Goal: Information Seeking & Learning: Check status

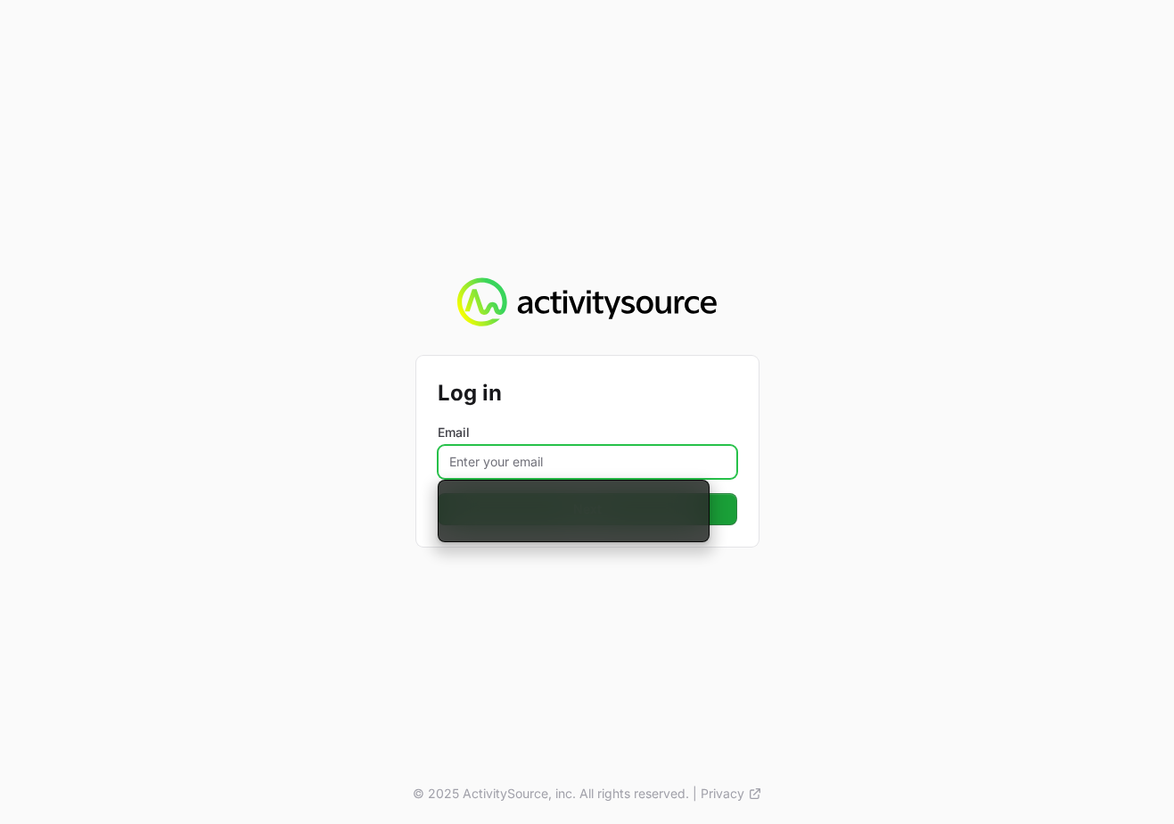
click at [576, 459] on input "Email" at bounding box center [588, 462] width 300 height 34
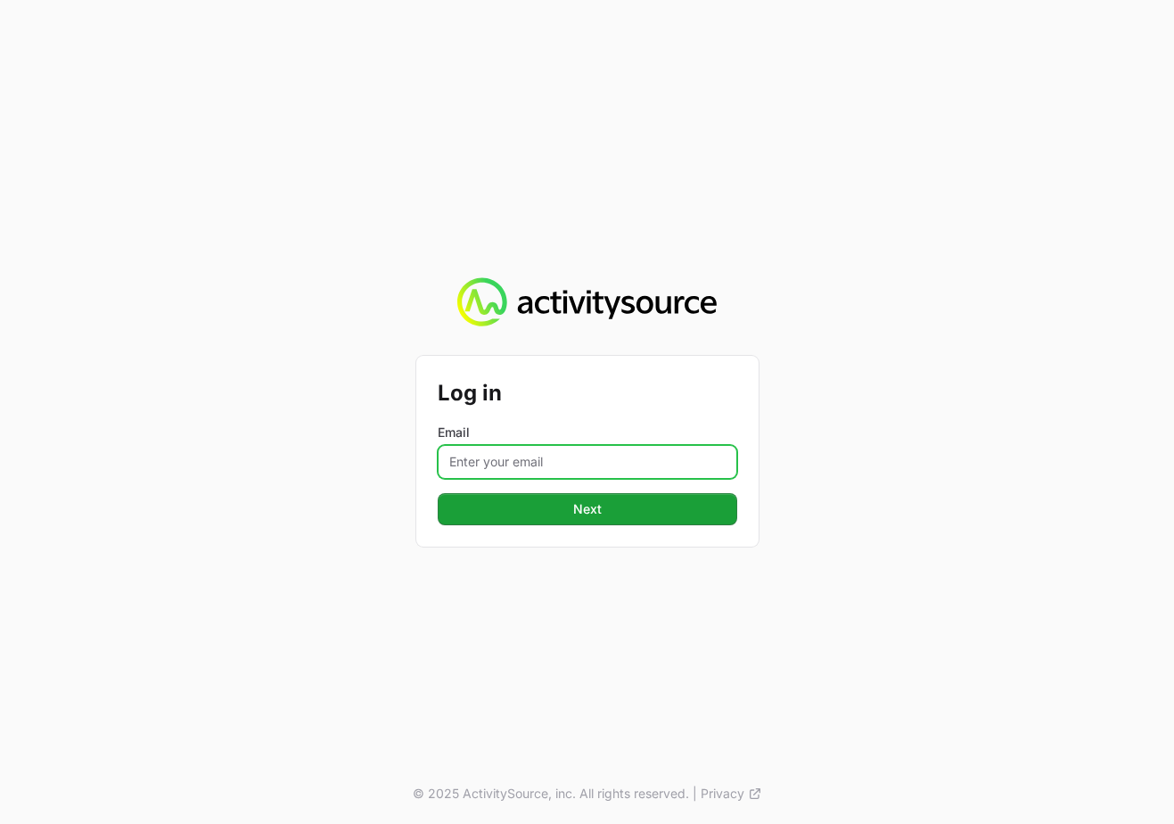
click at [575, 463] on input "Email" at bounding box center [588, 462] width 300 height 34
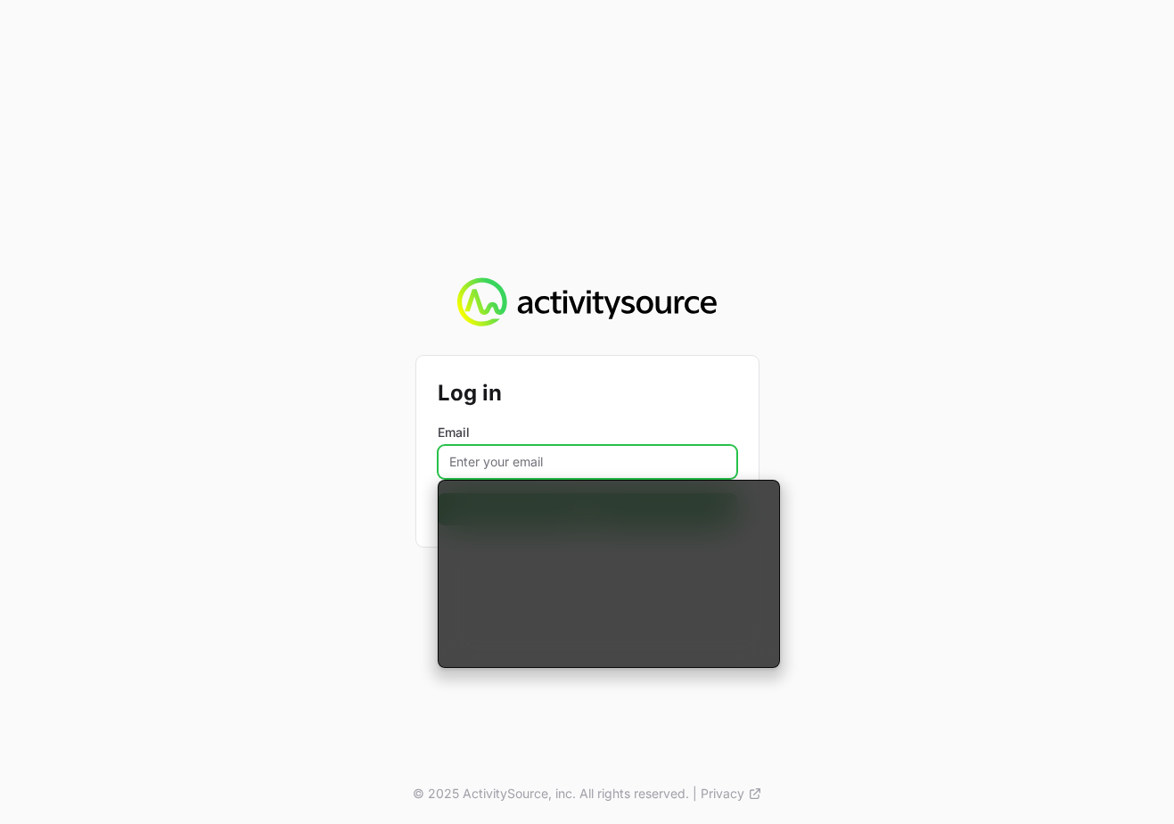
click at [575, 463] on input "Email" at bounding box center [588, 462] width 300 height 34
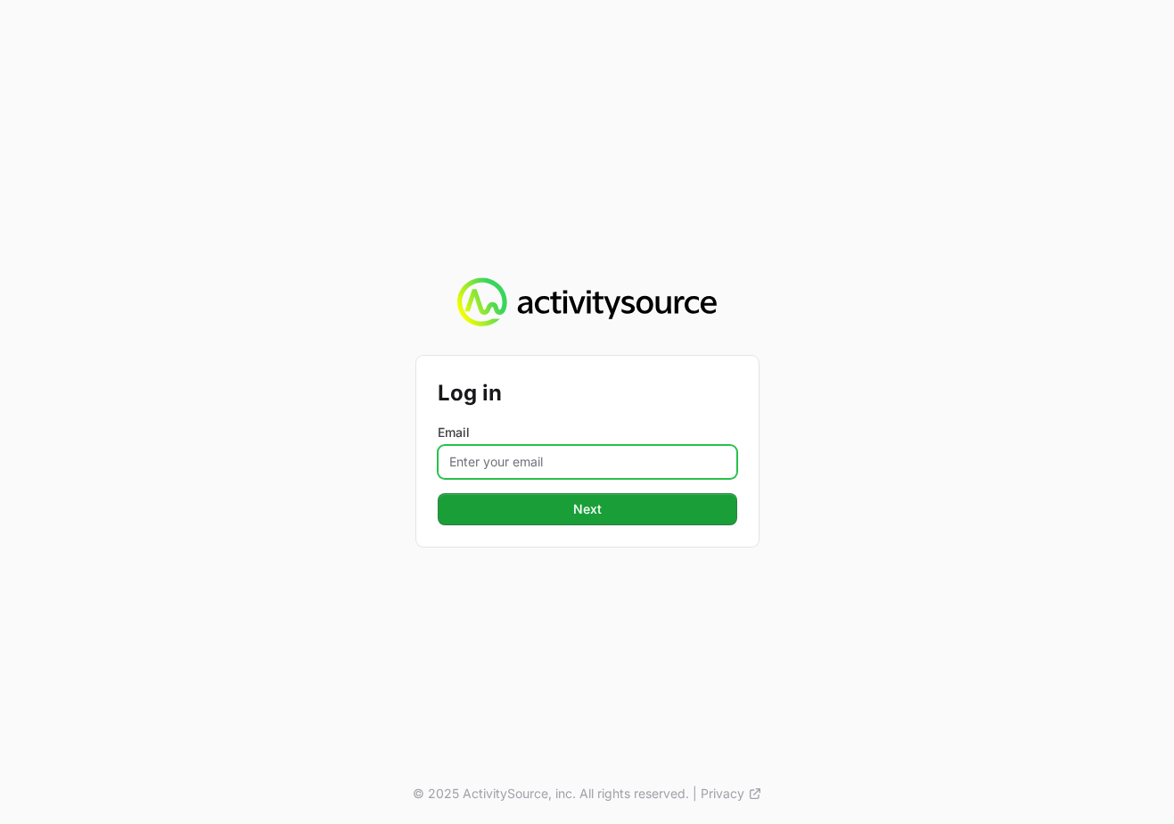
type input "[PERSON_NAME][EMAIL_ADDRESS][DOMAIN_NAME]"
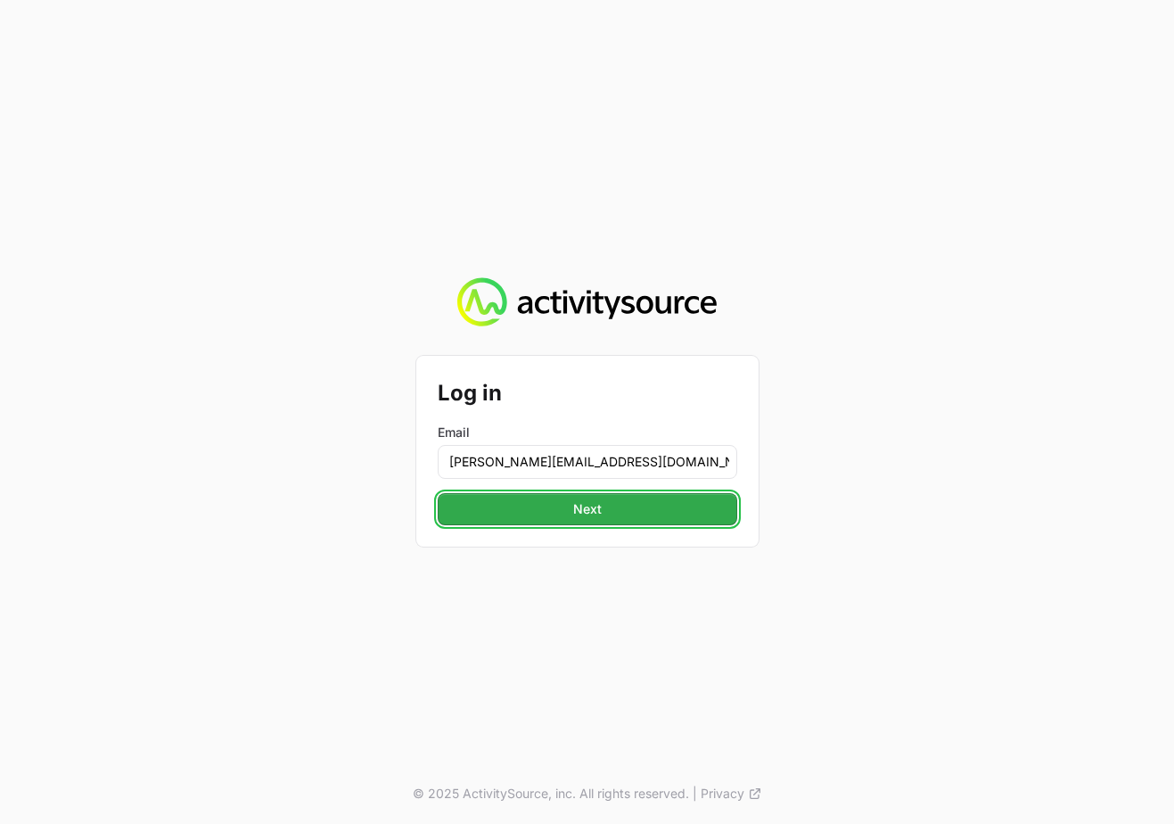
click at [558, 515] on button "Next" at bounding box center [588, 509] width 300 height 32
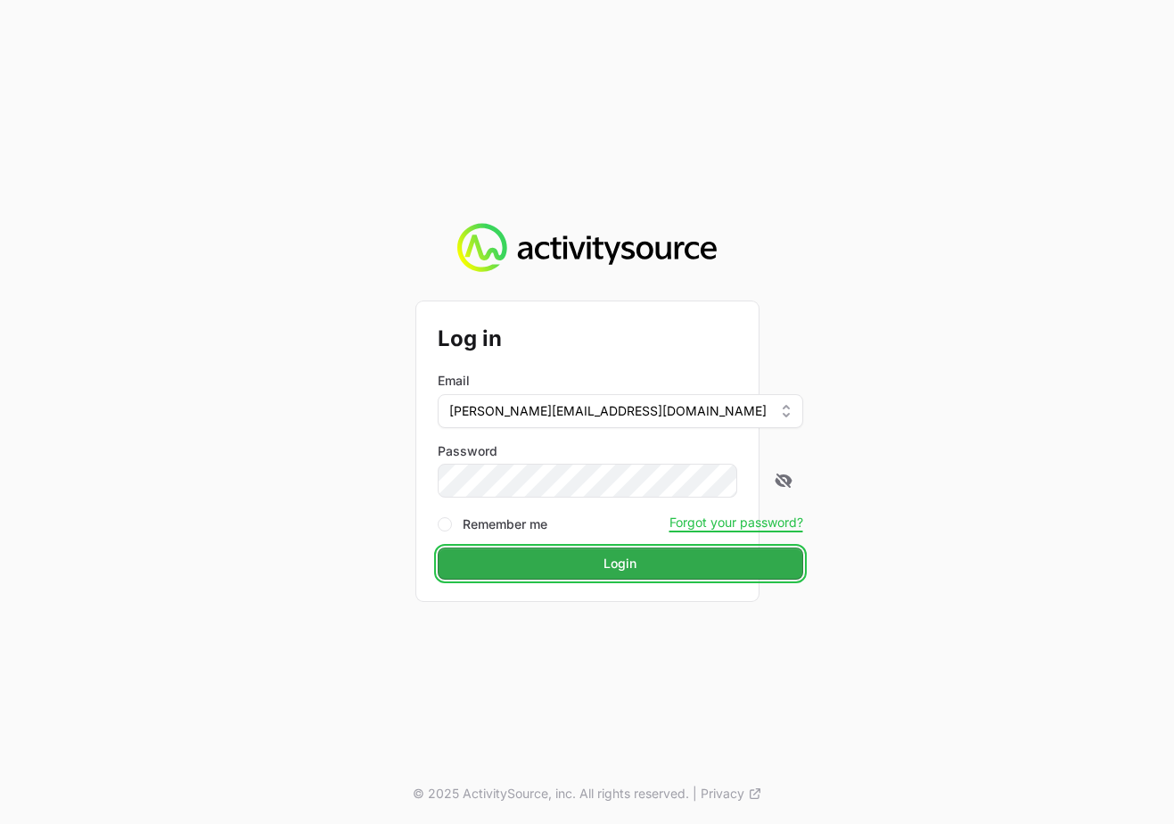
click at [550, 554] on button "Login" at bounding box center [621, 563] width 366 height 32
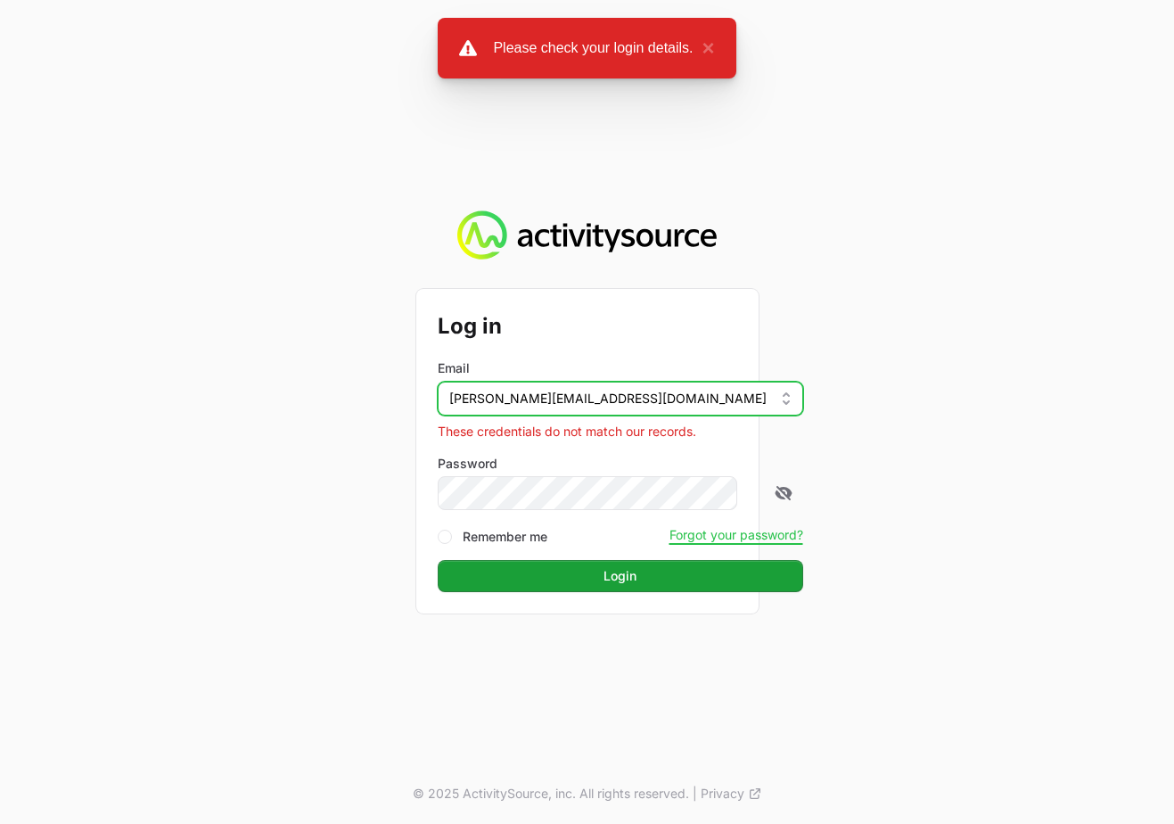
click at [606, 395] on span "[PERSON_NAME][EMAIL_ADDRESS][DOMAIN_NAME]" at bounding box center [607, 399] width 317 height 18
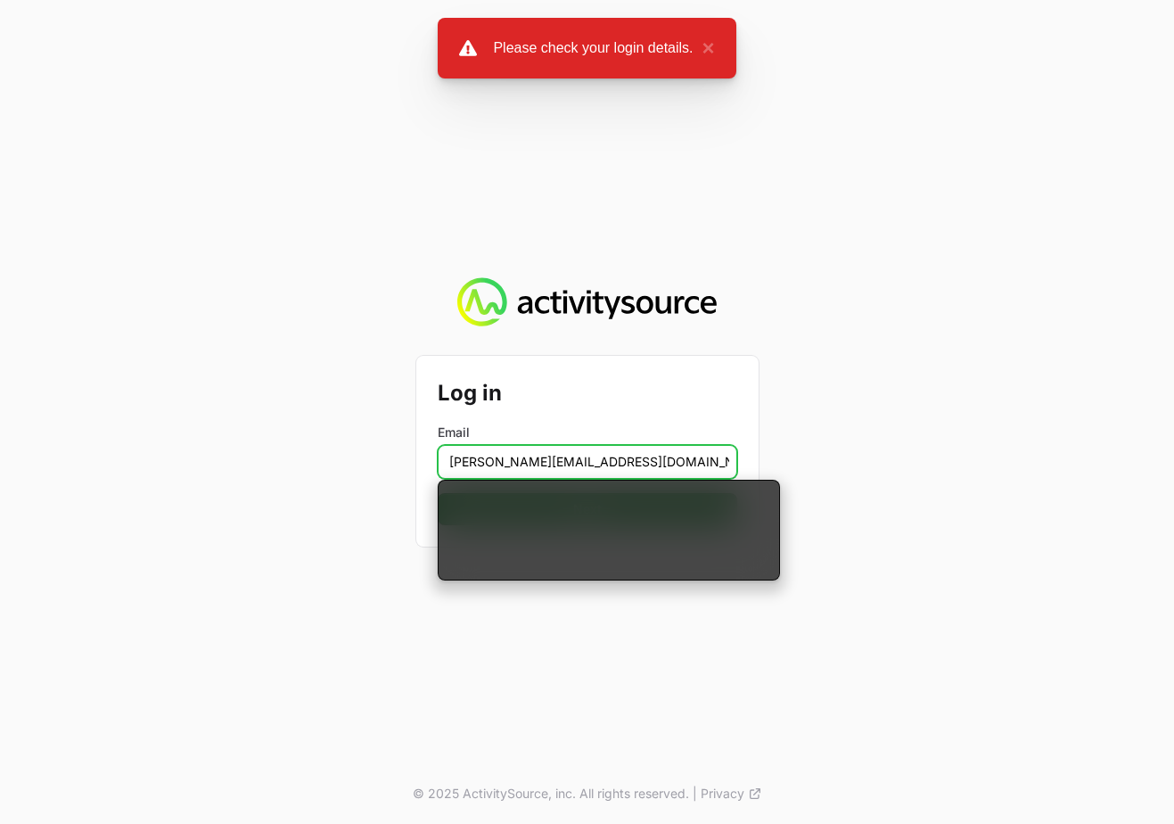
click at [580, 445] on input "[PERSON_NAME][EMAIL_ADDRESS][DOMAIN_NAME]" at bounding box center [588, 462] width 300 height 34
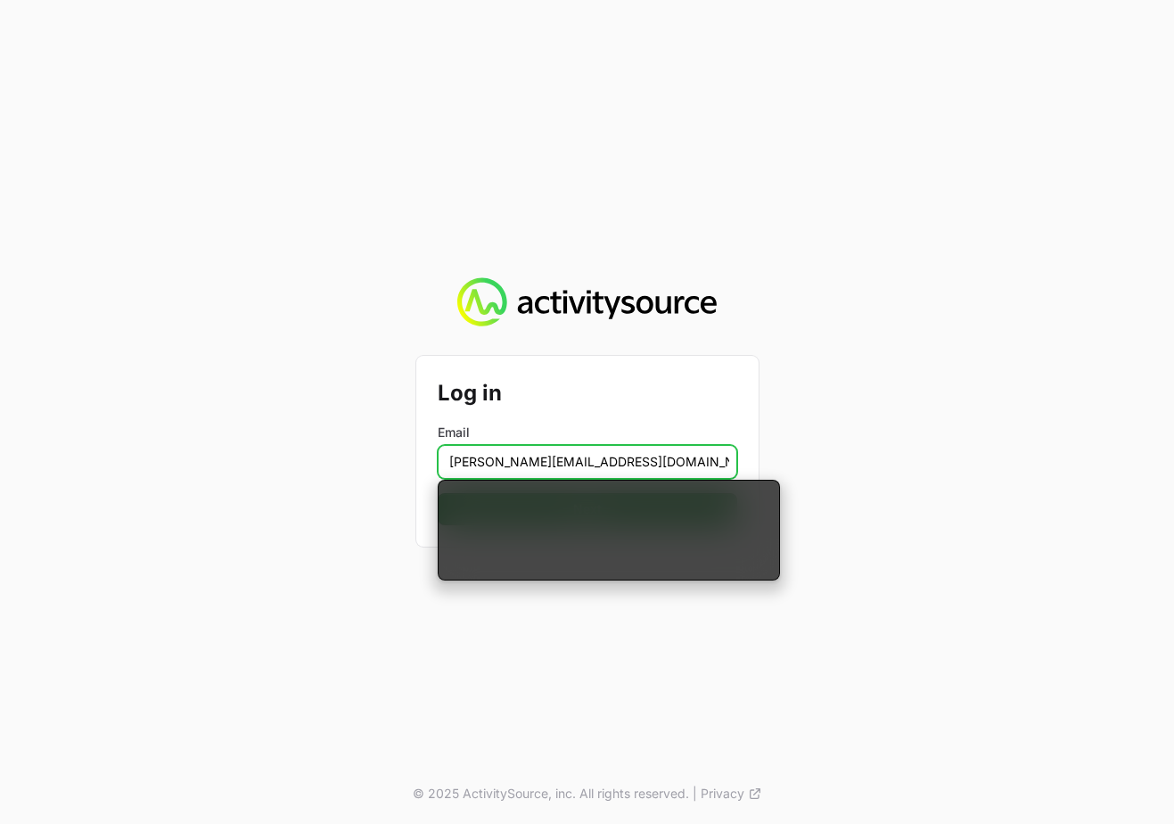
click at [476, 466] on input "[PERSON_NAME][EMAIL_ADDRESS][DOMAIN_NAME]" at bounding box center [588, 462] width 300 height 34
type input "@[DOMAIN_NAME]"
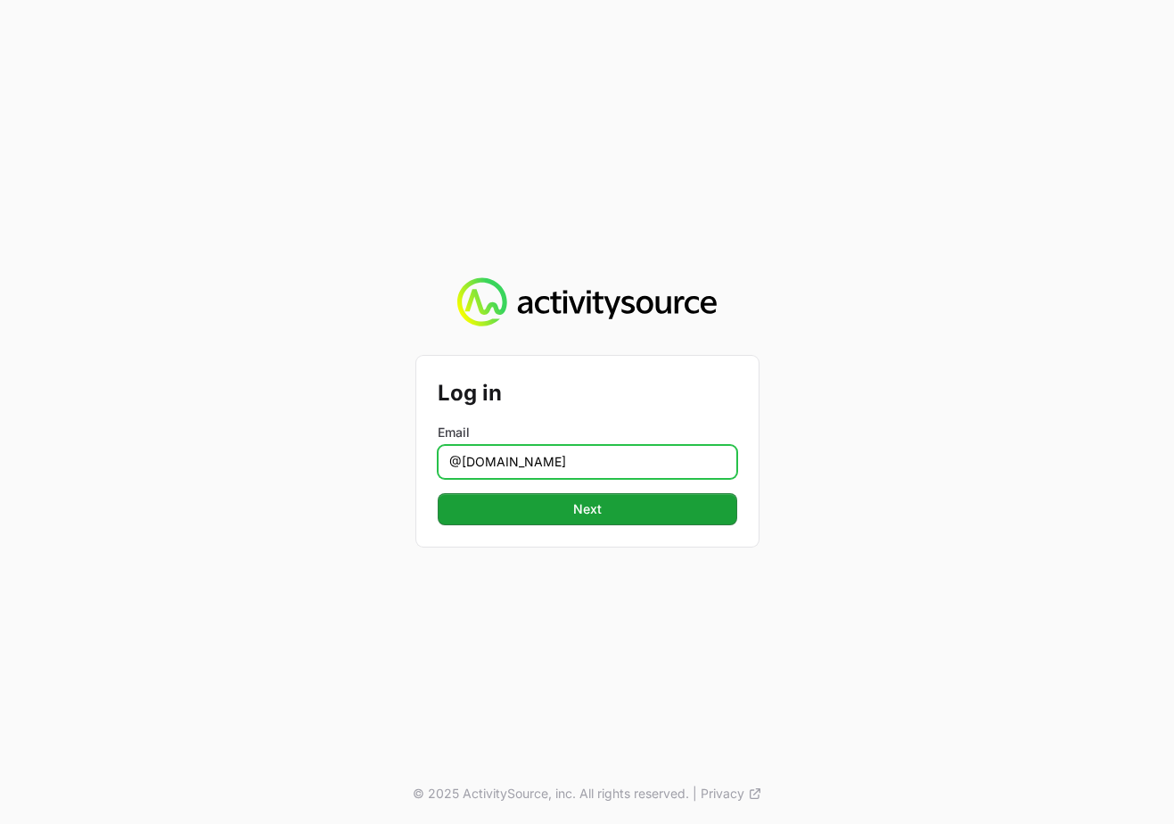
click at [509, 459] on input "@[DOMAIN_NAME]" at bounding box center [588, 462] width 300 height 34
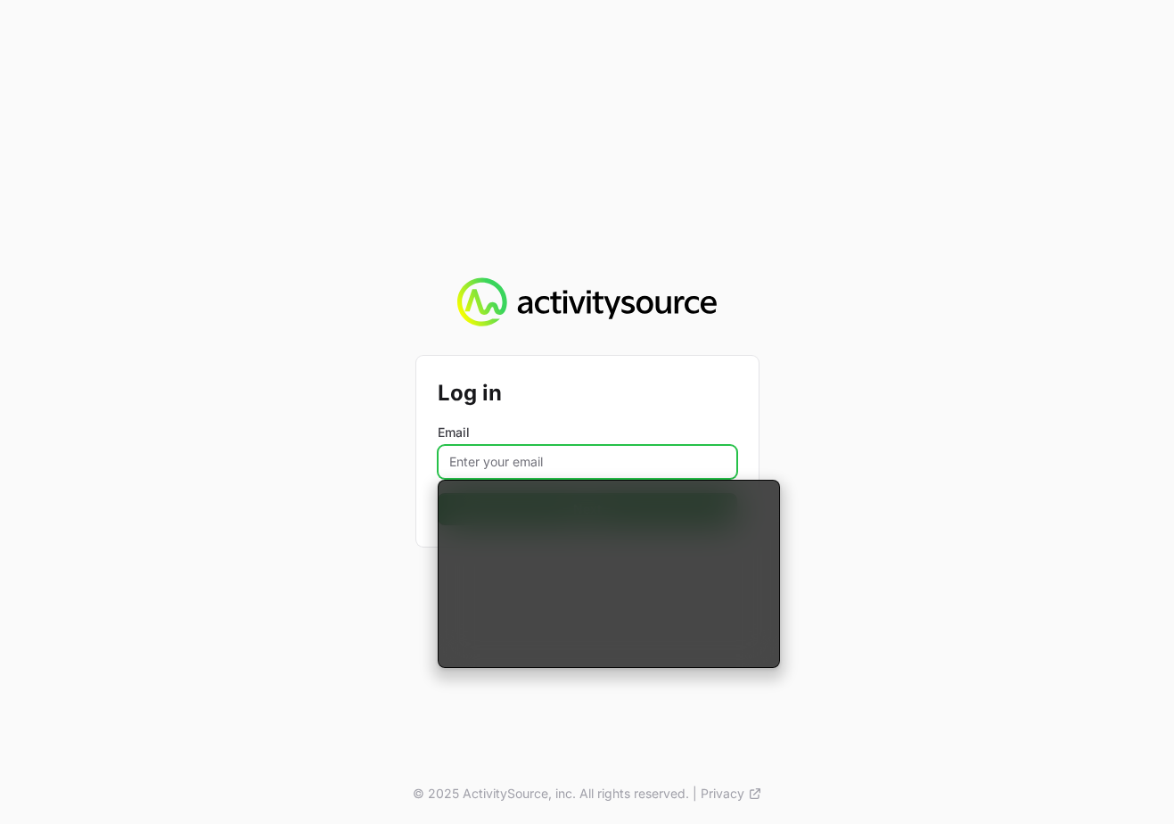
type input "[EMAIL_ADDRESS][DOMAIN_NAME]"
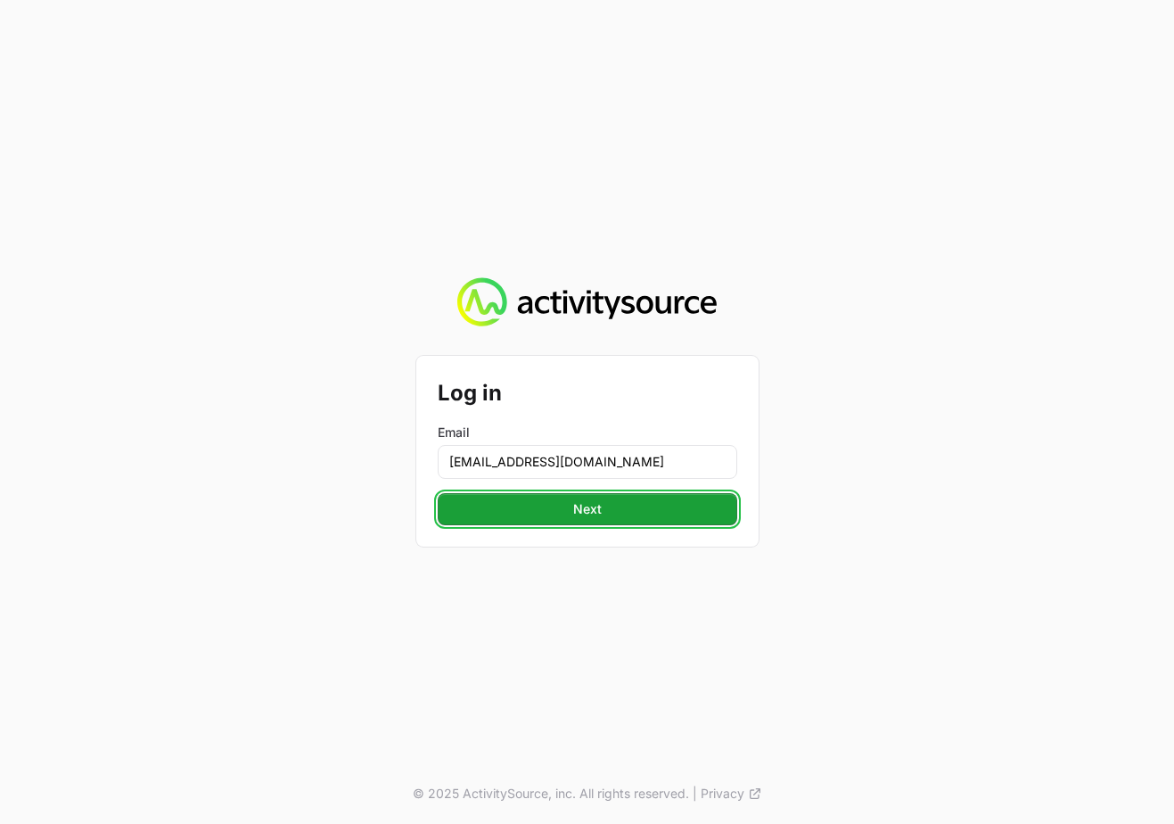
click at [519, 520] on button "Next" at bounding box center [588, 509] width 300 height 32
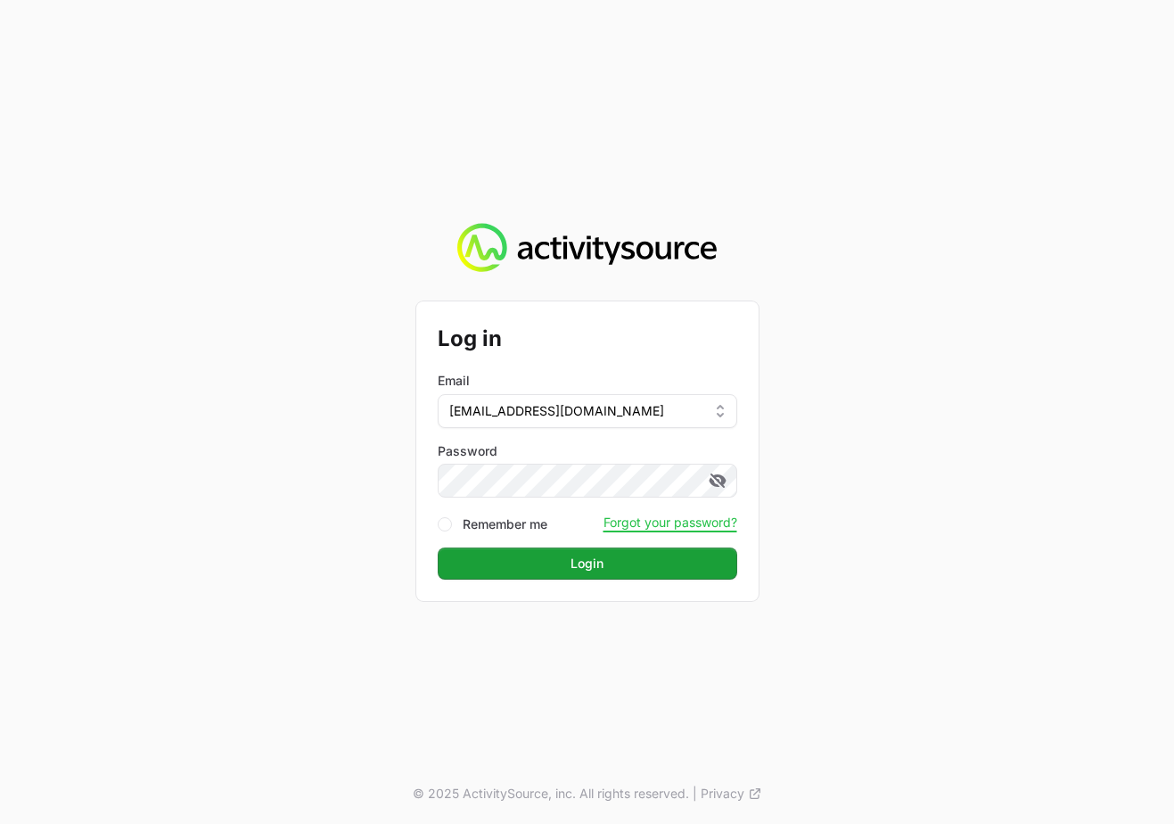
click at [523, 521] on label "Remember me" at bounding box center [505, 524] width 85 height 18
click at [452, 521] on input "Remember me" at bounding box center [445, 524] width 14 height 14
checkbox input "true"
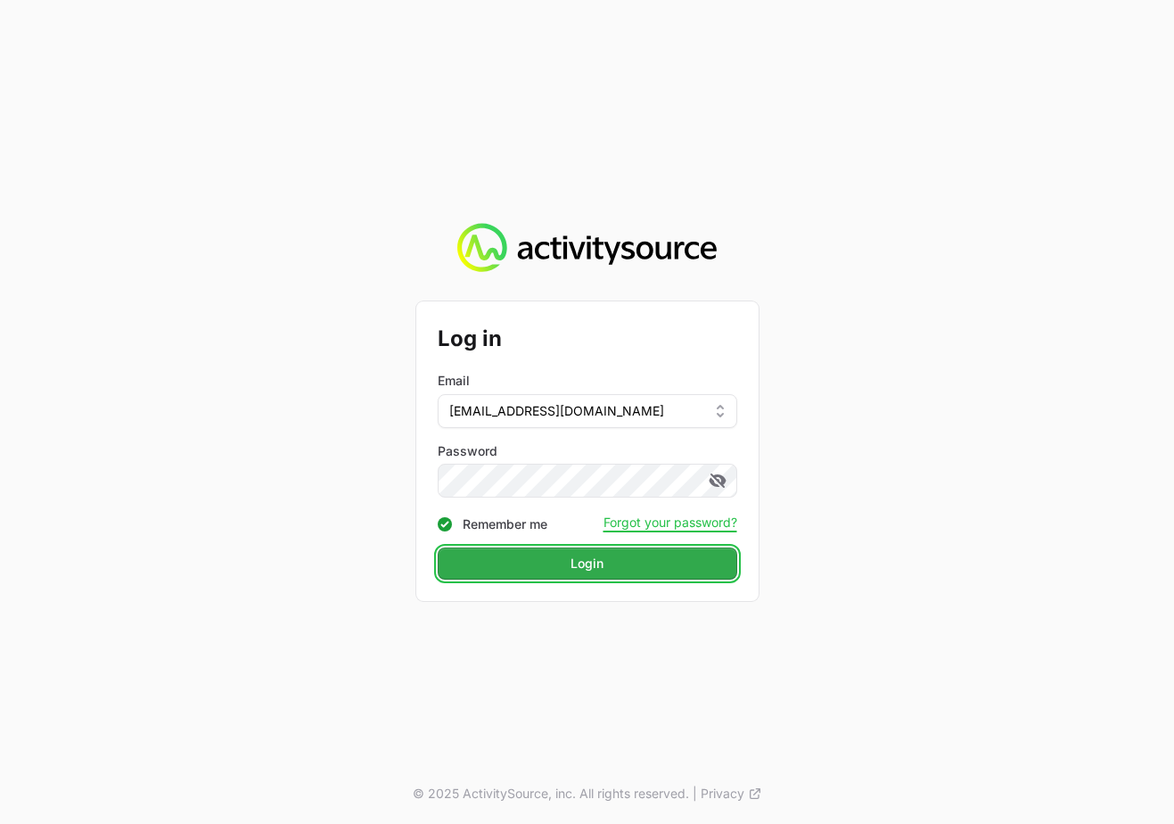
click at [522, 563] on button "Login" at bounding box center [588, 563] width 300 height 32
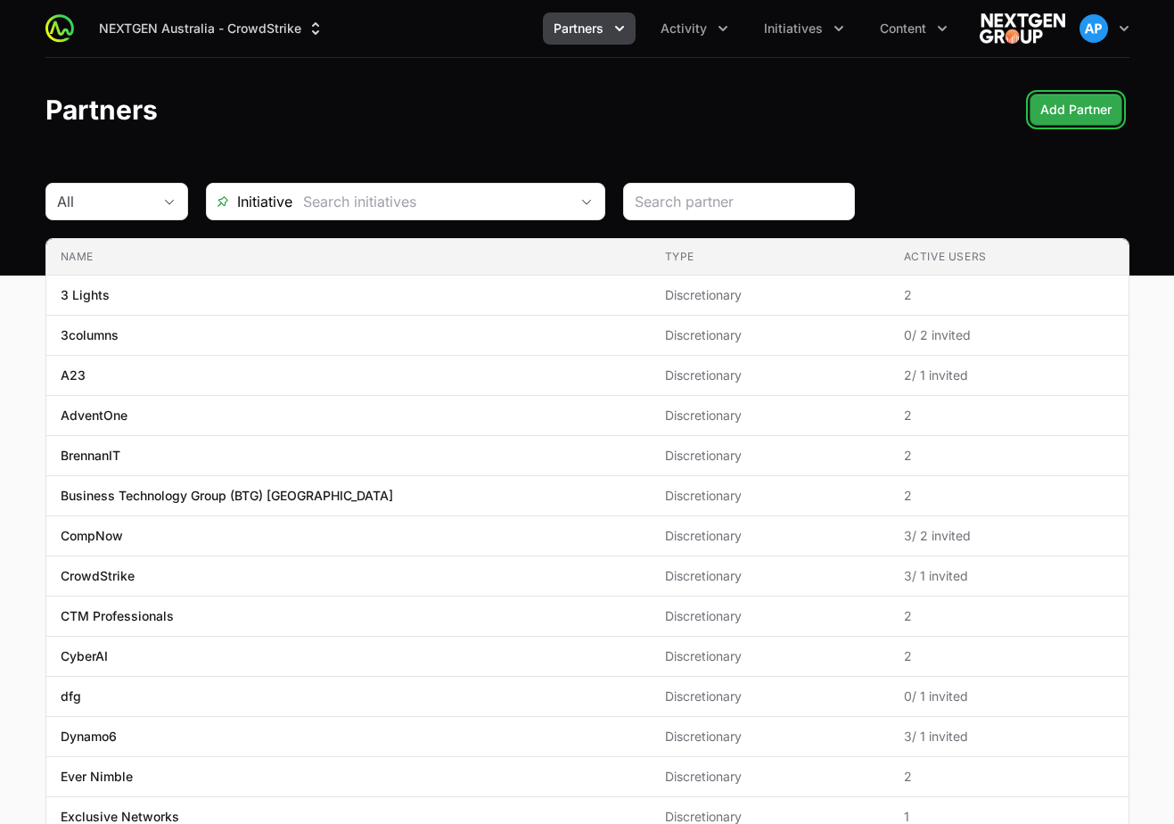
click at [1073, 96] on button "Add Partner" at bounding box center [1076, 110] width 93 height 32
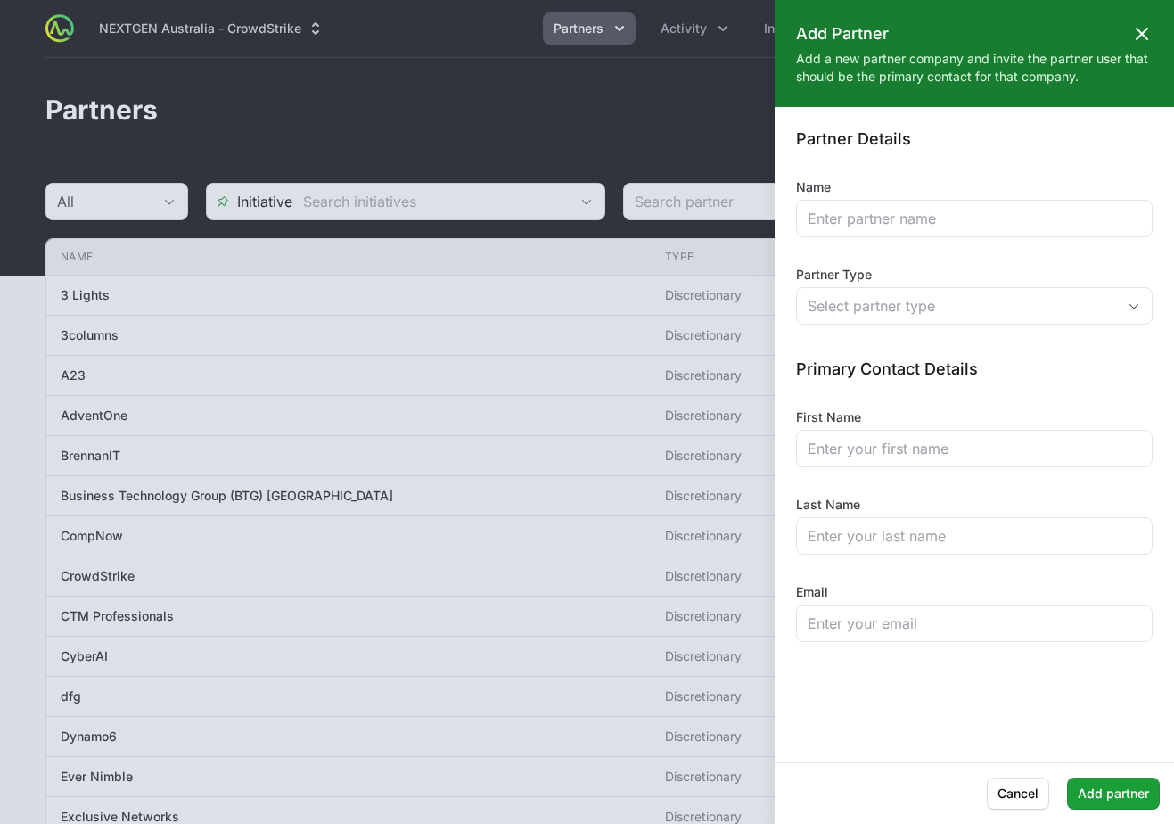
click at [1147, 30] on icon at bounding box center [1141, 33] width 21 height 21
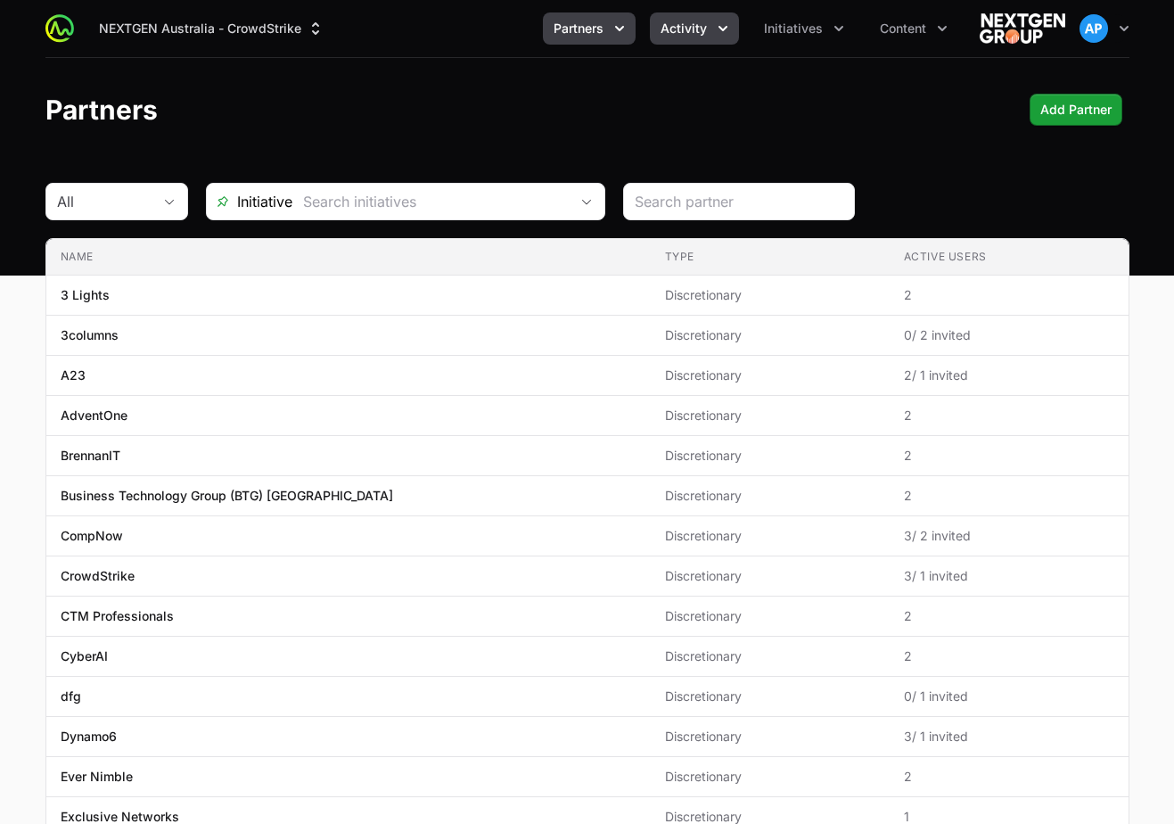
click at [699, 29] on span "Activity" at bounding box center [684, 29] width 46 height 18
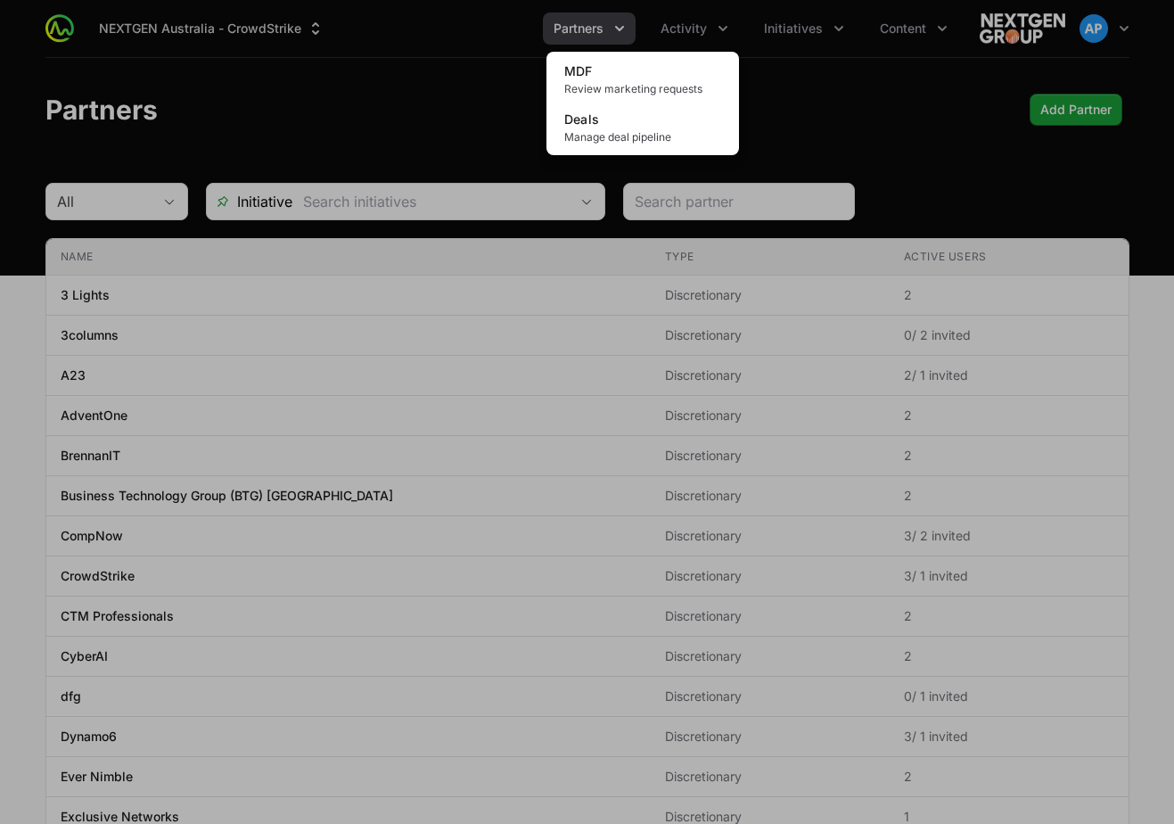
click at [822, 136] on div "Activity menu" at bounding box center [587, 412] width 1174 height 824
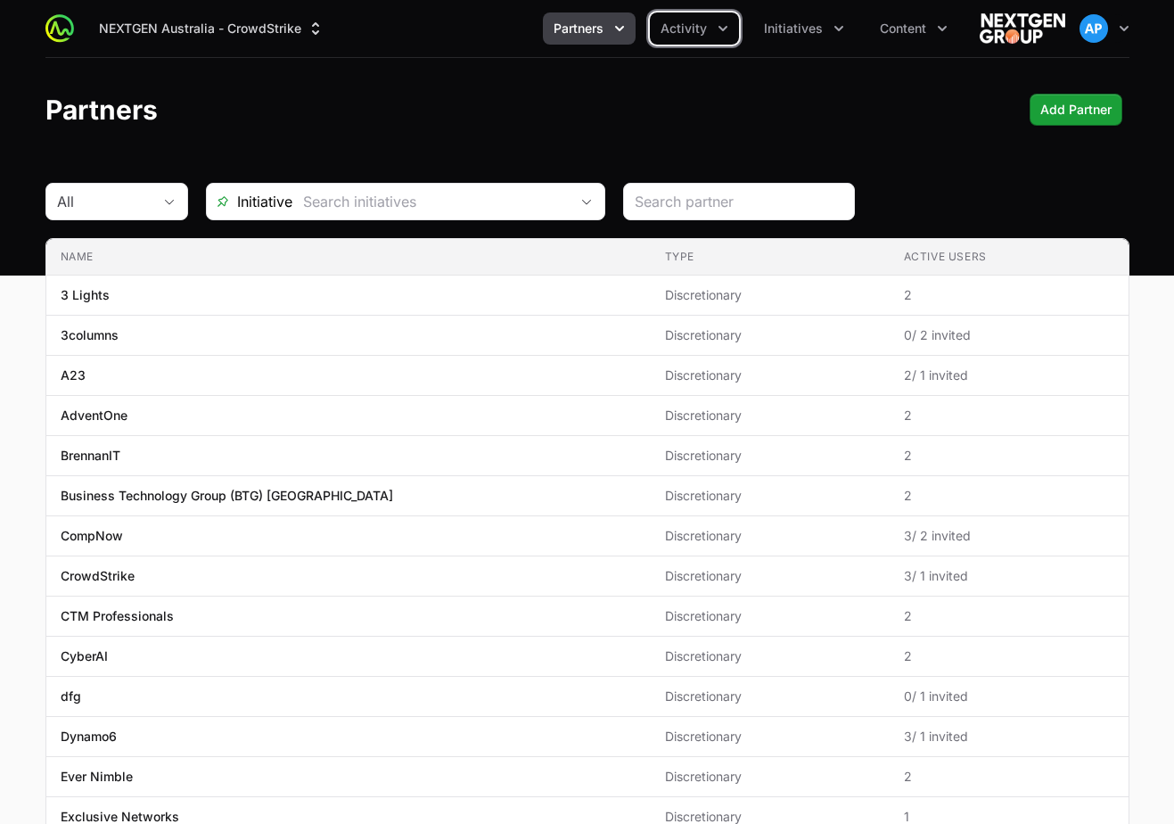
click at [591, 26] on span "Partners" at bounding box center [579, 29] width 50 height 18
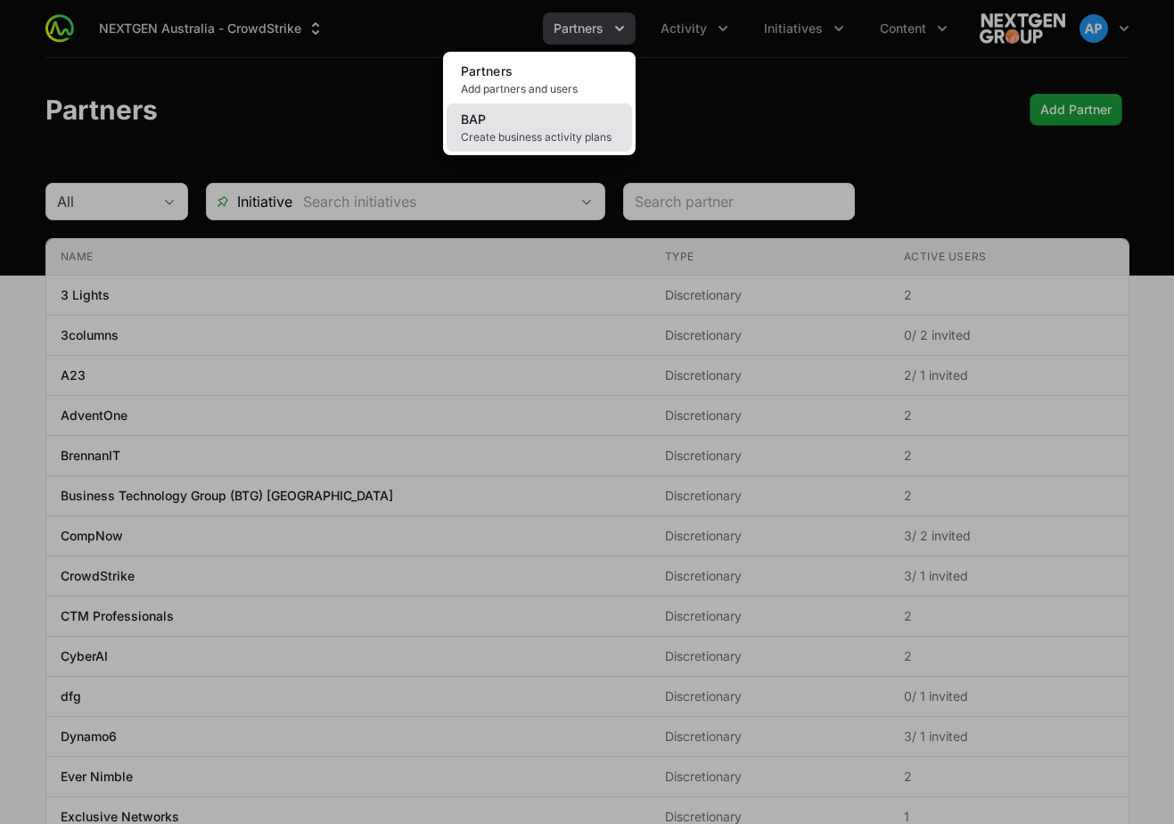
click at [573, 108] on link "BAP Create business activity plans" at bounding box center [539, 127] width 185 height 48
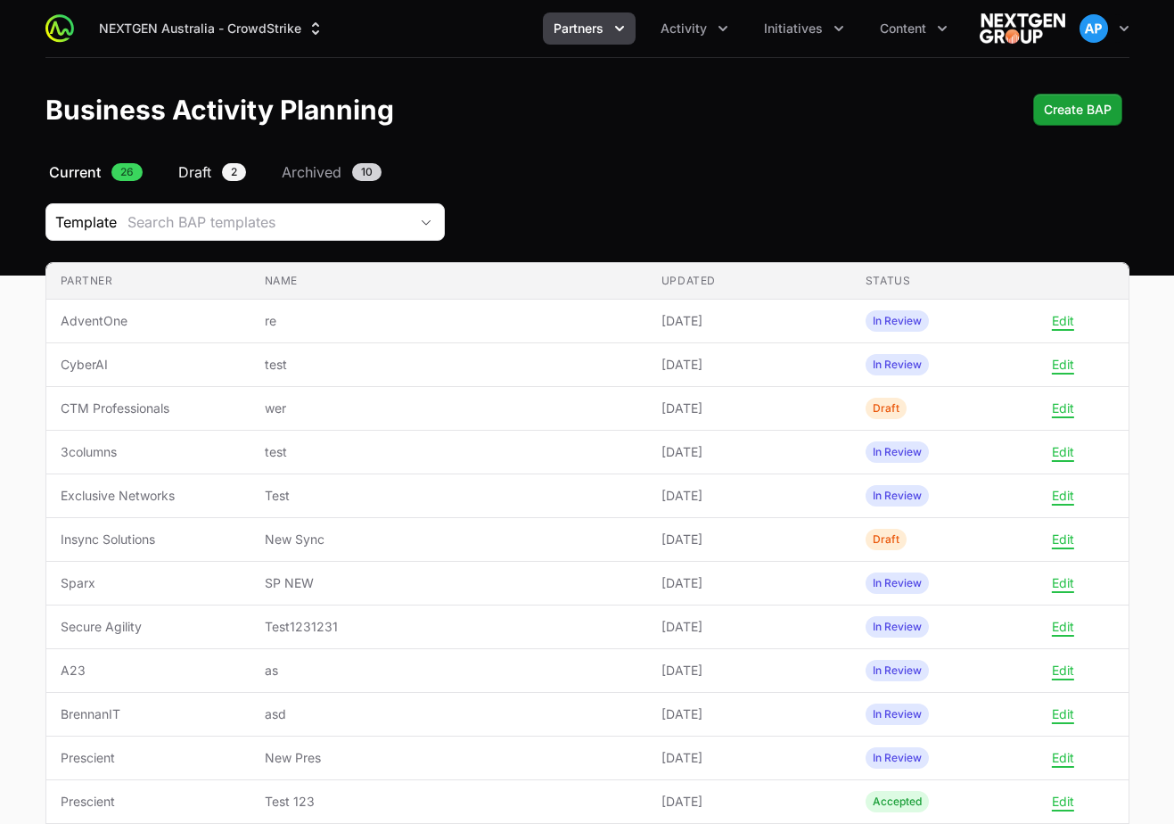
click at [222, 168] on span "2" at bounding box center [234, 172] width 24 height 18
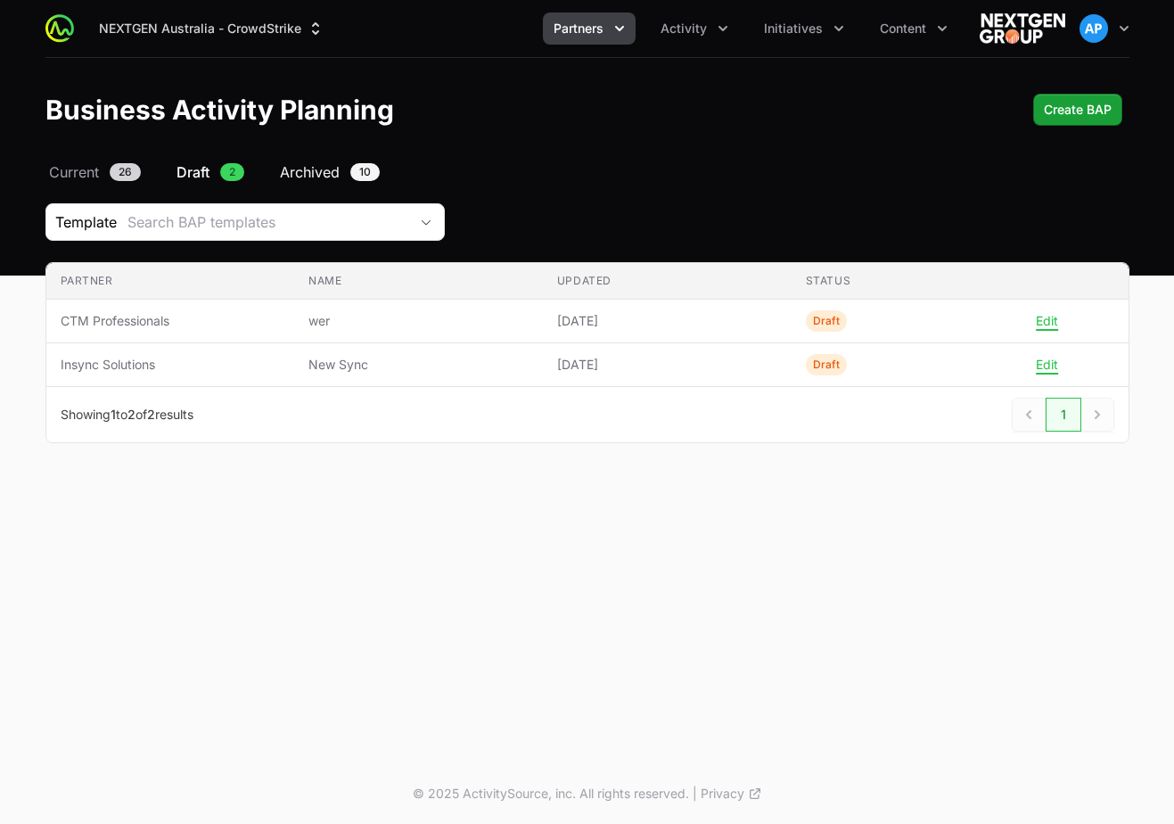
click at [334, 174] on span "Archived" at bounding box center [310, 171] width 60 height 21
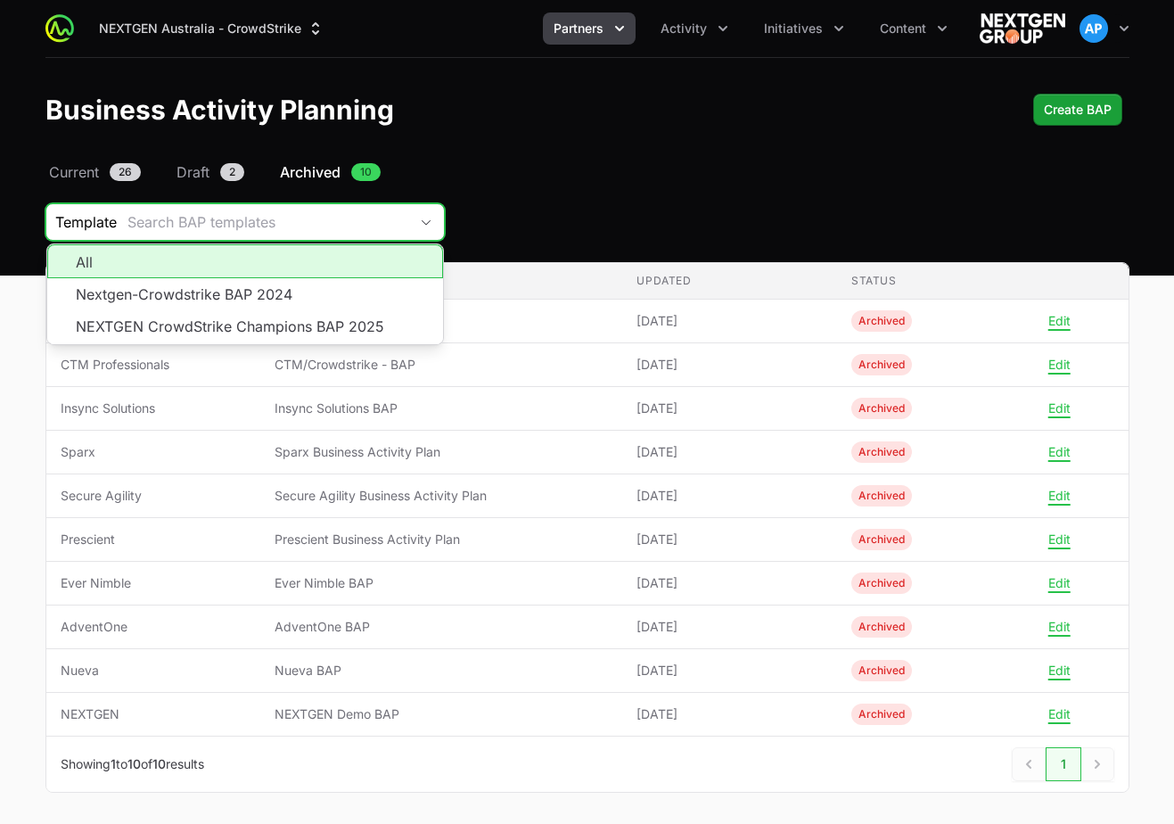
click at [332, 213] on div "Search BAP templates" at bounding box center [267, 221] width 281 height 21
click at [523, 211] on div "Template Search BAP templates All Nextgen-Crowdstrike BAP 2024 NEXTGEN CrowdStr…" at bounding box center [587, 221] width 1084 height 37
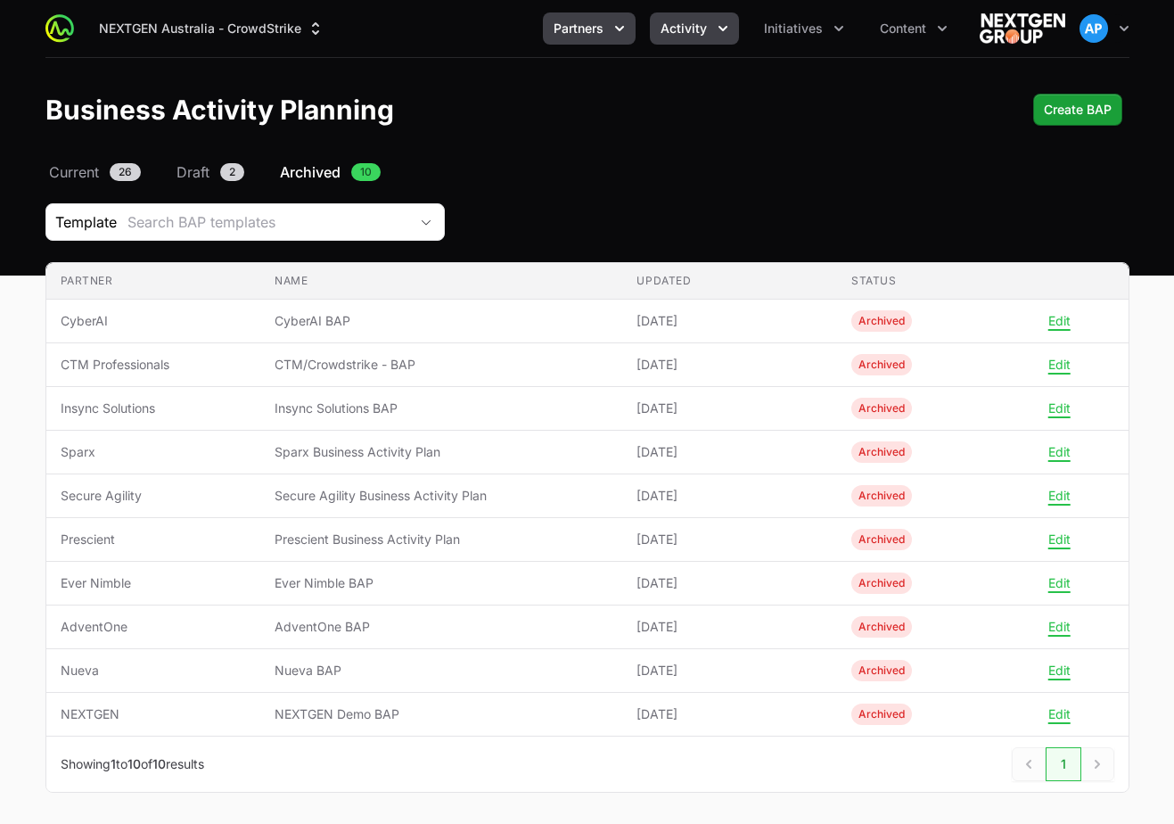
click at [708, 32] on button "Activity" at bounding box center [694, 28] width 89 height 32
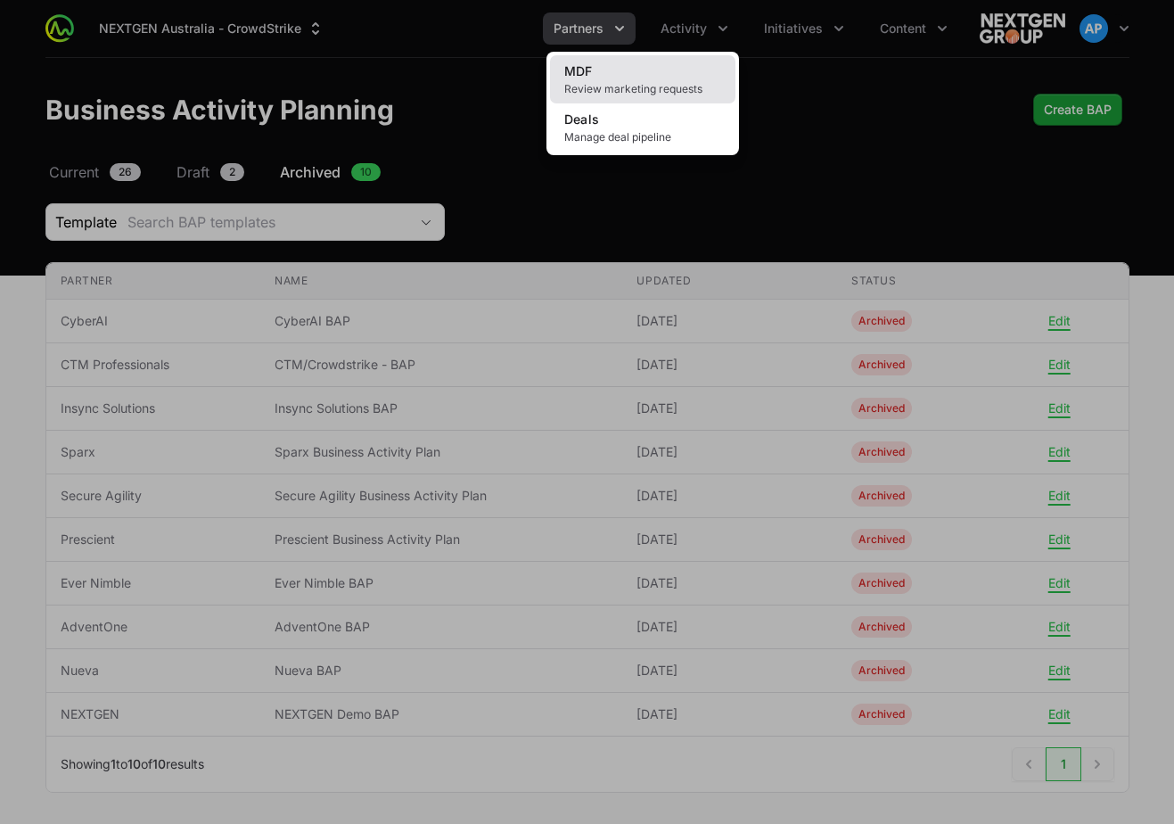
click at [684, 86] on span "Review marketing requests" at bounding box center [642, 89] width 157 height 14
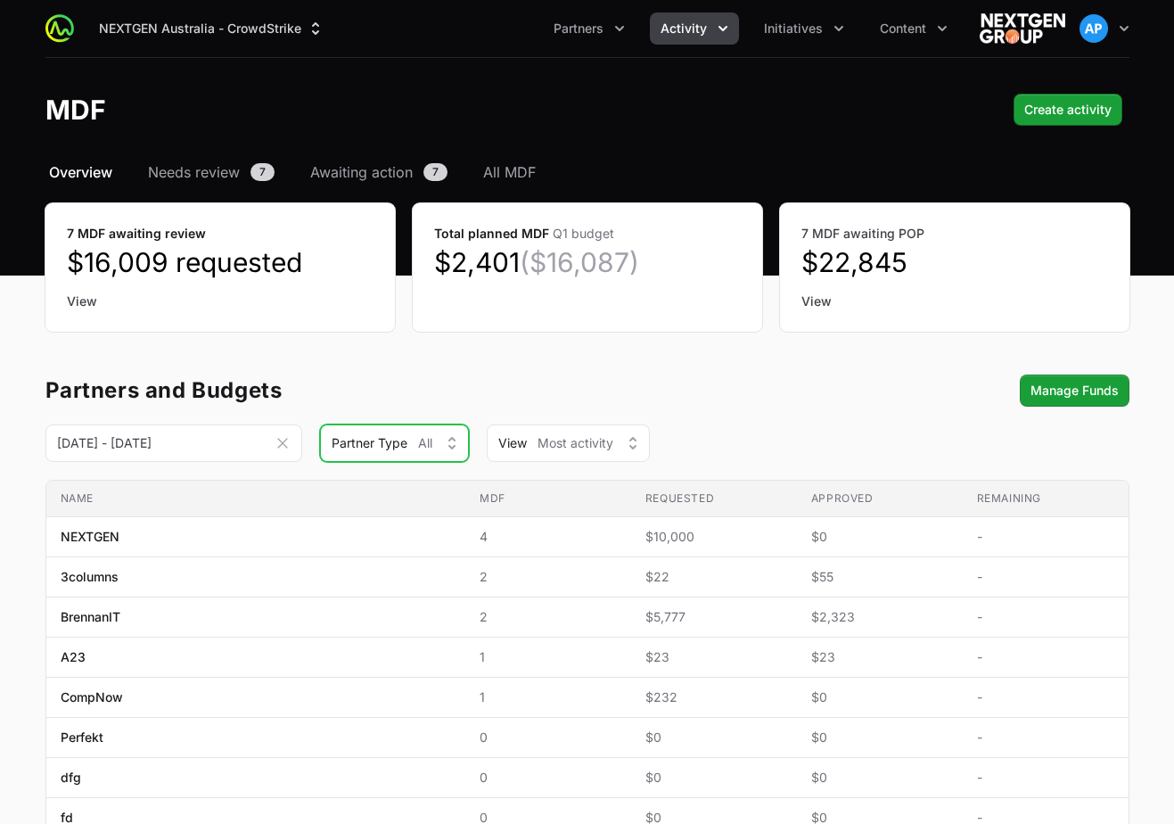
click at [413, 435] on div "Partner Type All" at bounding box center [382, 443] width 101 height 18
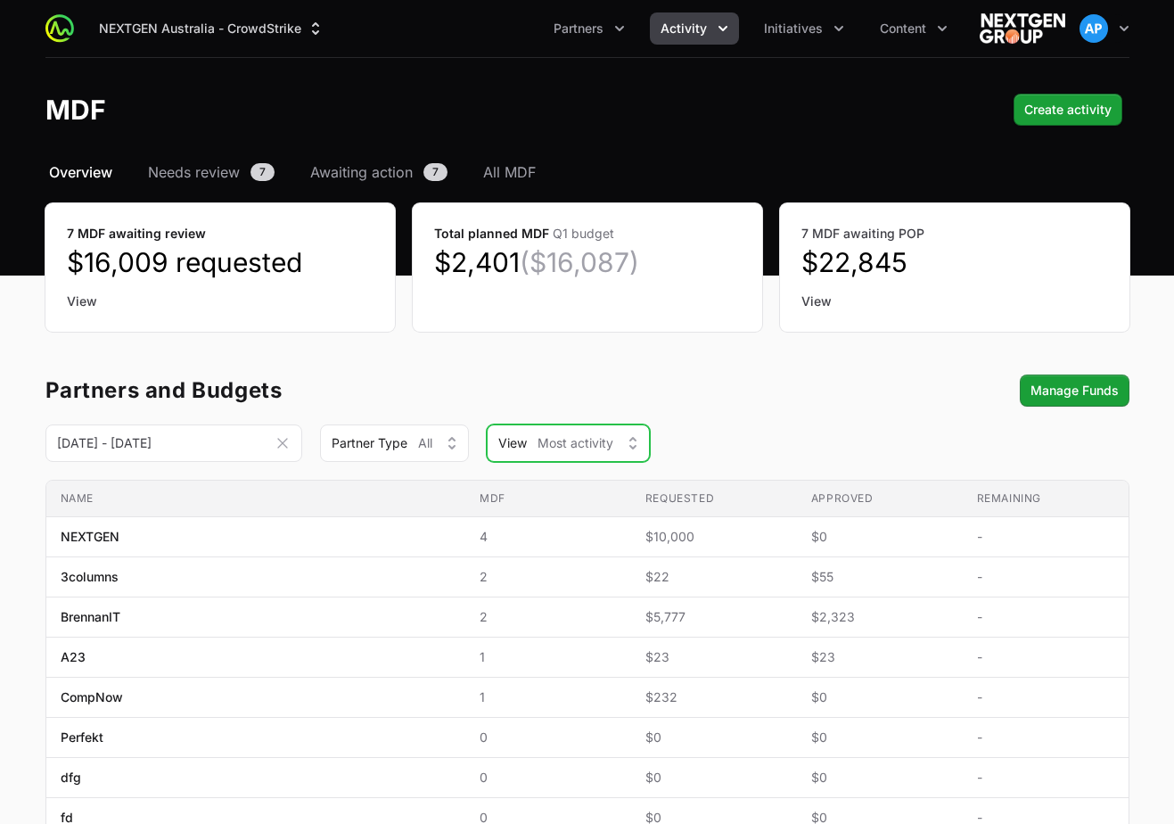
click at [528, 436] on div "View Most activity" at bounding box center [555, 443] width 115 height 18
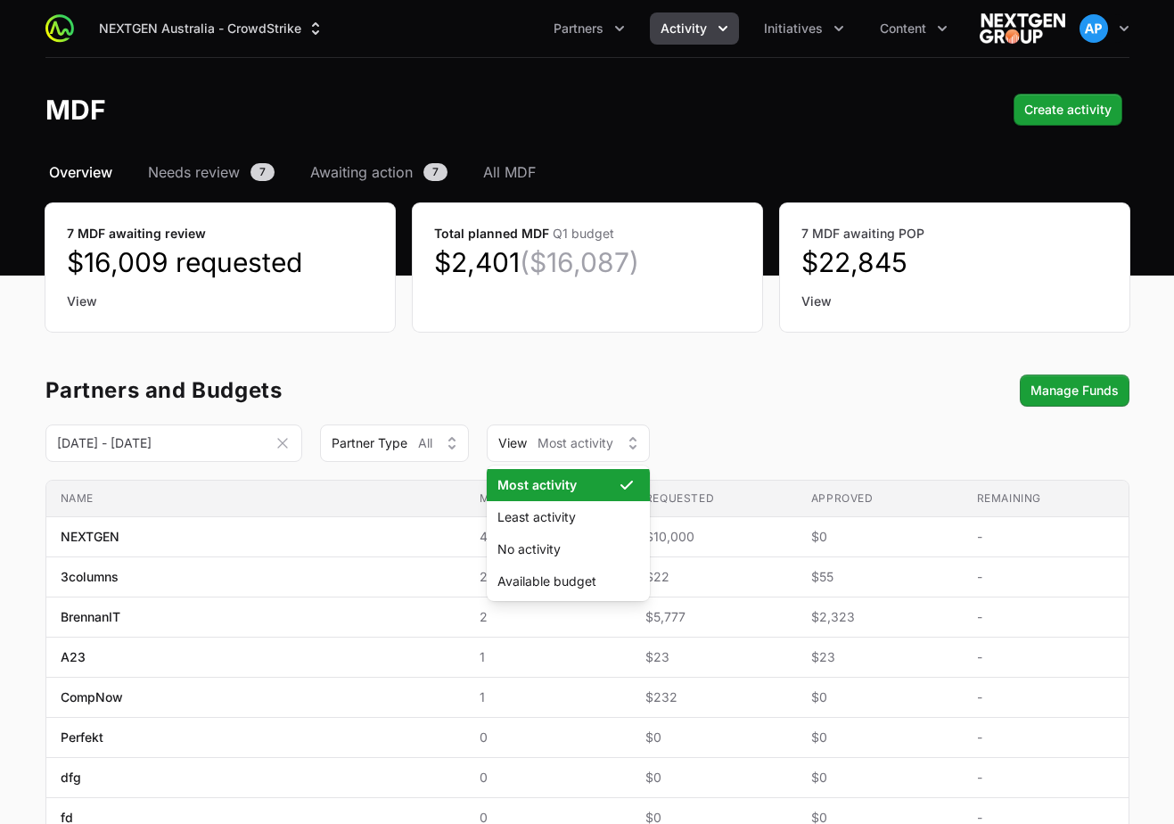
click at [530, 405] on div "Partners and Budgets Manage Funds" at bounding box center [587, 390] width 1084 height 32
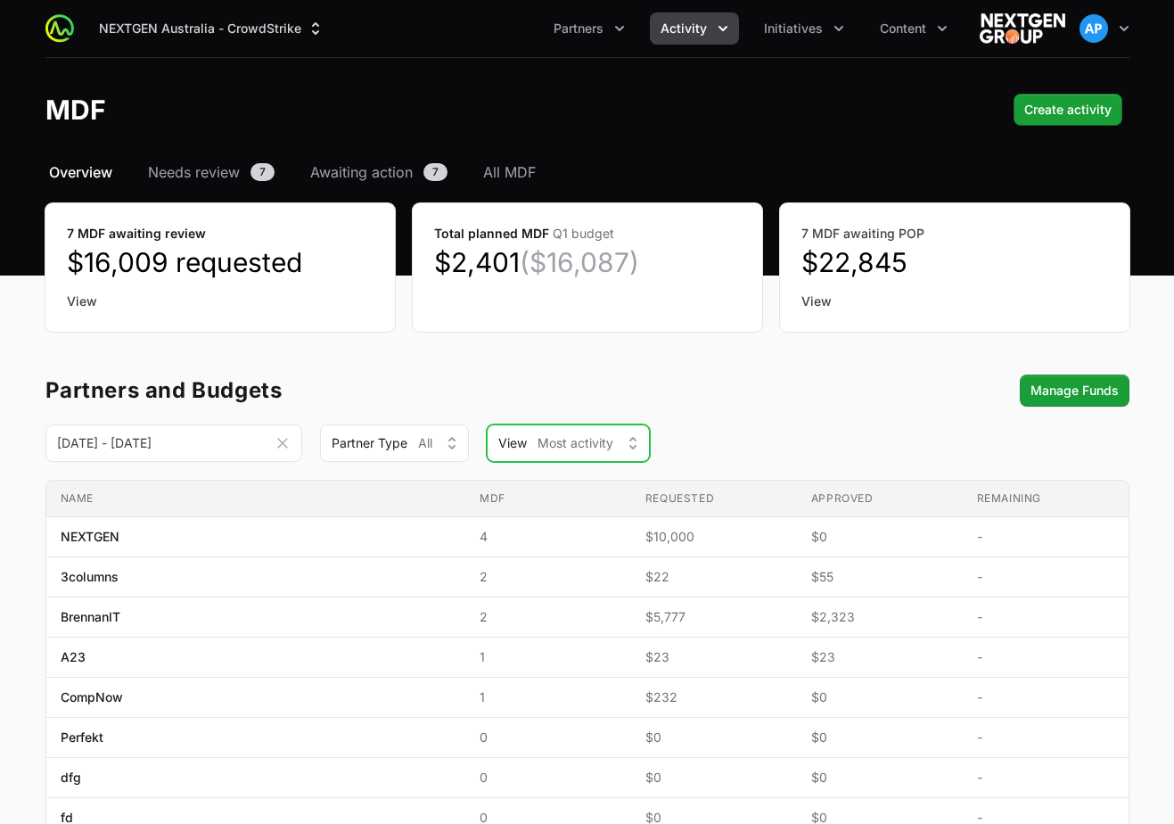
click at [533, 432] on button "View Most activity" at bounding box center [568, 442] width 163 height 37
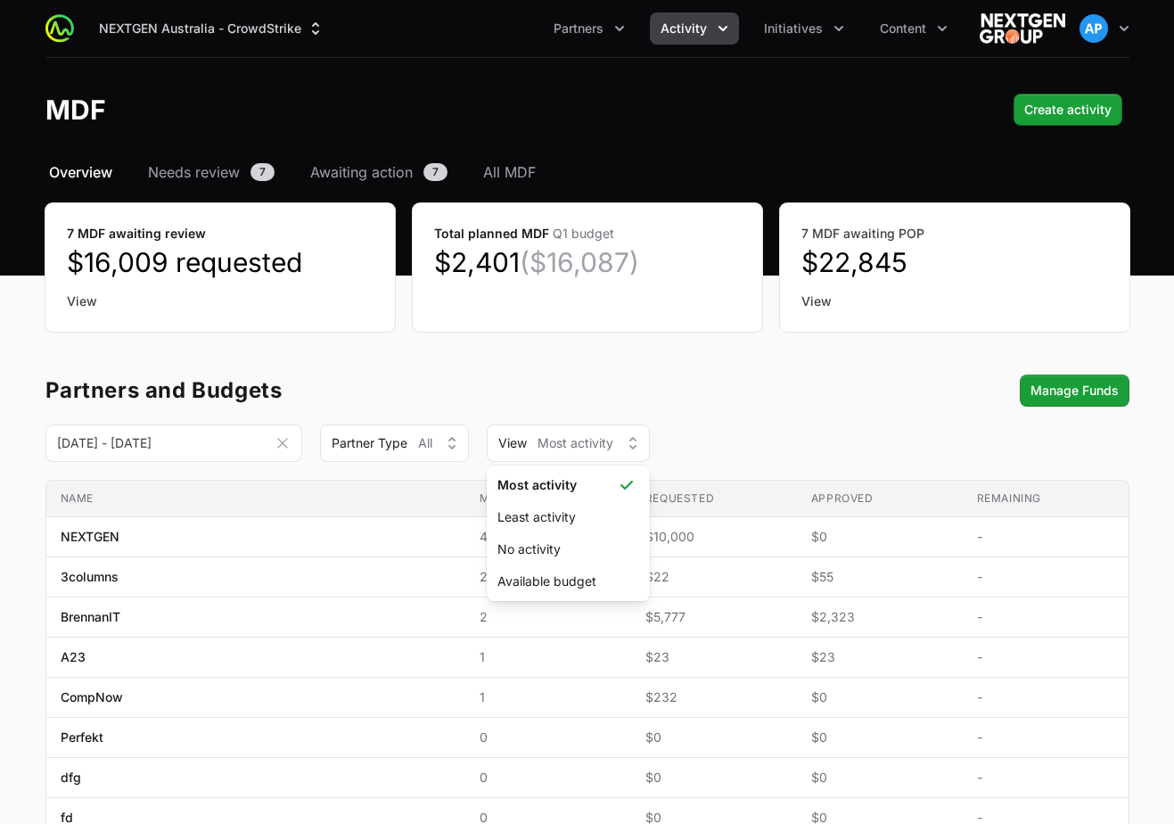
click at [551, 400] on div "Partners and Budgets Manage Funds" at bounding box center [587, 390] width 1084 height 32
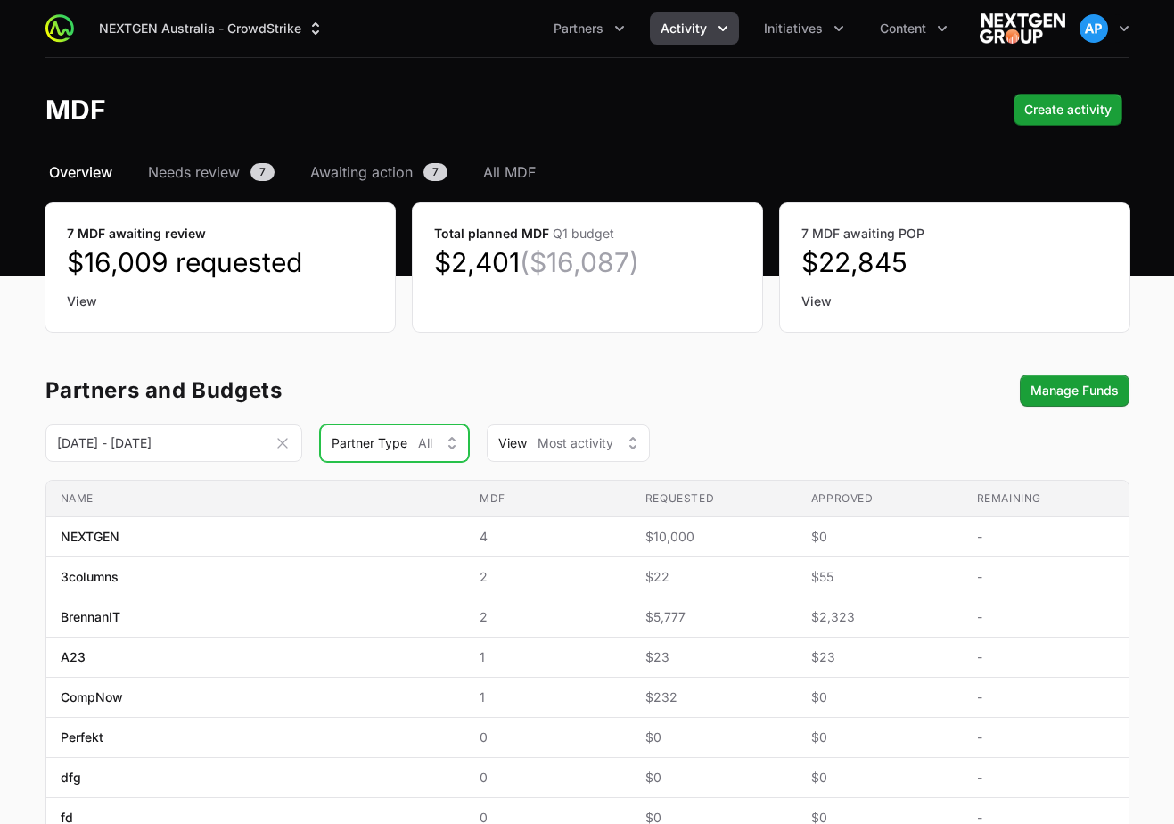
click at [415, 449] on div "Partner Type All" at bounding box center [382, 443] width 101 height 18
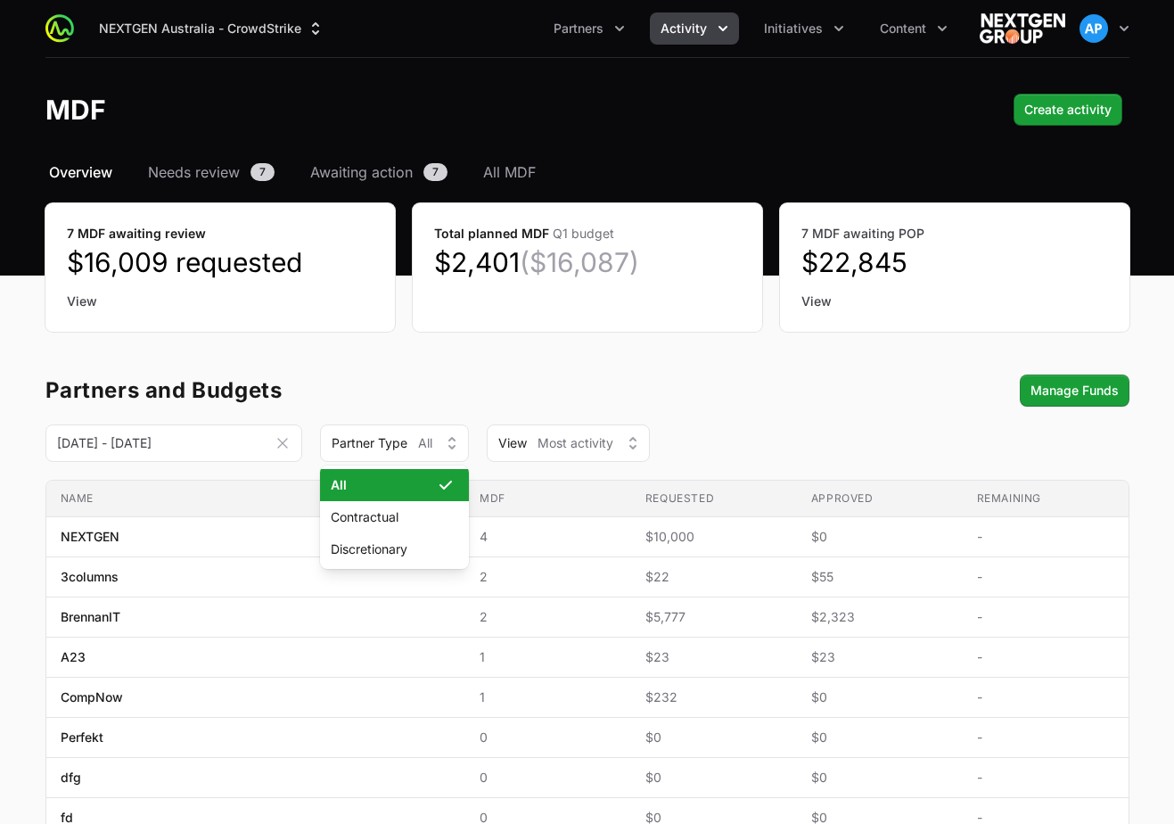
click at [529, 405] on div "Partners and Budgets Manage Funds" at bounding box center [587, 390] width 1084 height 32
click at [280, 448] on icon "Date range picker" at bounding box center [283, 443] width 18 height 18
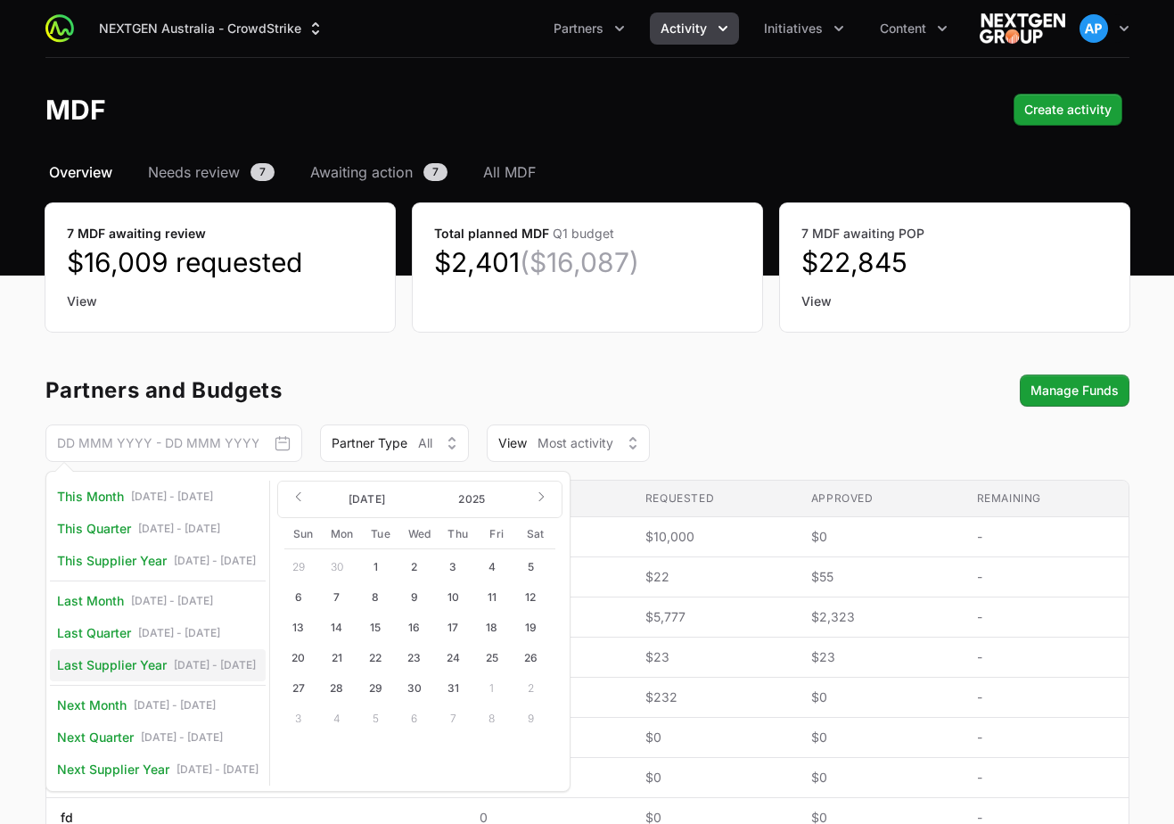
click at [227, 661] on span "[DATE] - [DATE]" at bounding box center [215, 665] width 82 height 14
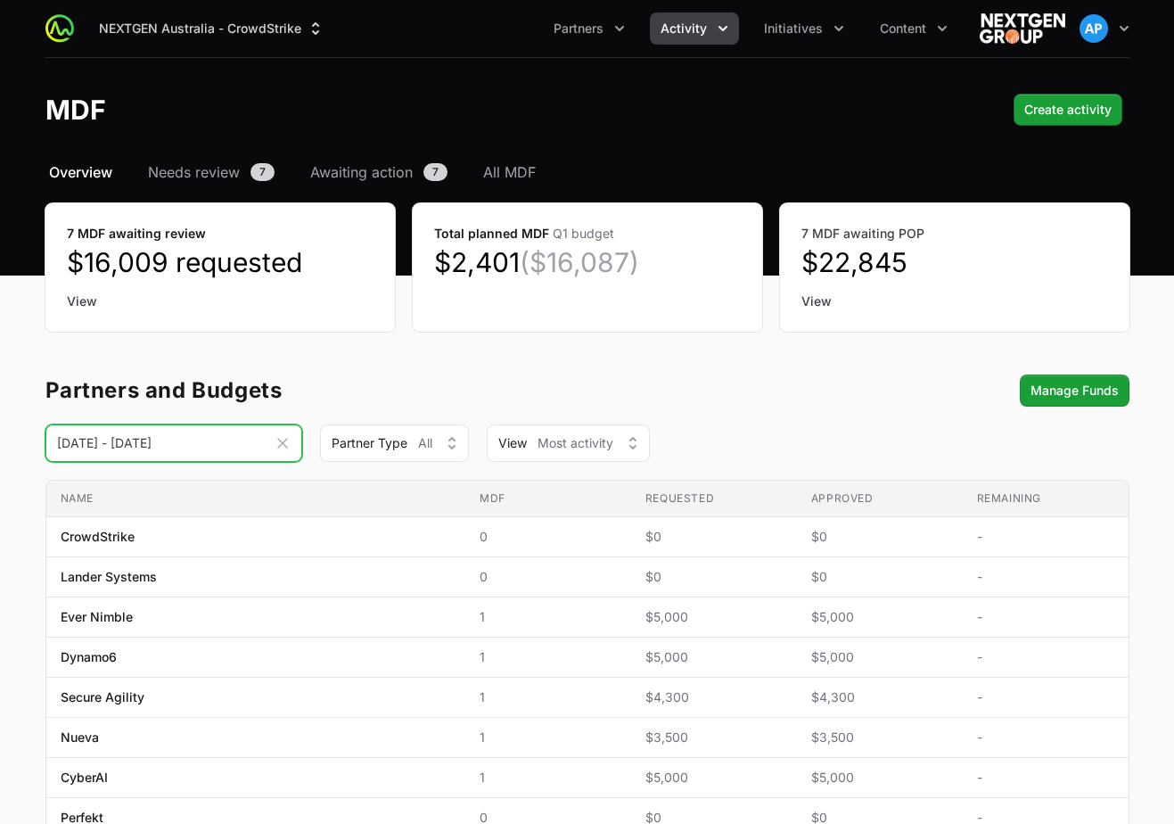
click at [259, 452] on input "[DATE] - [DATE]" at bounding box center [173, 442] width 257 height 37
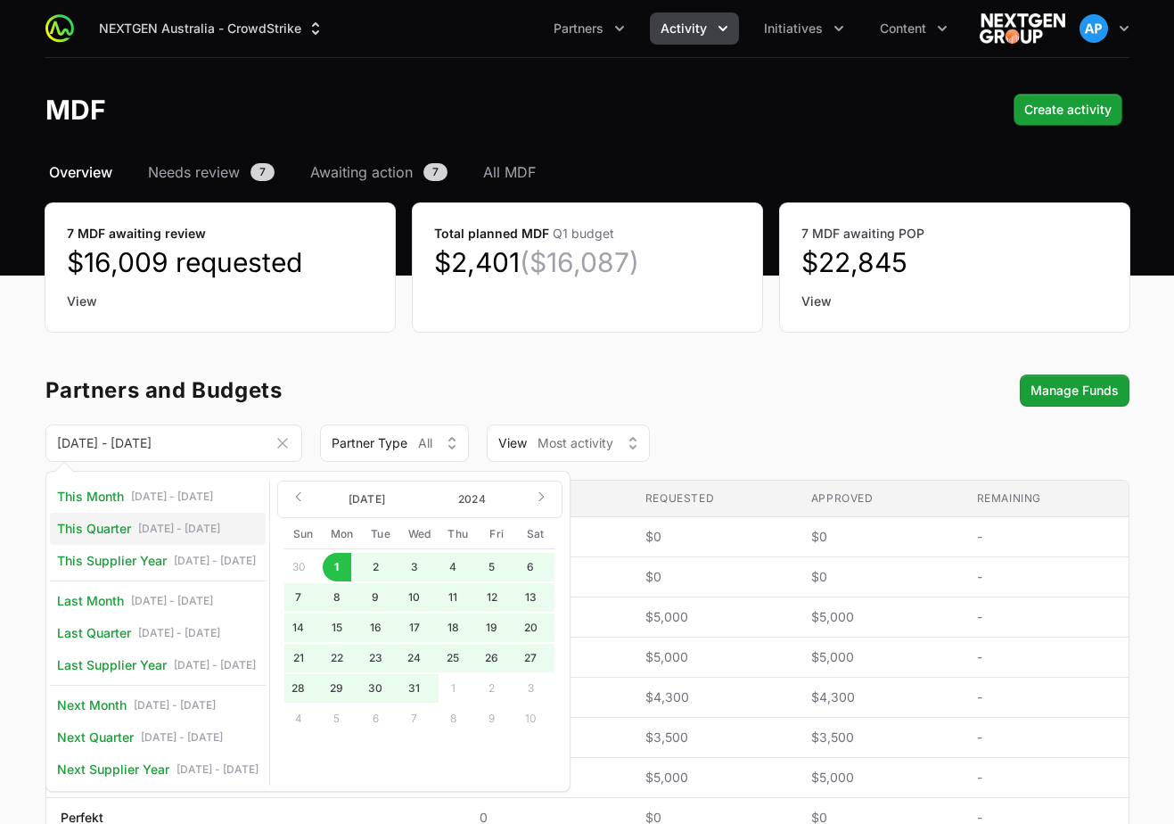
click at [226, 540] on link "This Quarter [DATE] - [DATE]" at bounding box center [158, 529] width 216 height 32
type input "[DATE] - [DATE]"
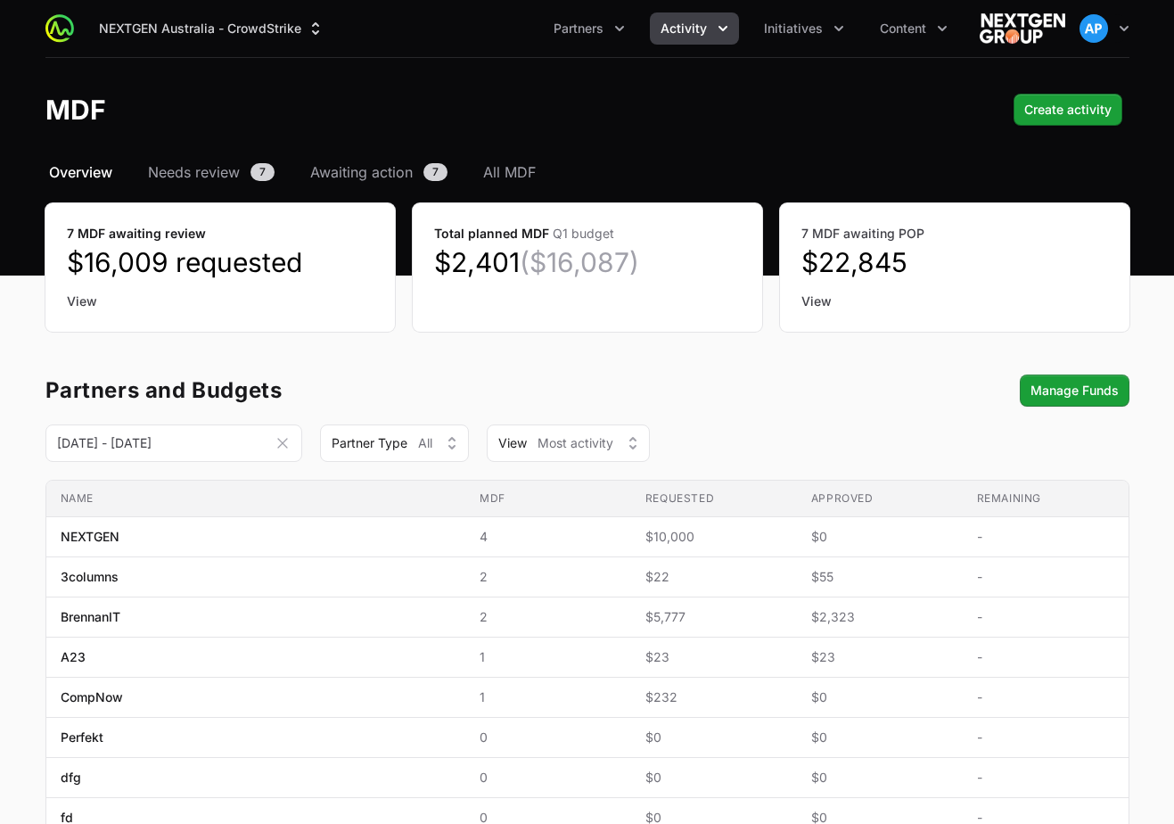
click at [719, 28] on icon "Activity menu" at bounding box center [723, 29] width 18 height 18
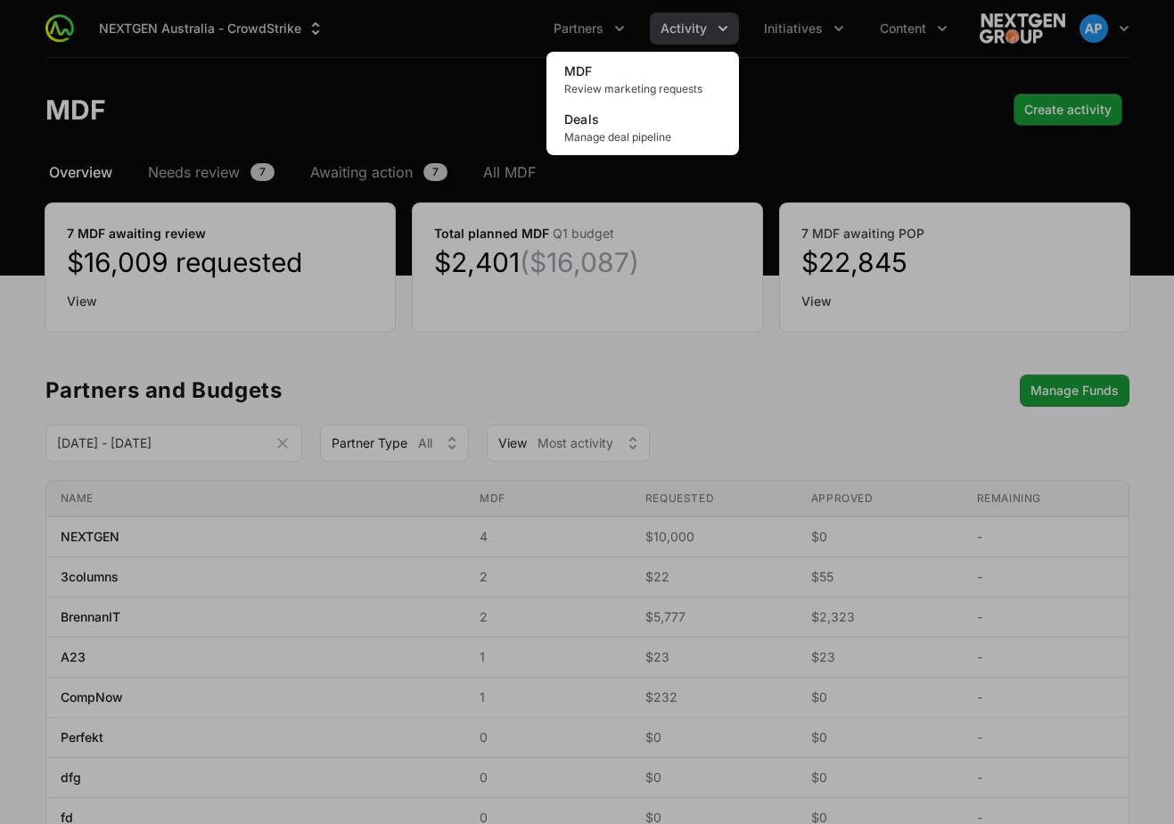
click at [456, 198] on div "Activity menu" at bounding box center [587, 412] width 1174 height 824
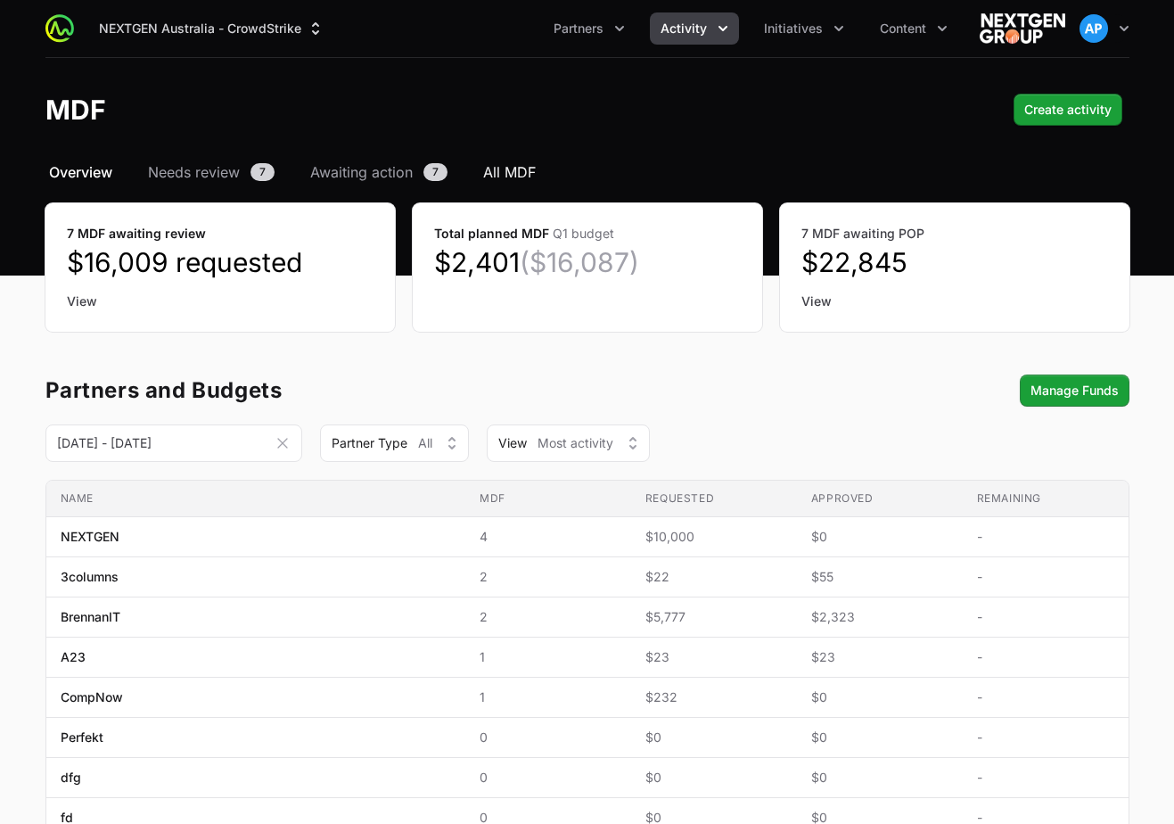
click at [491, 175] on span "All MDF" at bounding box center [509, 171] width 53 height 21
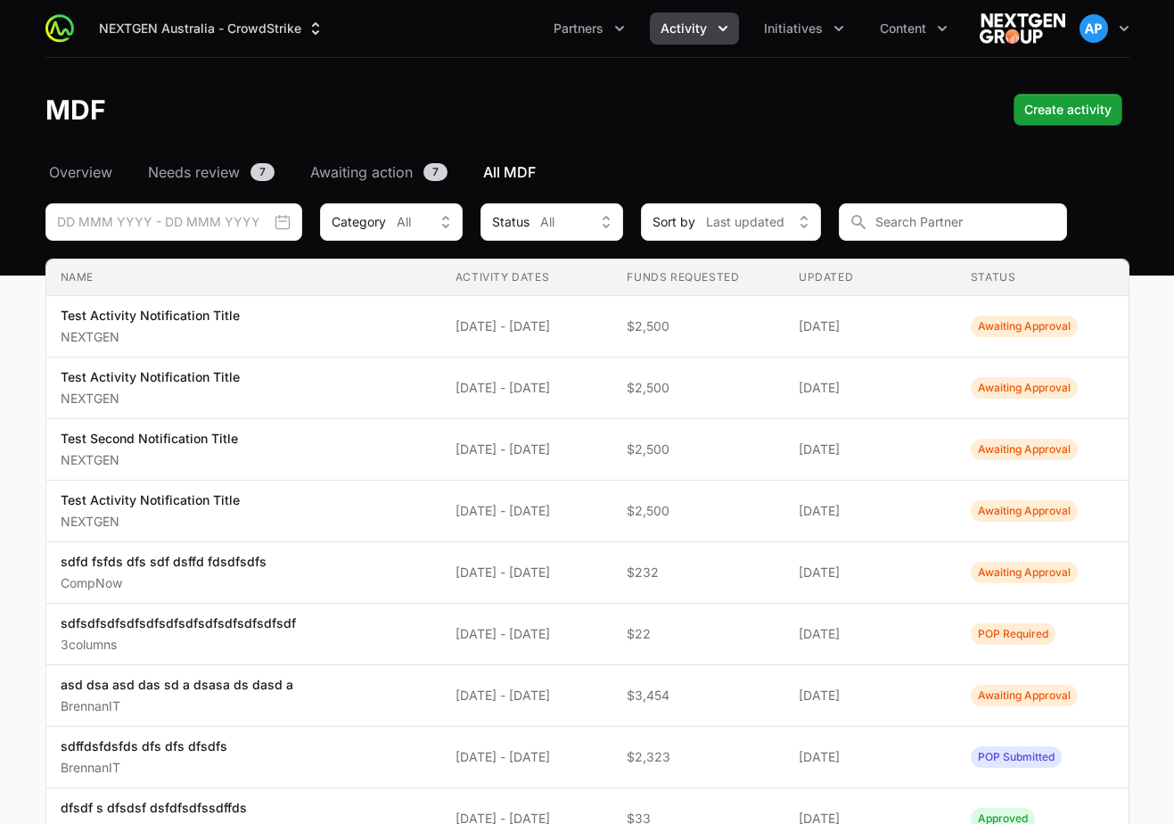
click at [295, 220] on button "Date range picker" at bounding box center [283, 222] width 32 height 25
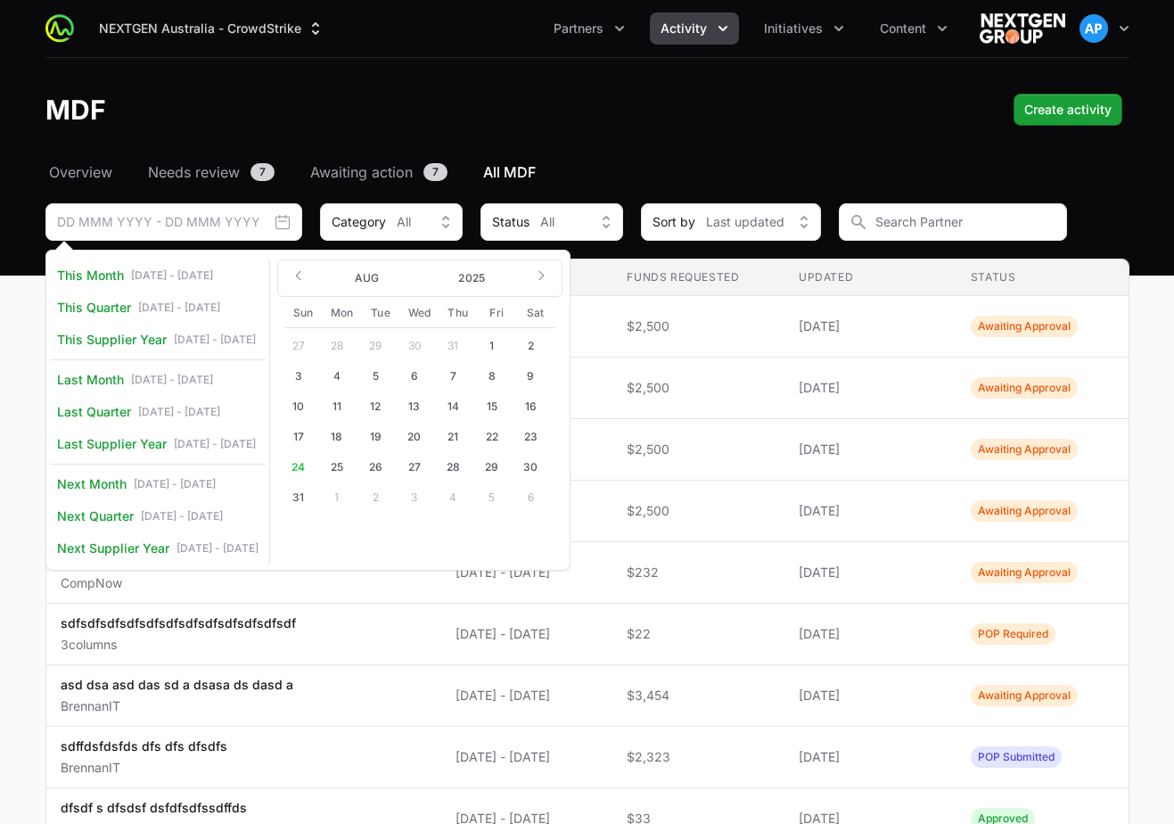
click at [296, 220] on button "Date range picker" at bounding box center [283, 222] width 32 height 25
click at [379, 230] on span "Category" at bounding box center [359, 222] width 54 height 18
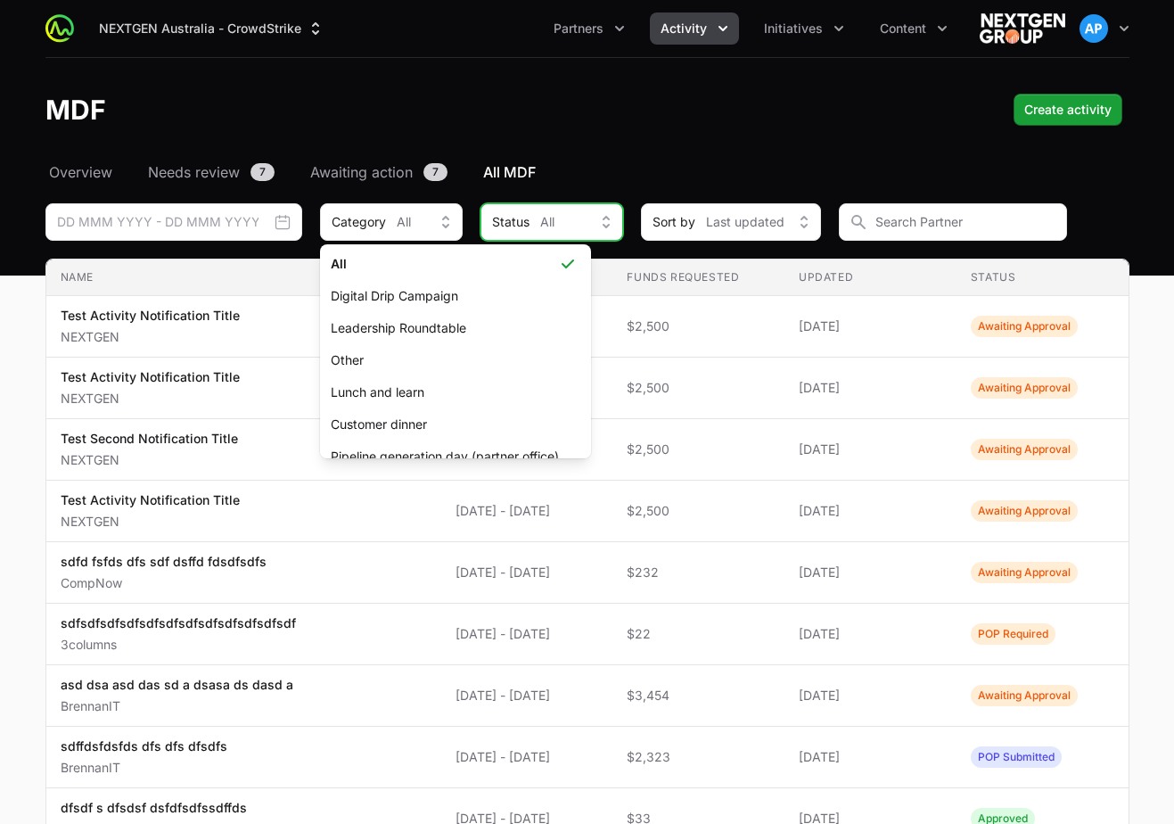
click at [576, 226] on div "Status All" at bounding box center [539, 222] width 95 height 18
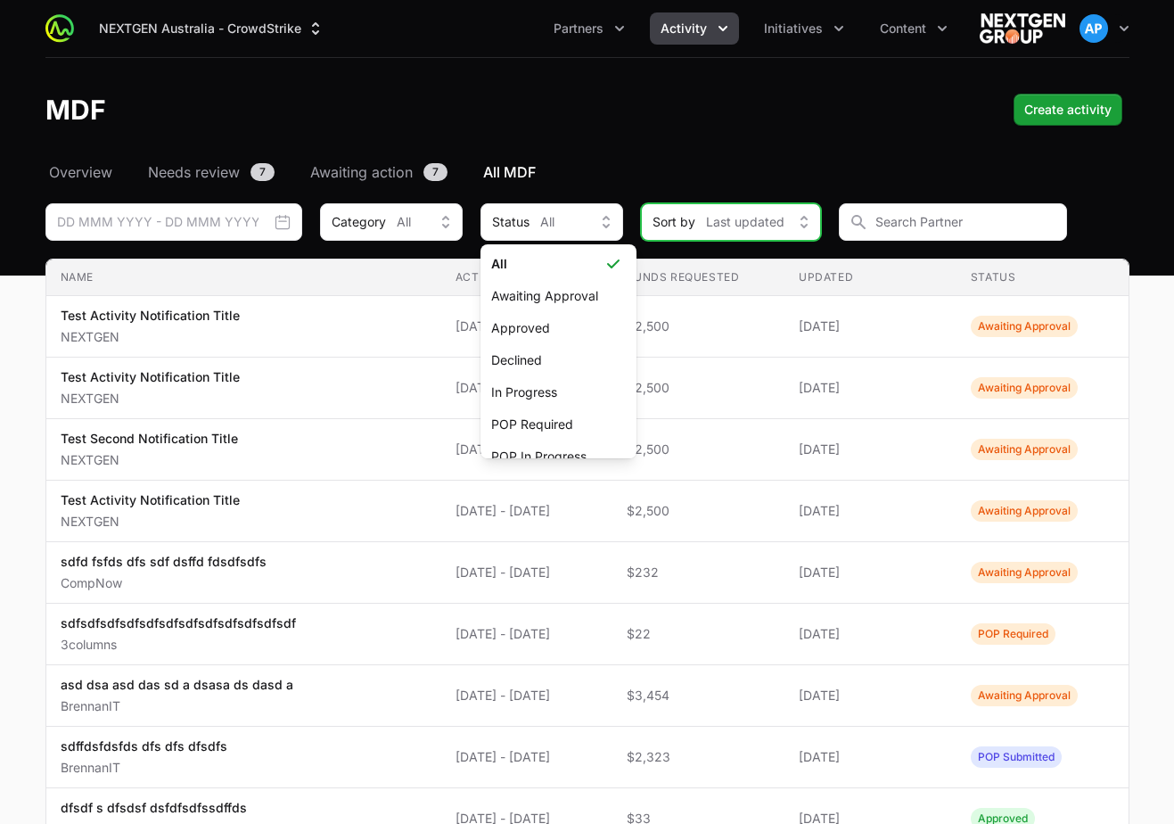
click at [728, 231] on button "Sort by Last updated" at bounding box center [731, 221] width 180 height 37
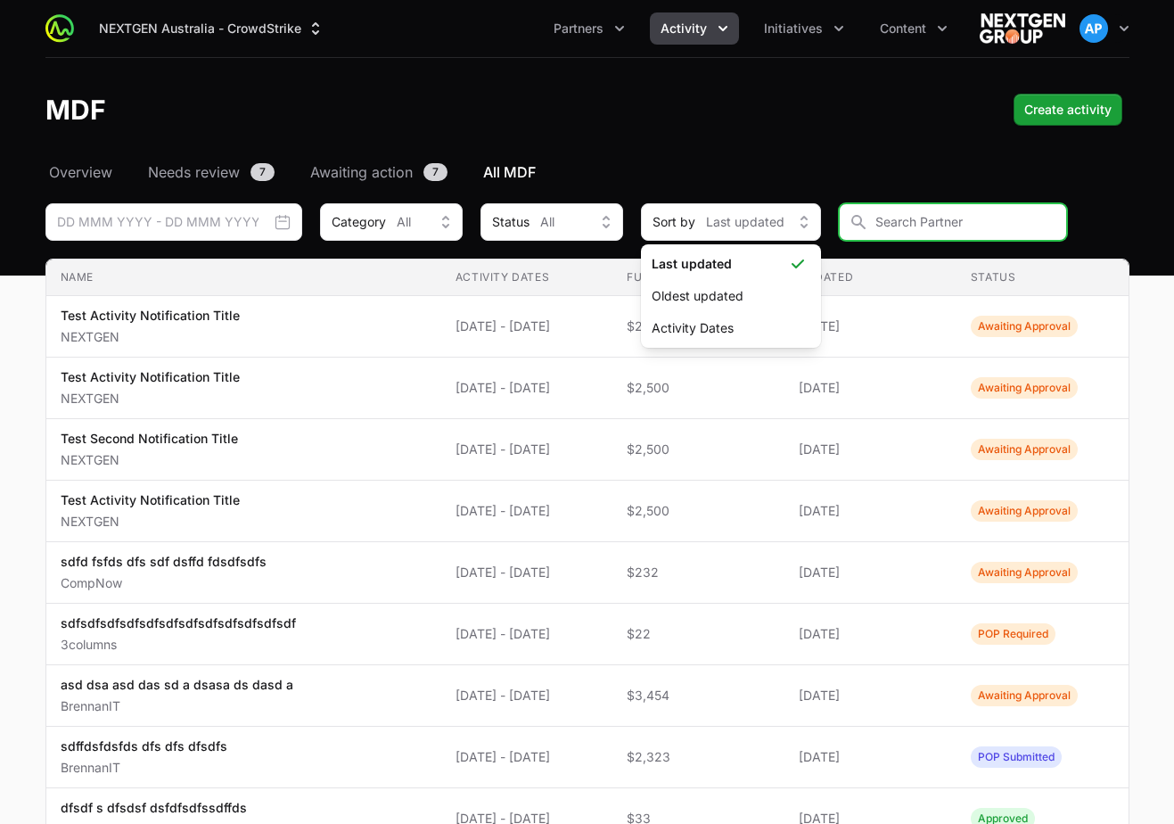
click at [904, 221] on input "MDF Filters" at bounding box center [953, 221] width 228 height 37
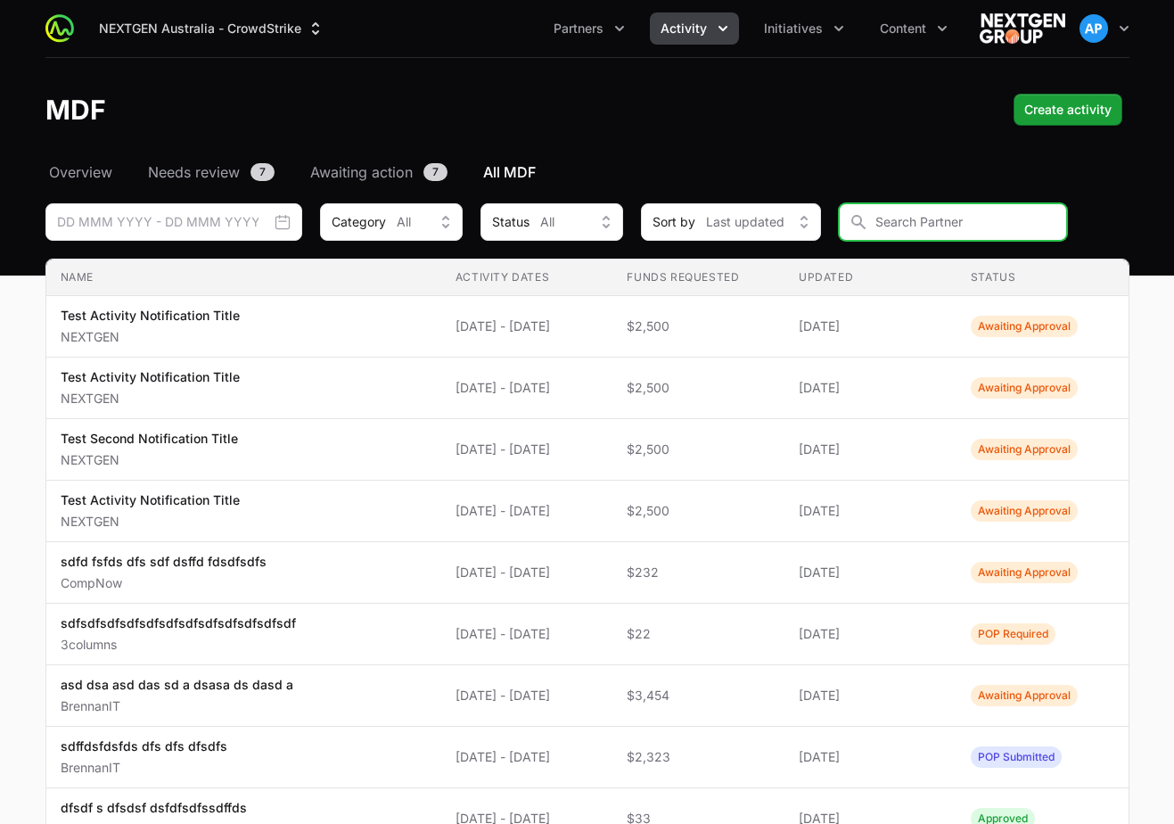
click at [714, 21] on icon "Activity menu" at bounding box center [723, 29] width 18 height 18
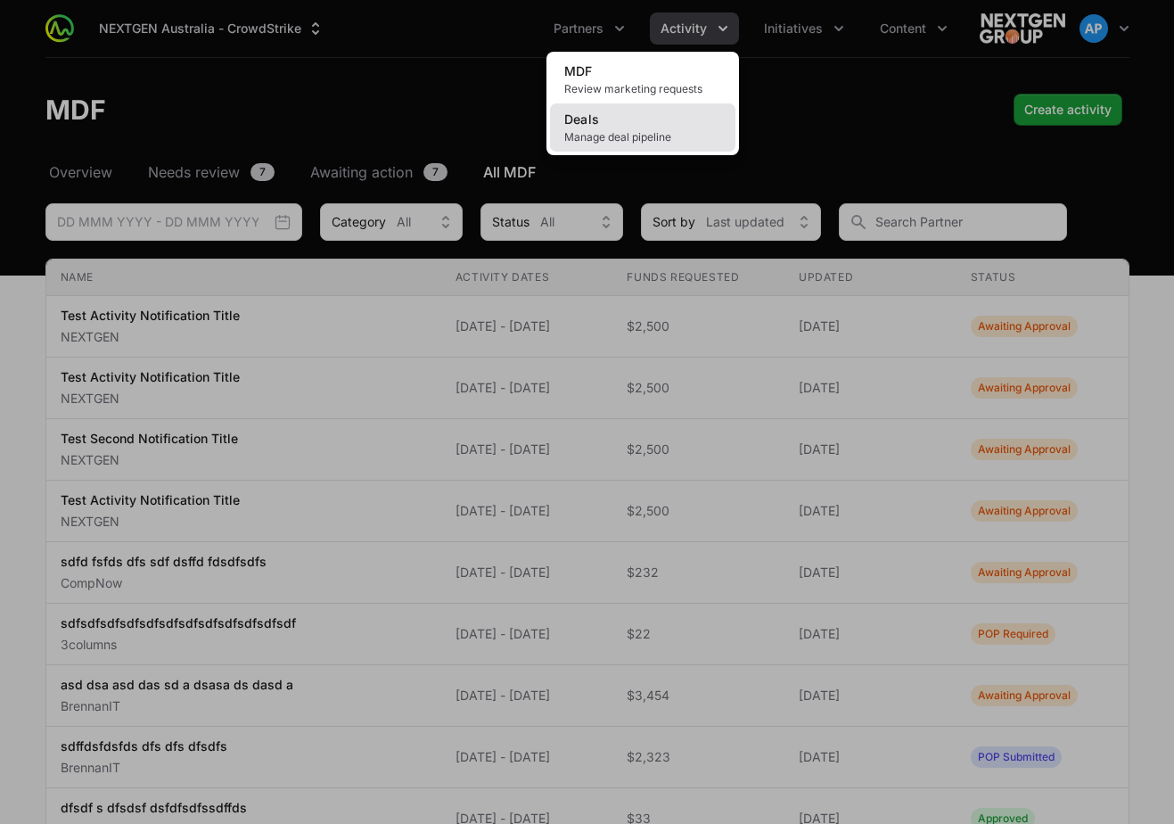
click at [695, 112] on link "Deals Manage deal pipeline" at bounding box center [642, 127] width 185 height 48
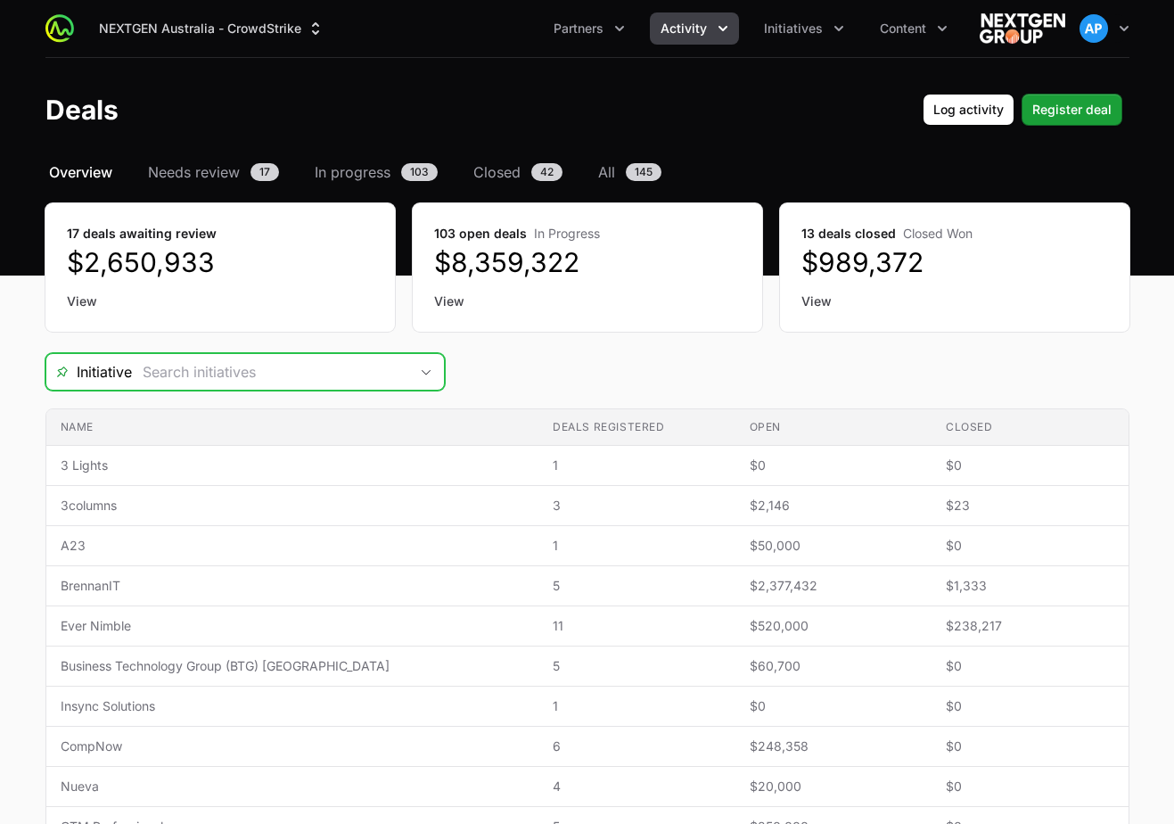
click at [417, 373] on span "Open" at bounding box center [426, 372] width 36 height 6
click at [675, 332] on div "Select a tab Overview Needs review In progress Closed All Overview Needs review…" at bounding box center [587, 673] width 1141 height 1025
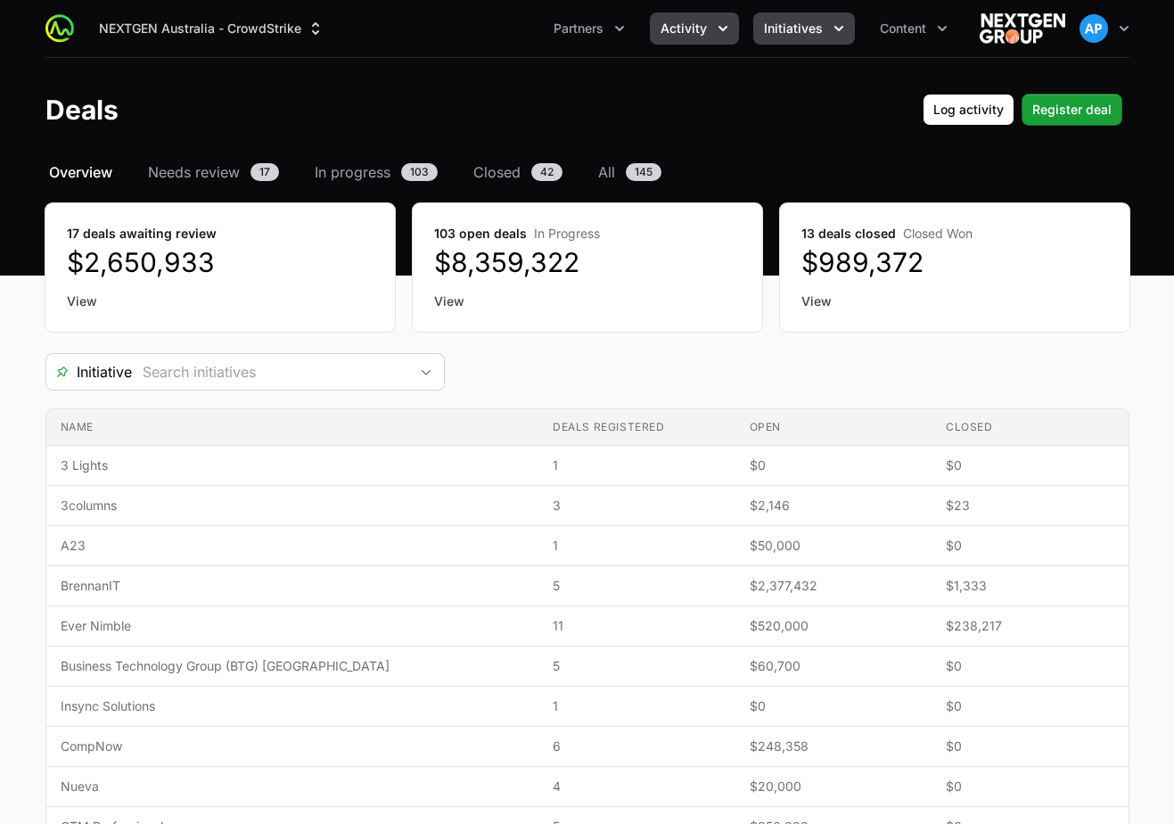
click at [798, 17] on button "Initiatives" at bounding box center [804, 28] width 102 height 32
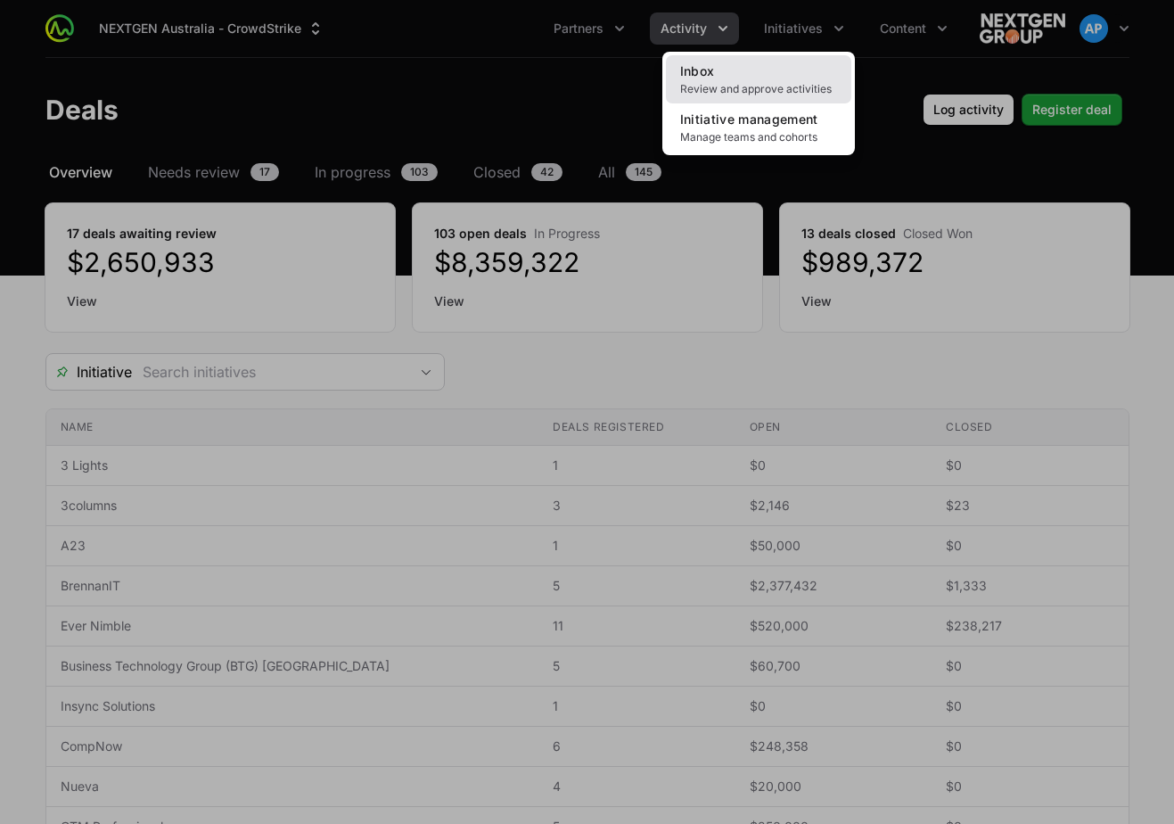
click at [779, 82] on span "Review and approve activities" at bounding box center [758, 89] width 157 height 14
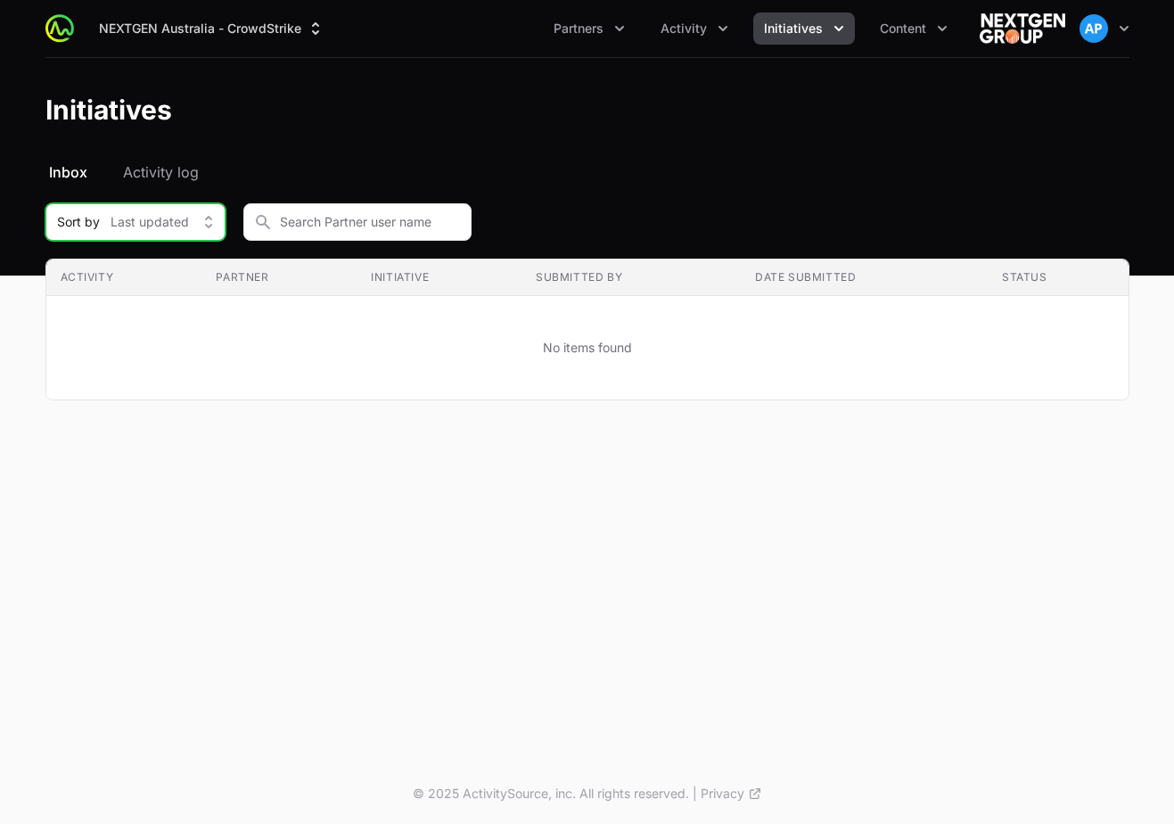
click at [142, 231] on button "Sort by Last updated" at bounding box center [135, 221] width 180 height 37
click at [145, 224] on span "Last updated" at bounding box center [150, 222] width 78 height 18
click at [161, 175] on span "Activity log" at bounding box center [161, 171] width 76 height 21
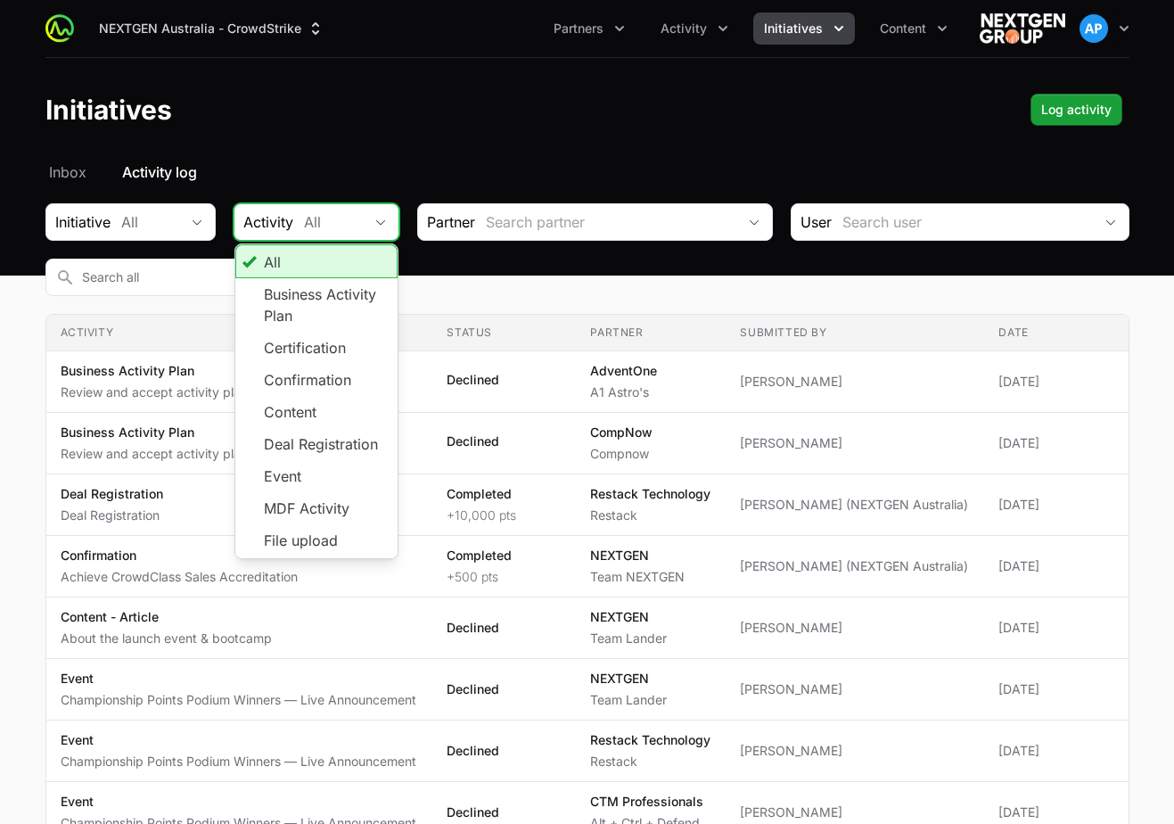
click at [302, 225] on button "All" at bounding box center [345, 222] width 105 height 36
click at [305, 234] on button "All" at bounding box center [345, 222] width 105 height 36
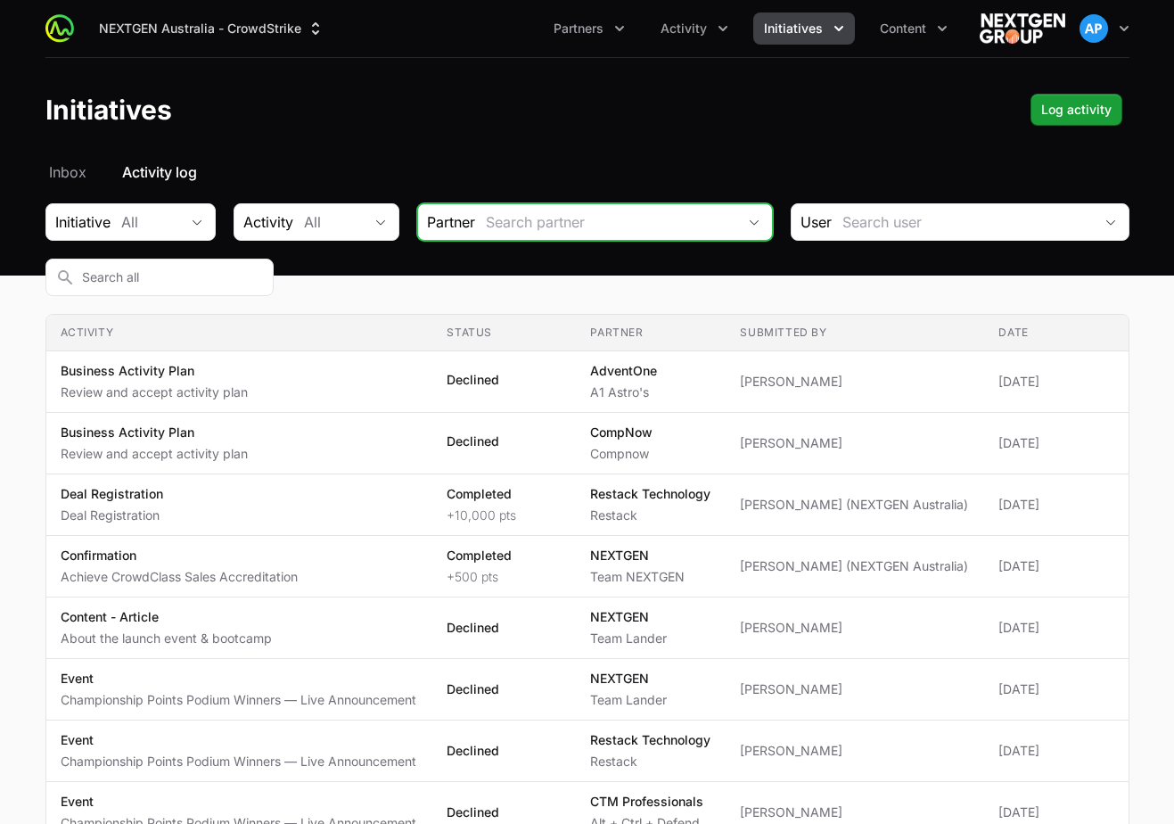
click at [475, 224] on input "Initiative activity log Filters" at bounding box center [605, 222] width 261 height 36
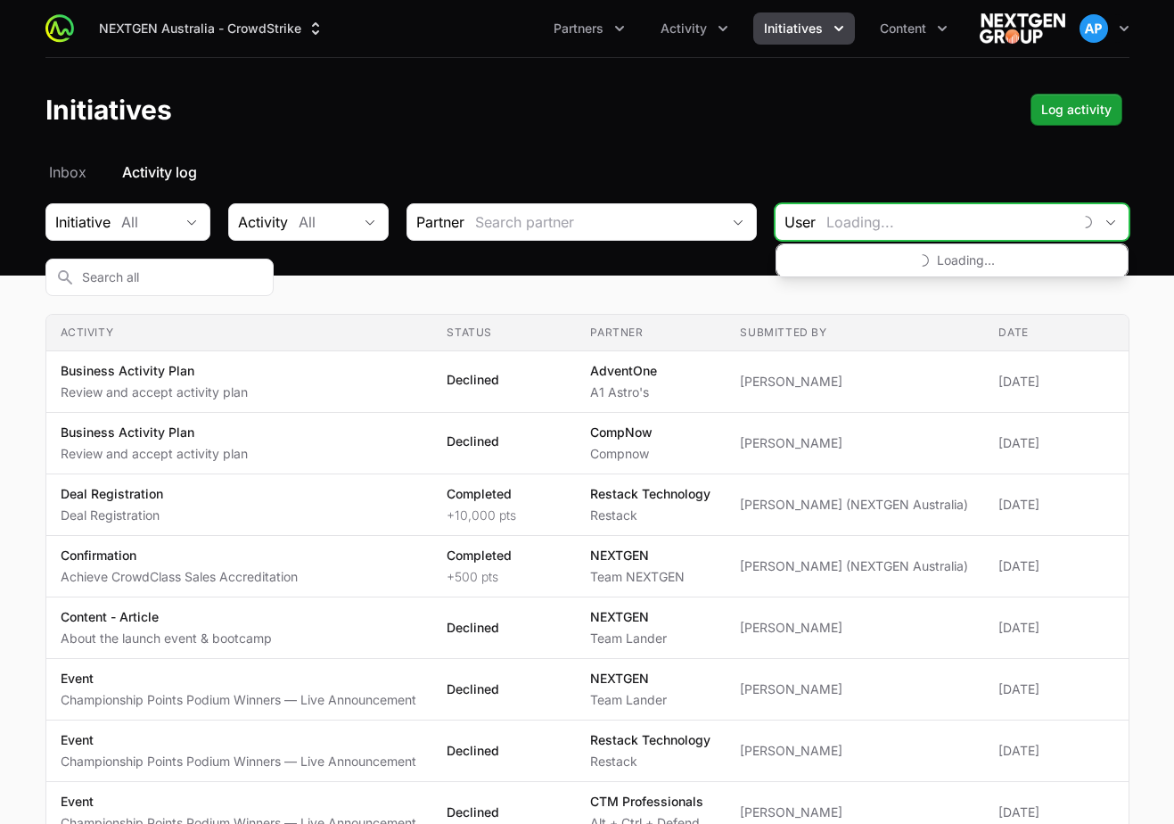
click at [816, 207] on input "Initiative activity log Filters" at bounding box center [944, 222] width 256 height 36
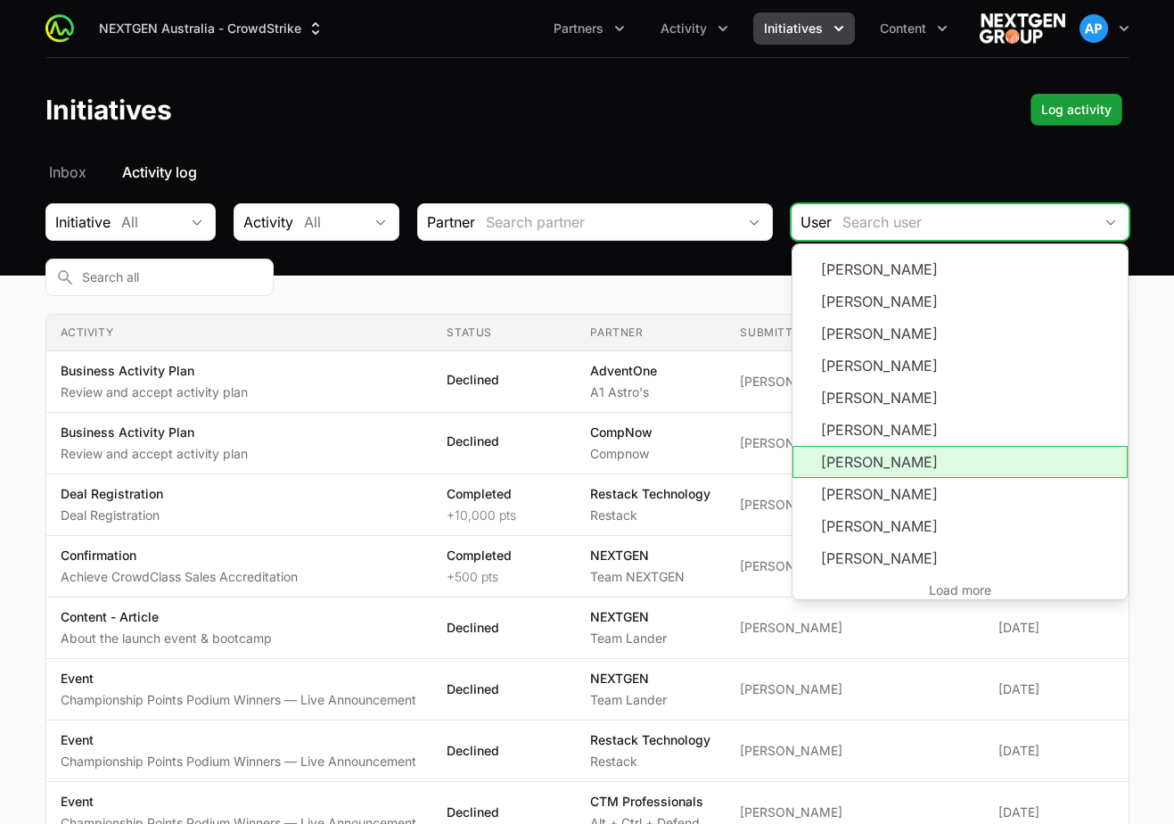
scroll to position [321, 0]
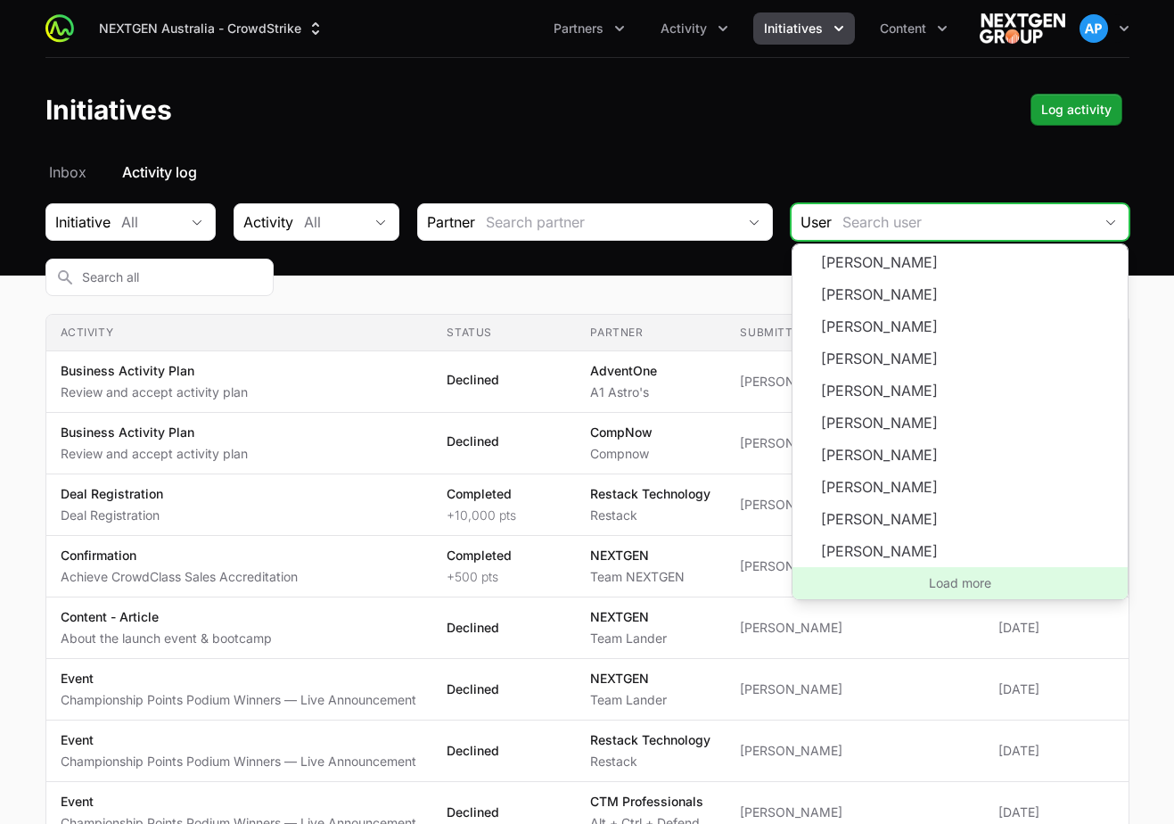
click at [793, 576] on span "Load more" at bounding box center [960, 583] width 335 height 32
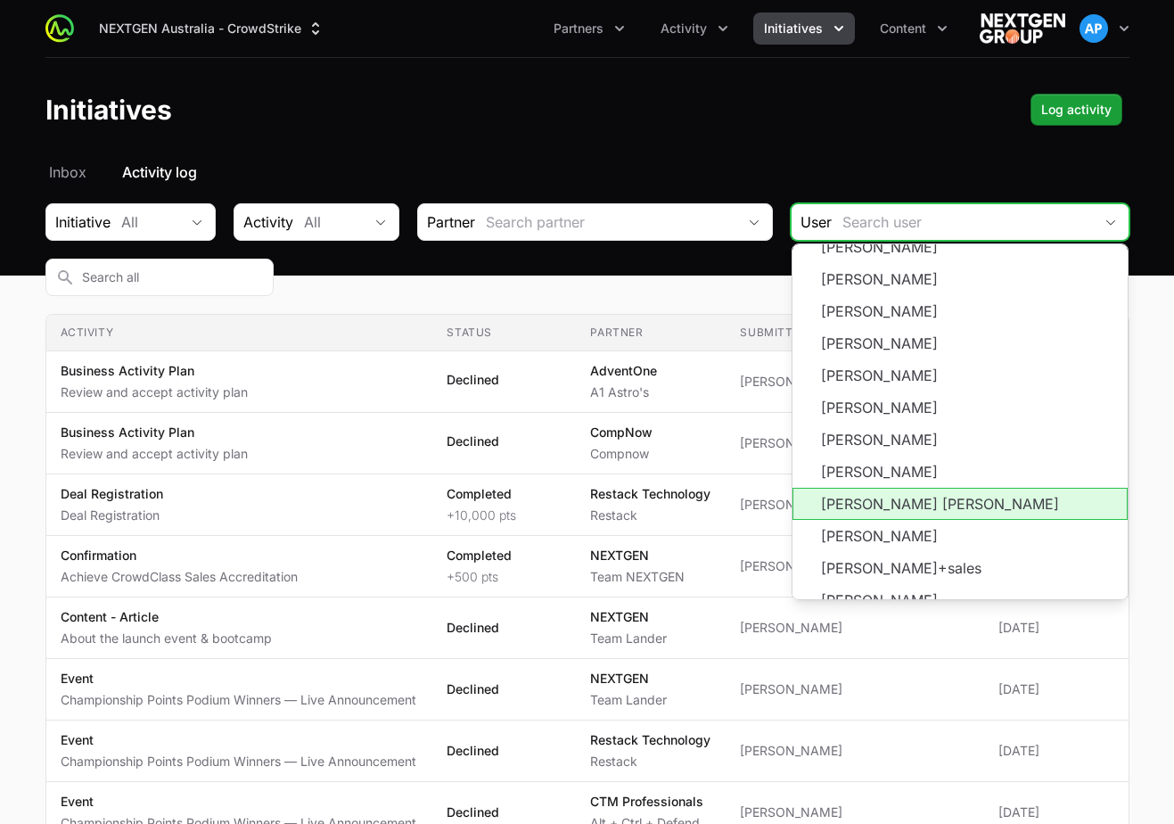
scroll to position [963, 0]
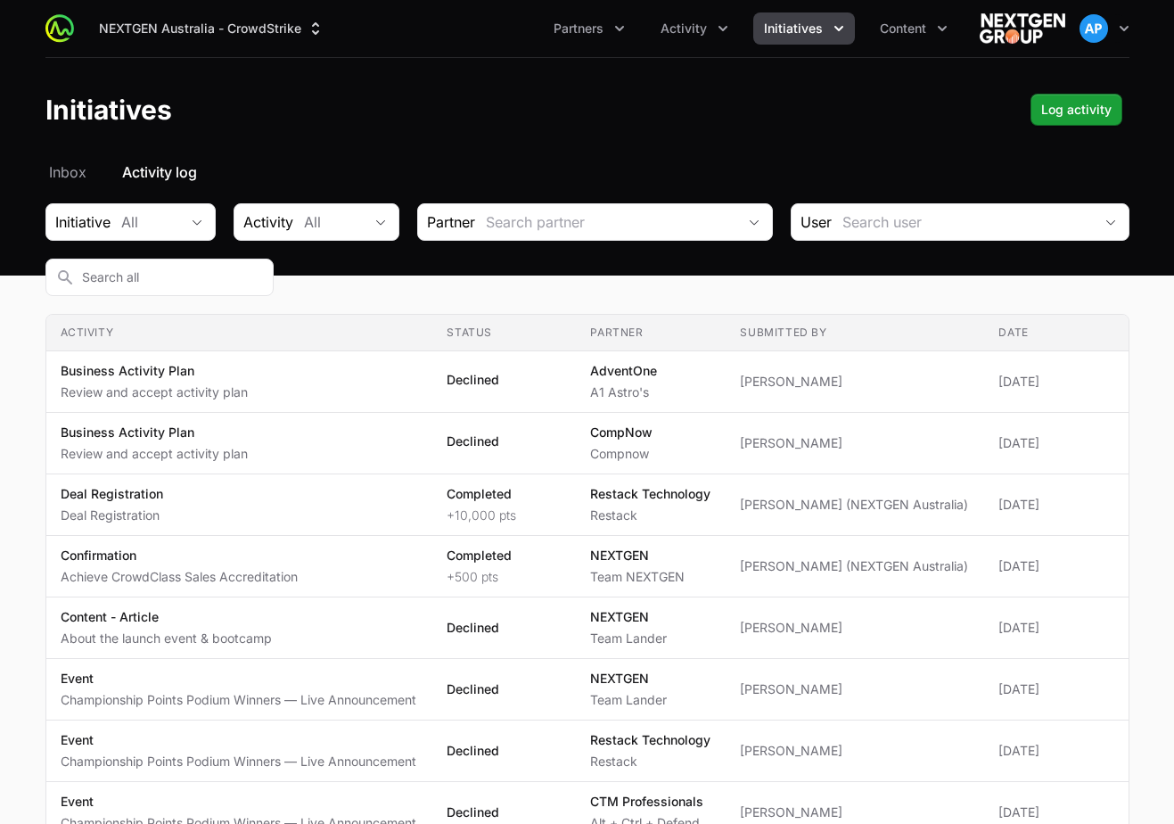
click at [849, 35] on button "Initiatives" at bounding box center [804, 28] width 102 height 32
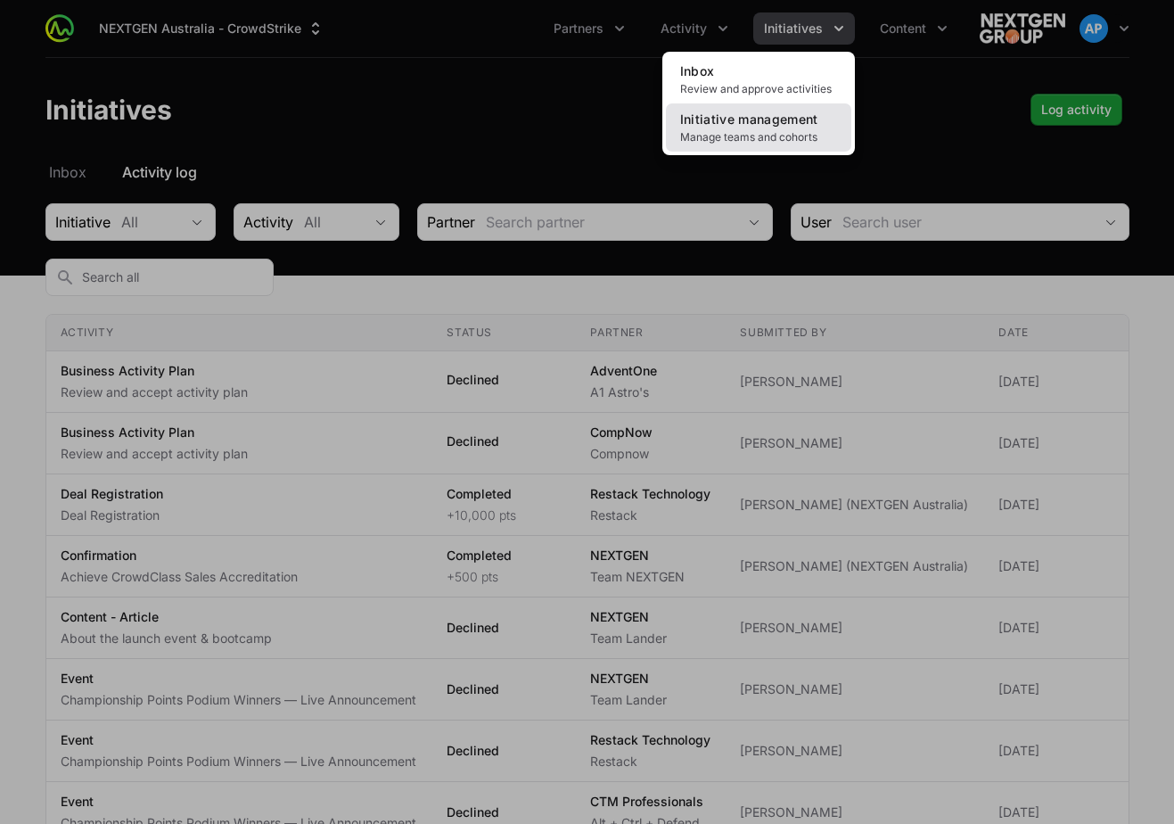
click at [802, 114] on span "Initiative management" at bounding box center [749, 118] width 138 height 15
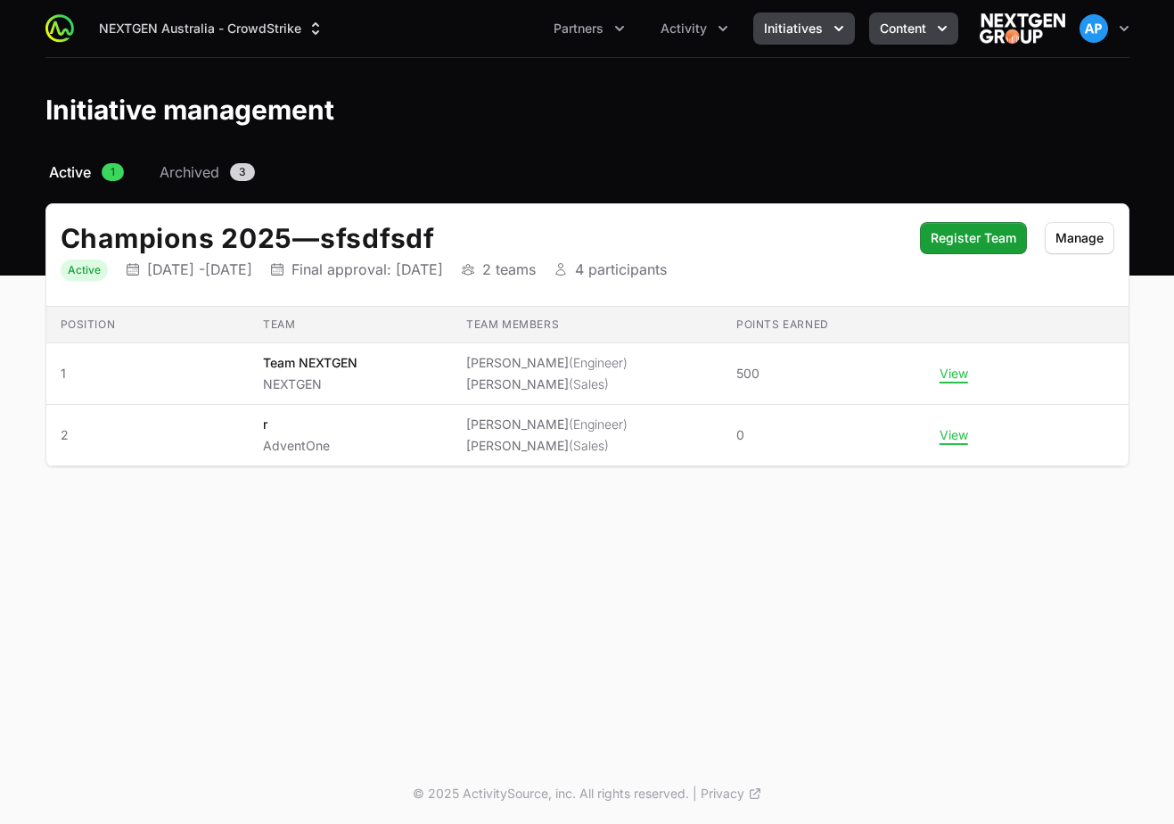
click at [912, 18] on button "Content" at bounding box center [913, 28] width 89 height 32
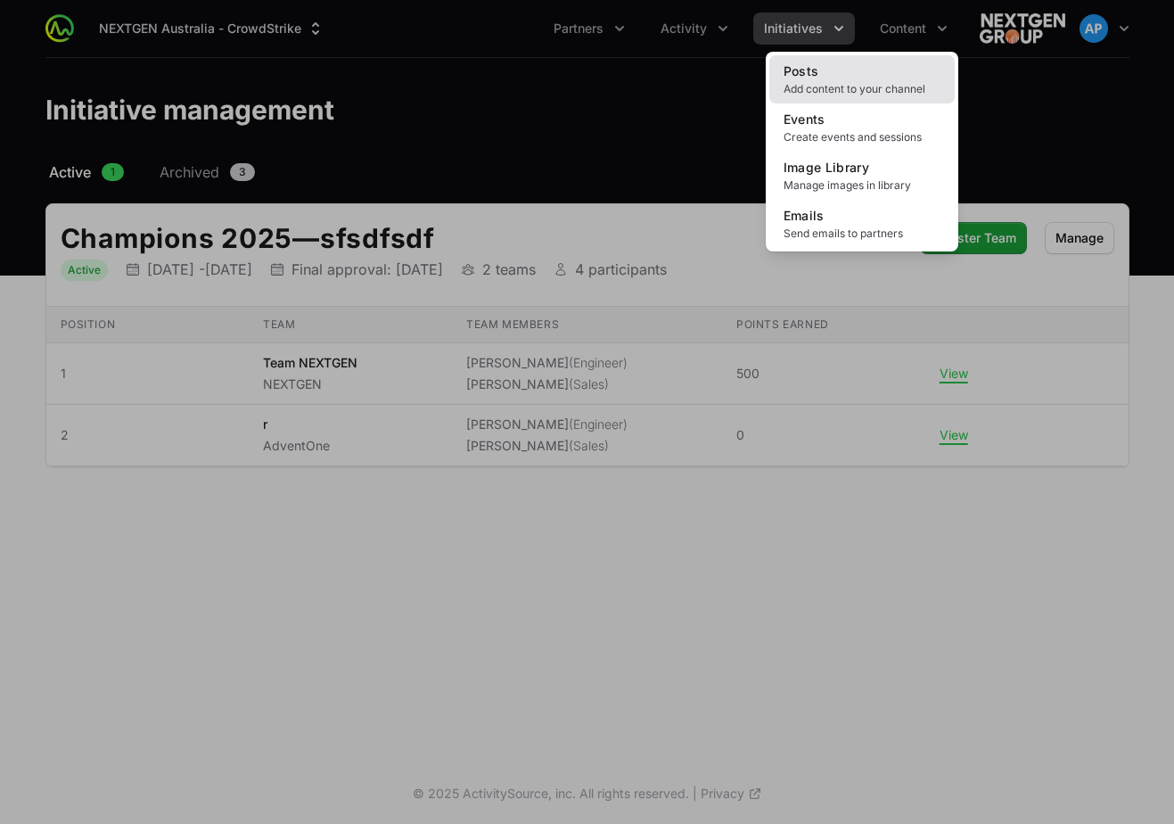
click at [871, 83] on span "Add content to your channel" at bounding box center [862, 89] width 157 height 14
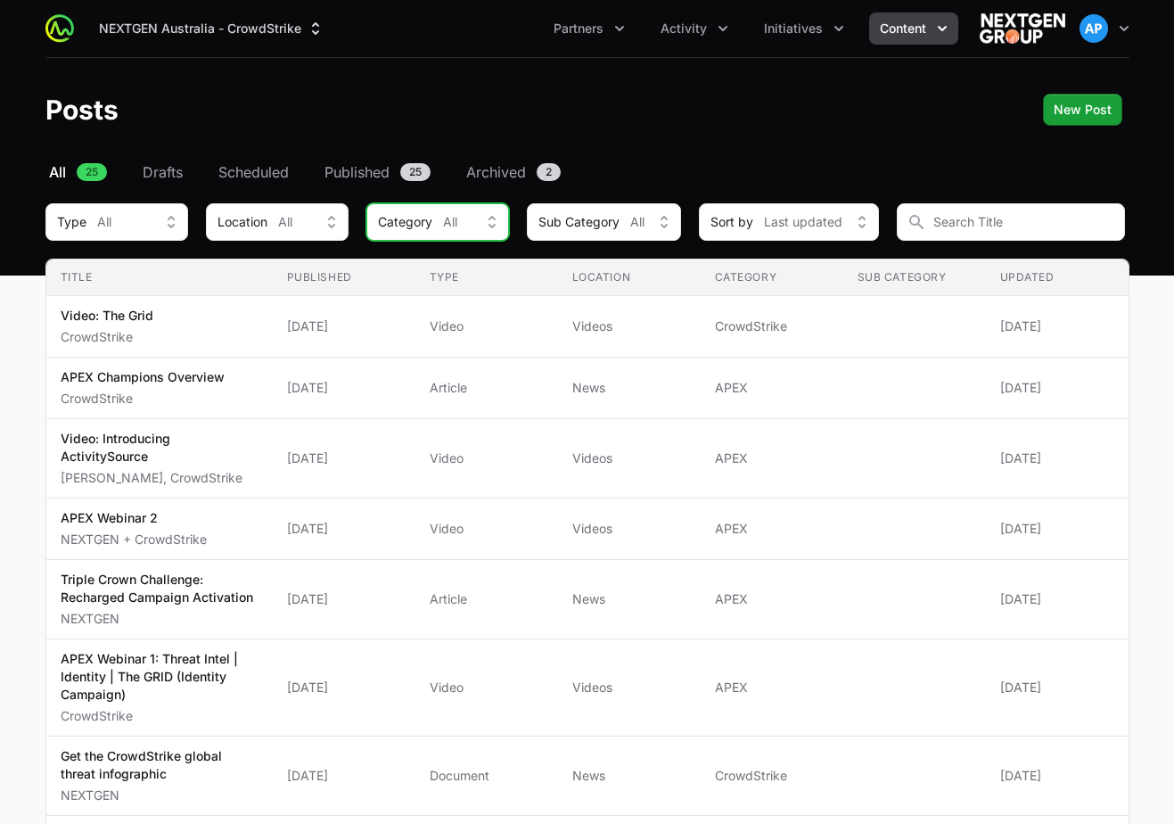
click at [437, 215] on div "Category All" at bounding box center [425, 222] width 95 height 18
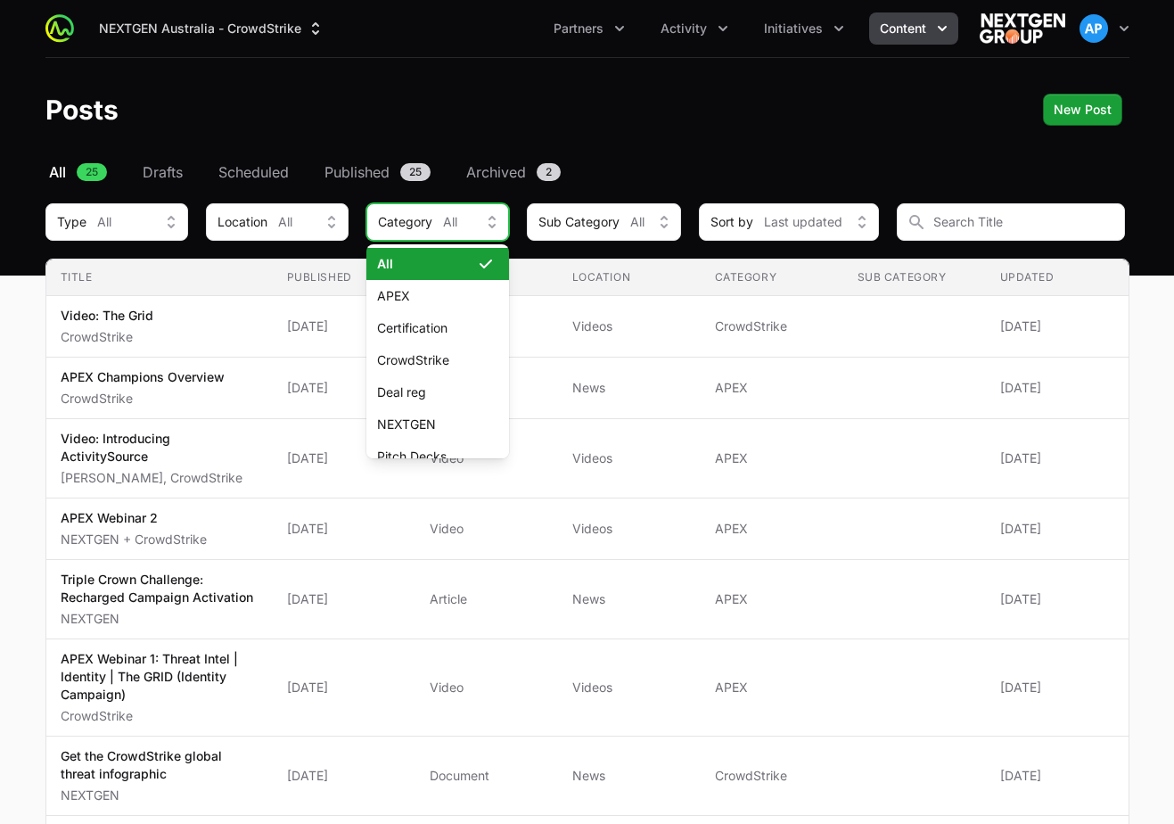
click at [437, 215] on div "Category All" at bounding box center [425, 222] width 95 height 18
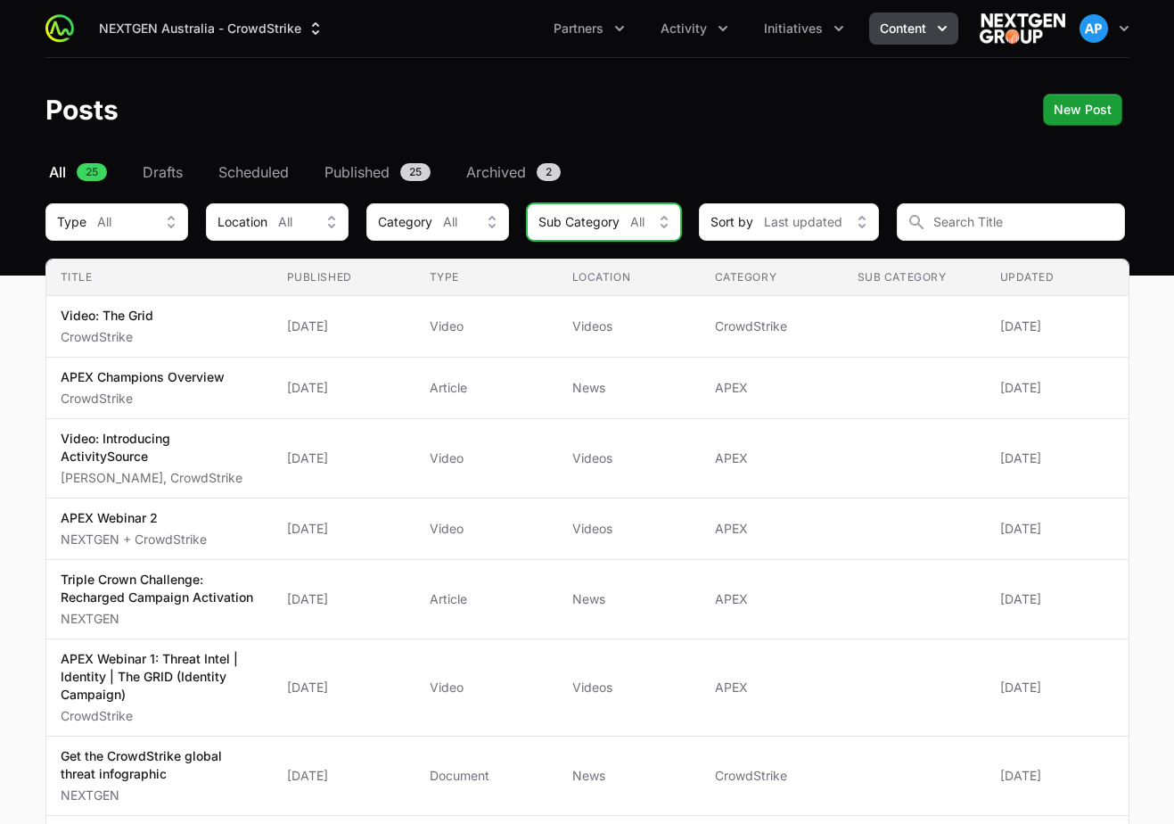
click at [539, 215] on span "Sub Category" at bounding box center [578, 222] width 81 height 18
click at [728, 225] on span "Sort by" at bounding box center [732, 222] width 43 height 18
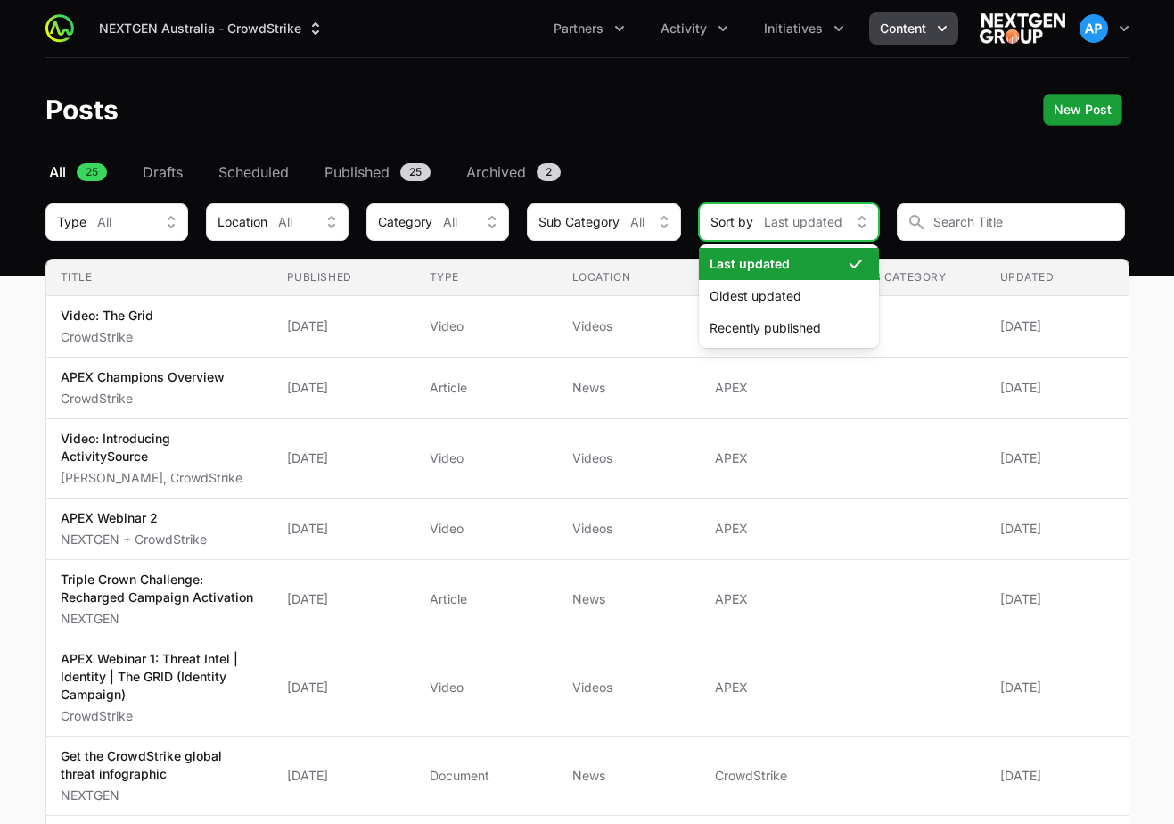
click at [728, 225] on span "Sort by" at bounding box center [732, 222] width 43 height 18
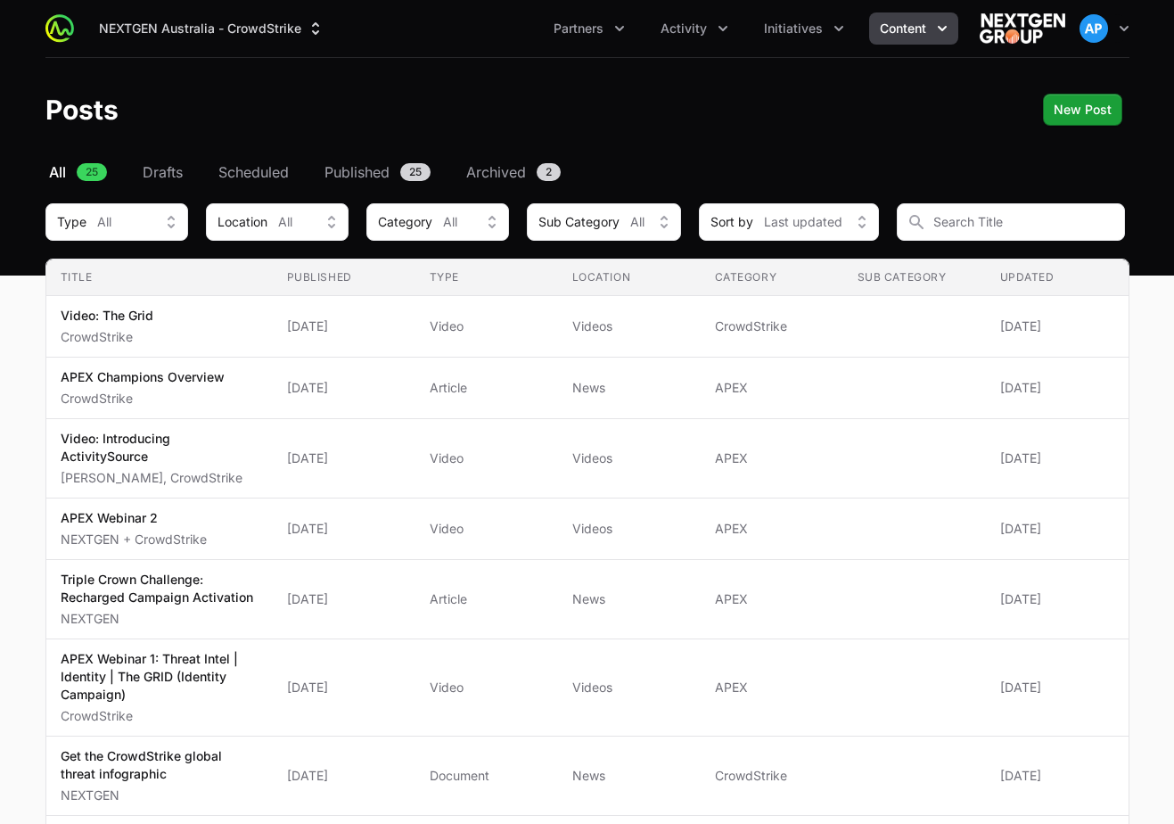
click at [275, 237] on button "Location All" at bounding box center [277, 221] width 143 height 37
click at [257, 174] on span "Scheduled" at bounding box center [253, 171] width 70 height 21
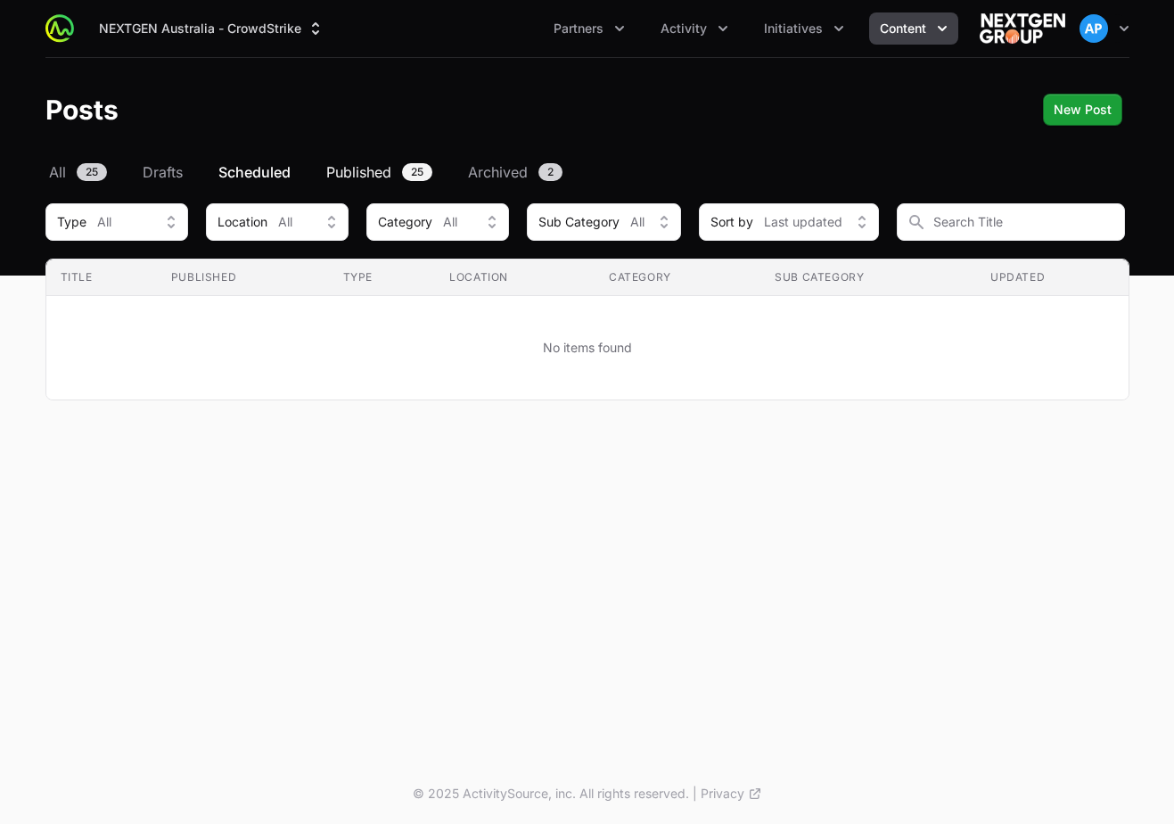
click at [405, 162] on link "Published 25" at bounding box center [379, 171] width 113 height 21
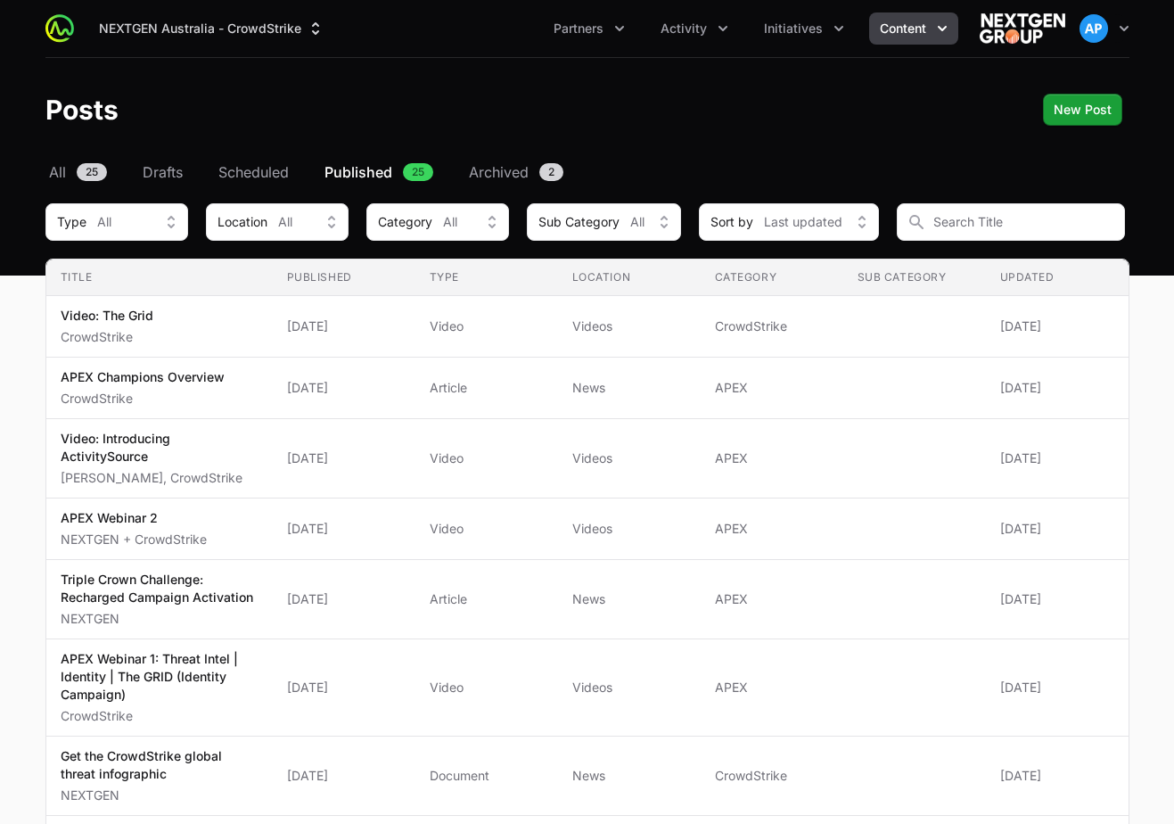
click at [484, 170] on span "Archived" at bounding box center [499, 171] width 60 height 21
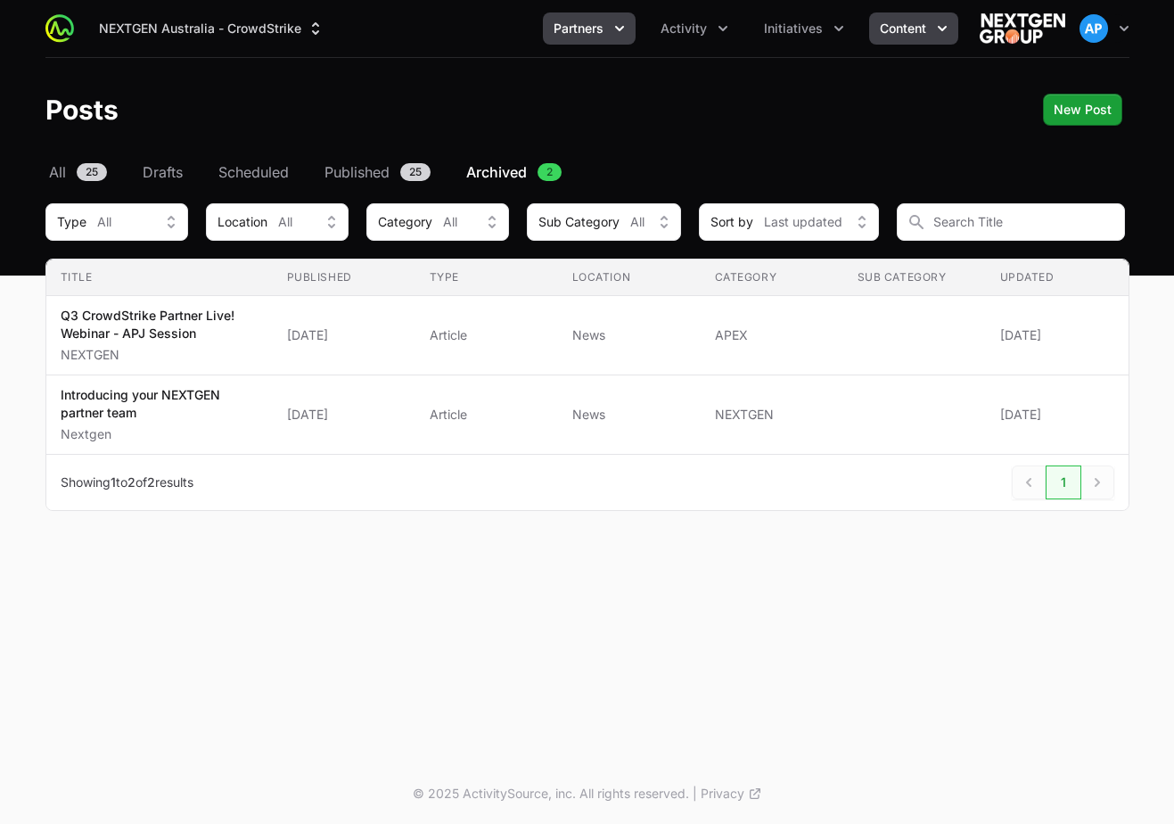
click at [595, 29] on span "Partners" at bounding box center [579, 29] width 50 height 18
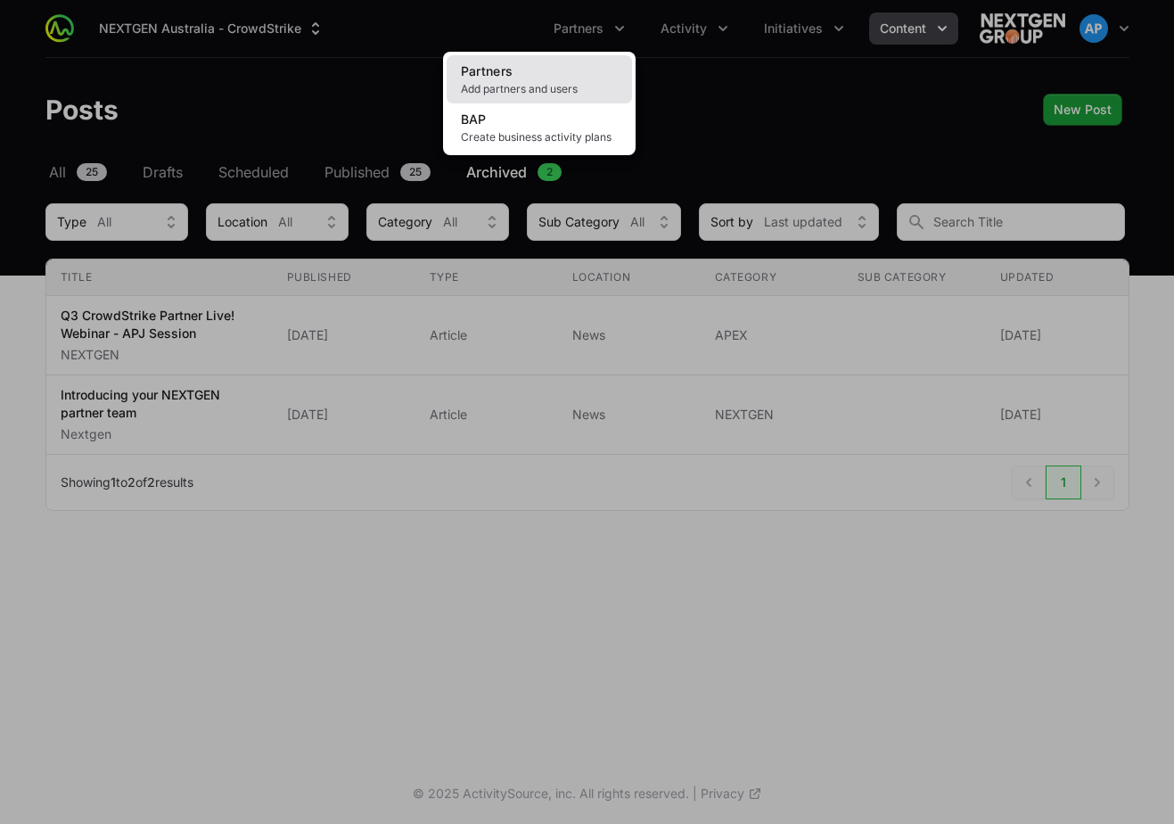
click at [567, 93] on span "Add partners and users" at bounding box center [539, 89] width 157 height 14
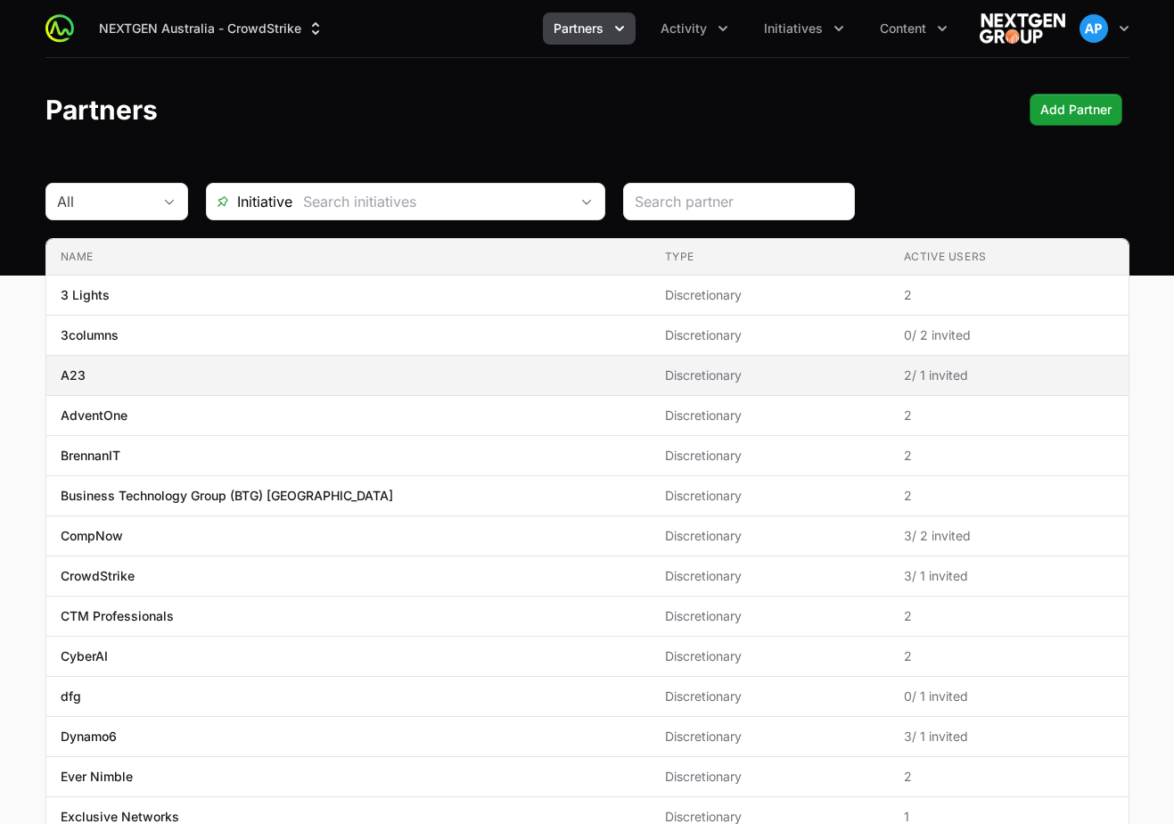
click at [651, 363] on td "Type Discretionary" at bounding box center [770, 376] width 239 height 40
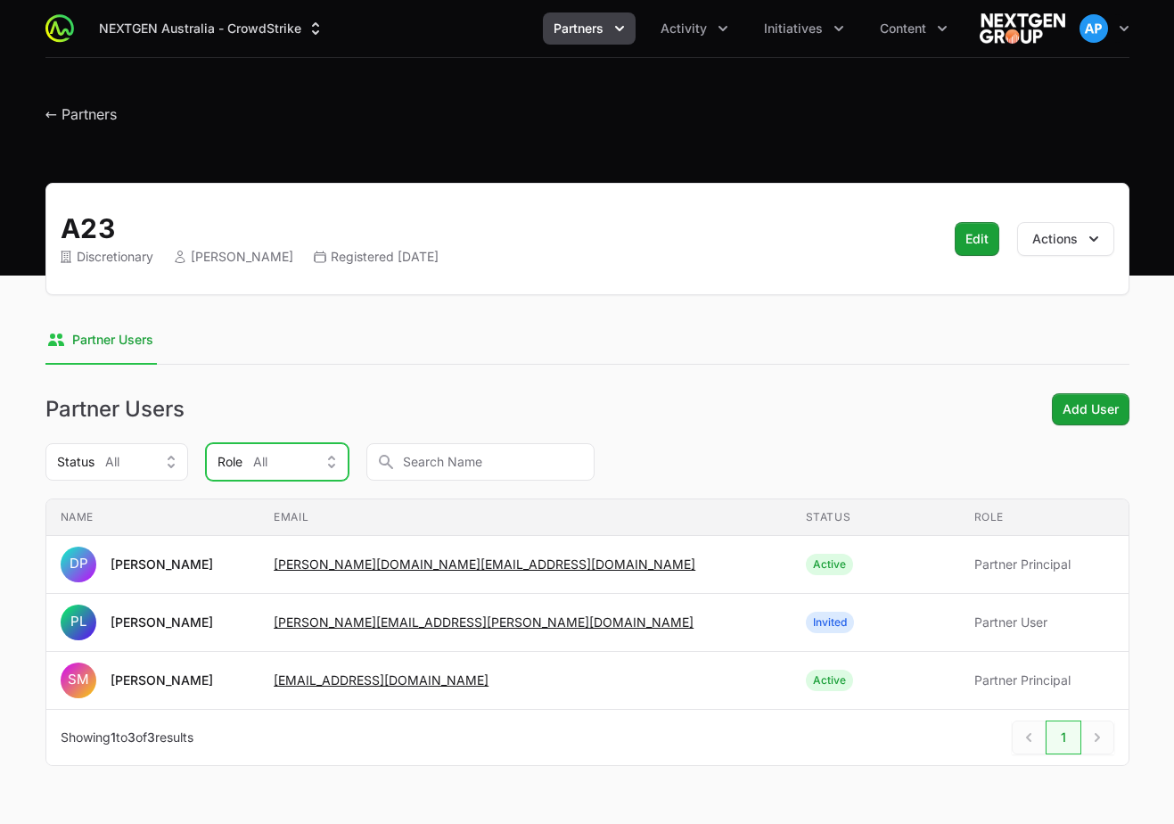
click at [313, 451] on button "Role All" at bounding box center [277, 461] width 143 height 37
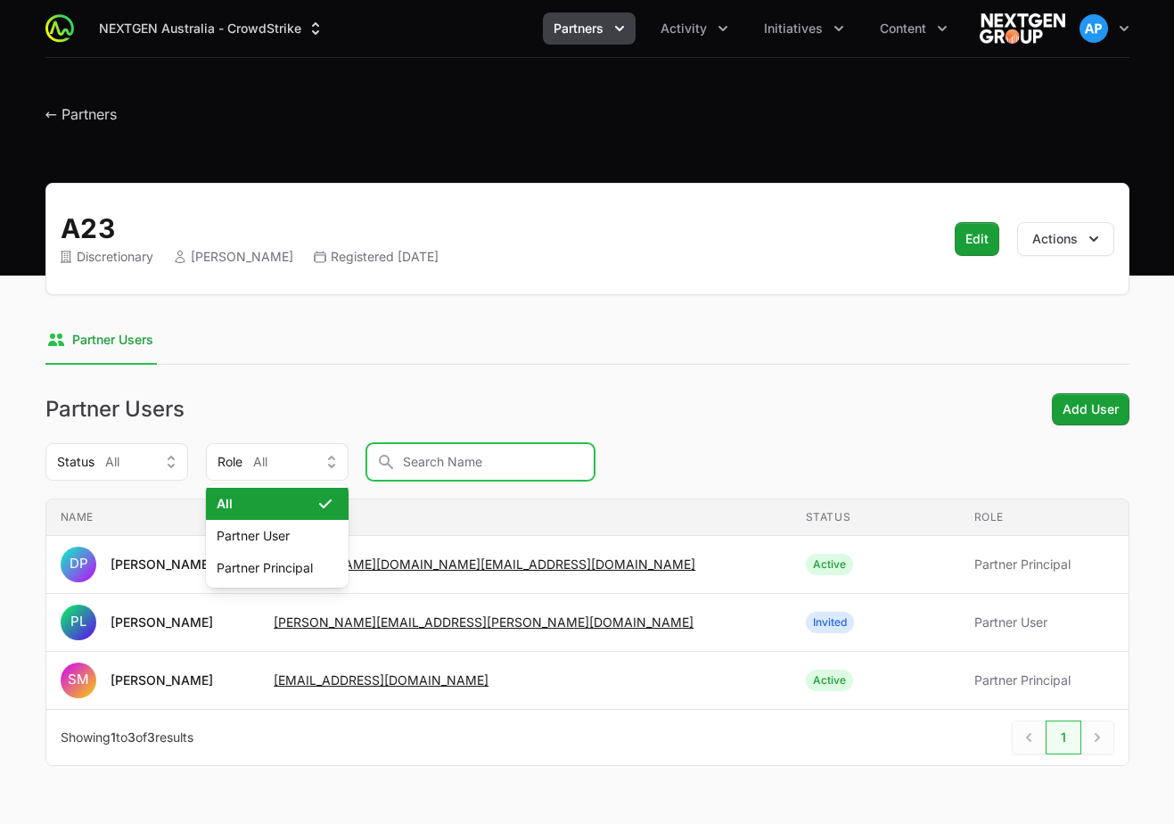
click at [451, 464] on input "text" at bounding box center [480, 461] width 228 height 37
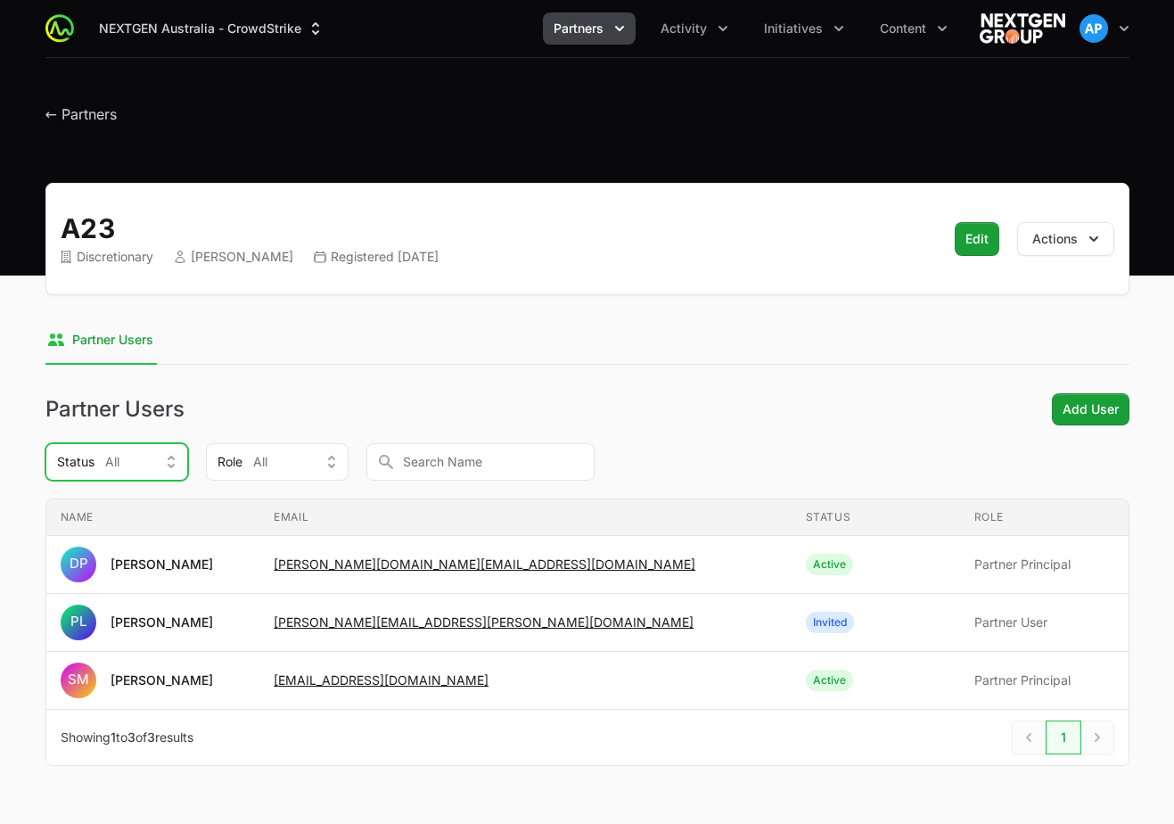
click at [163, 453] on button "Status All" at bounding box center [116, 461] width 143 height 37
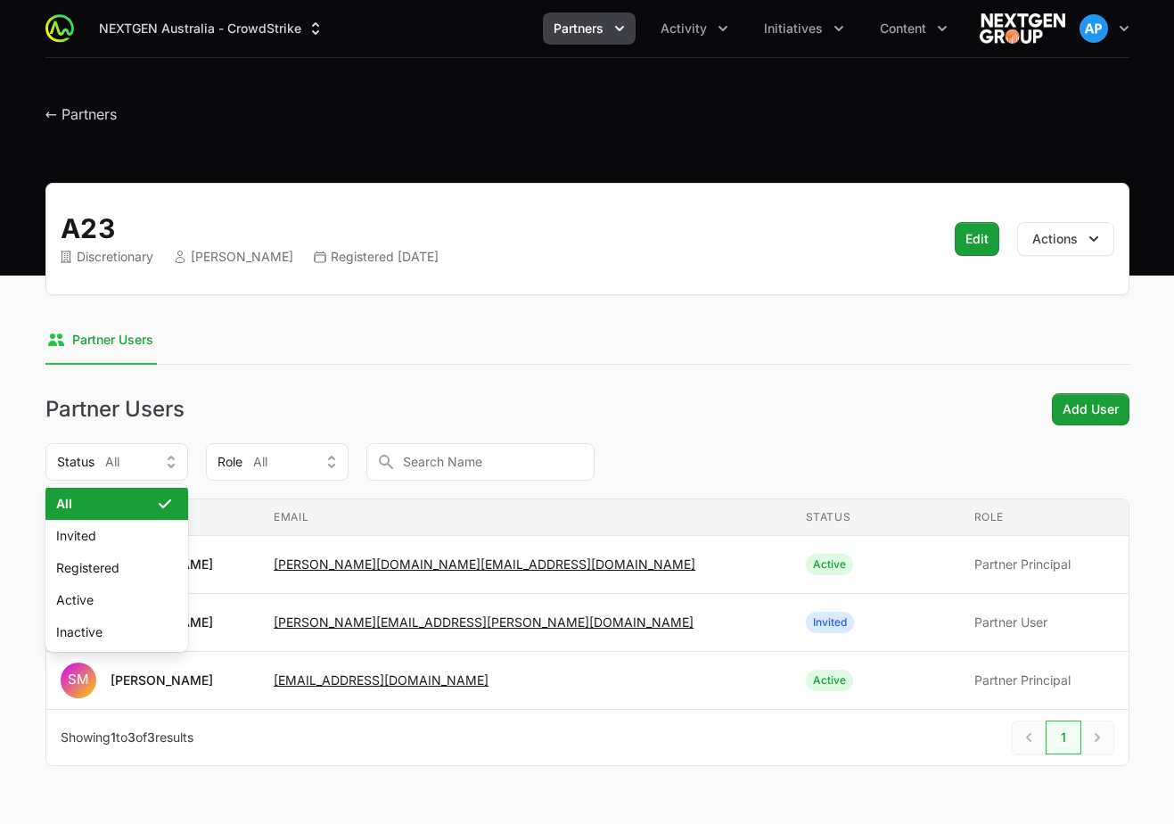
click at [281, 428] on div "Partner Users Add User Status All All Invited Registered Active Inactive Role A…" at bounding box center [587, 579] width 1084 height 373
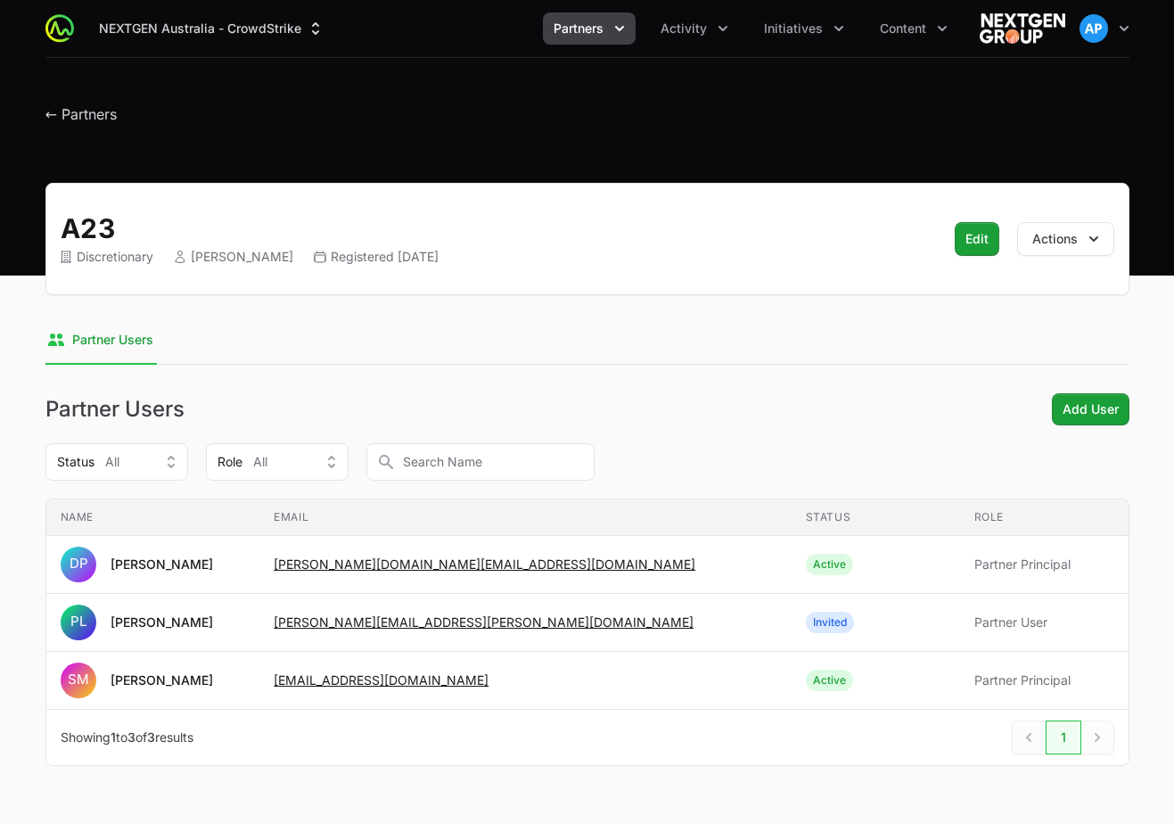
click at [1067, 217] on div "A23 Discretionary [PERSON_NAME] Registered [DATE] Edit Actions" at bounding box center [587, 239] width 1084 height 112
click at [1067, 230] on button "Actions" at bounding box center [1065, 239] width 97 height 34
click at [830, 21] on icon "Initiatives menu" at bounding box center [839, 29] width 18 height 18
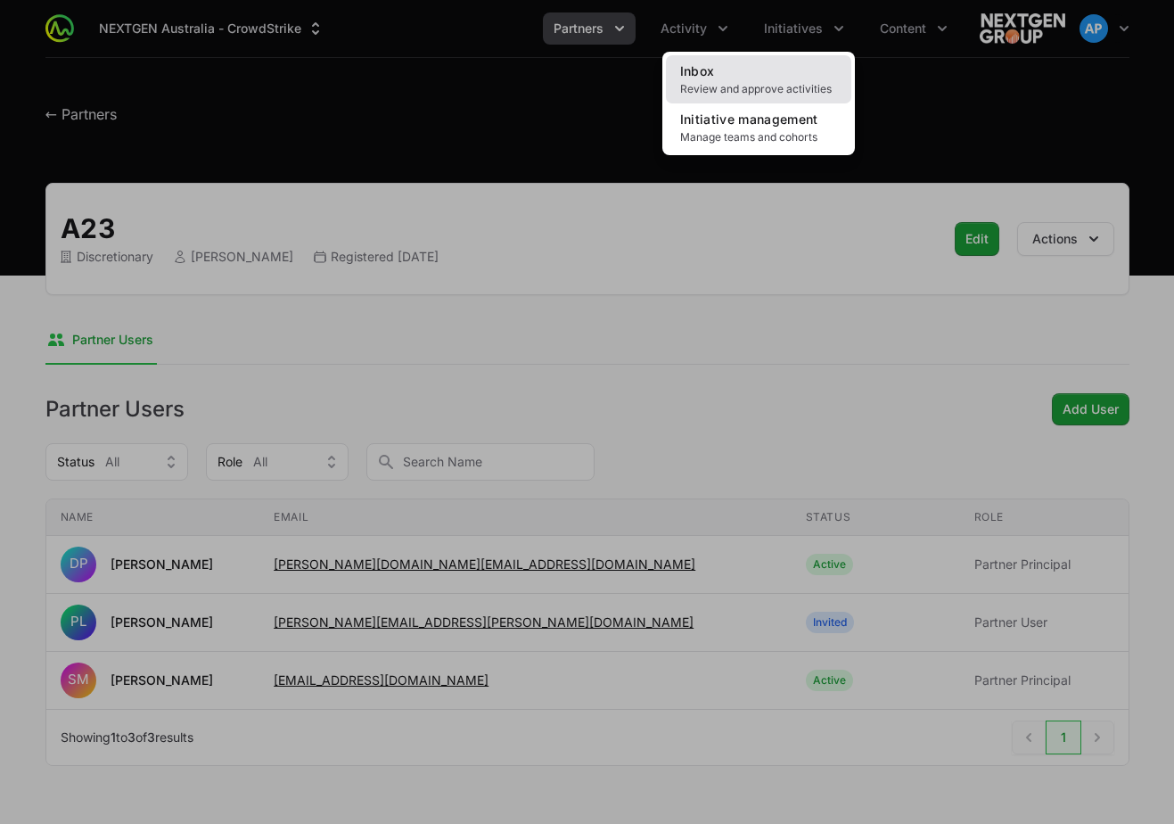
click at [797, 94] on span "Review and approve activities" at bounding box center [758, 89] width 157 height 14
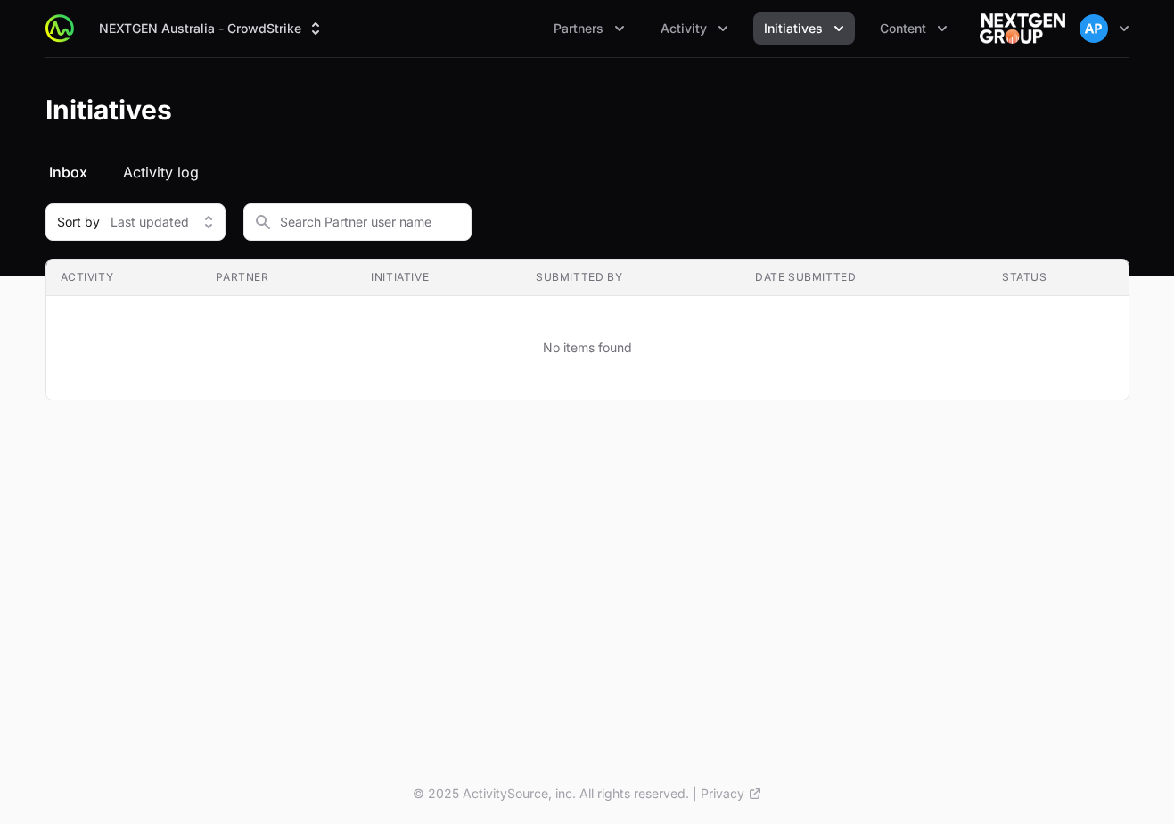
click at [160, 177] on span "Activity log" at bounding box center [161, 171] width 76 height 21
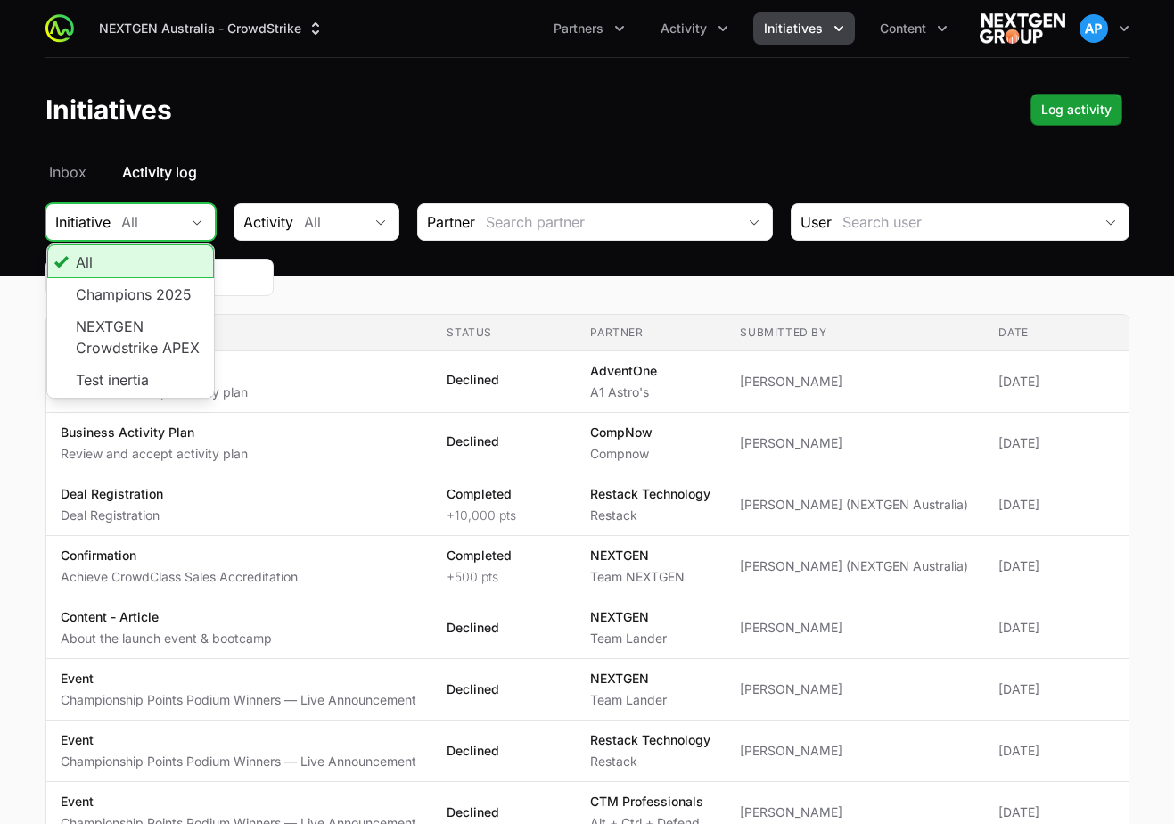
click at [159, 226] on button "All" at bounding box center [163, 222] width 105 height 36
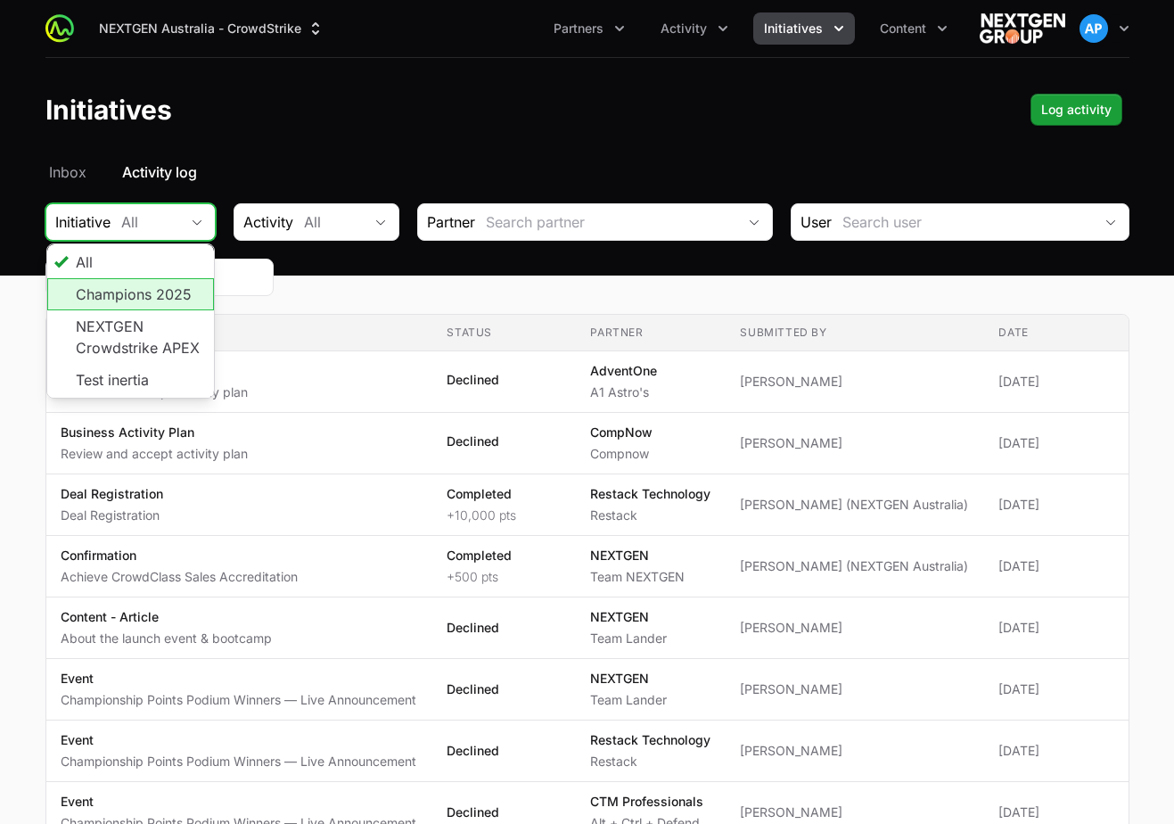
click at [111, 306] on li "Champions 2025" at bounding box center [131, 294] width 168 height 32
